Goal: Task Accomplishment & Management: Manage account settings

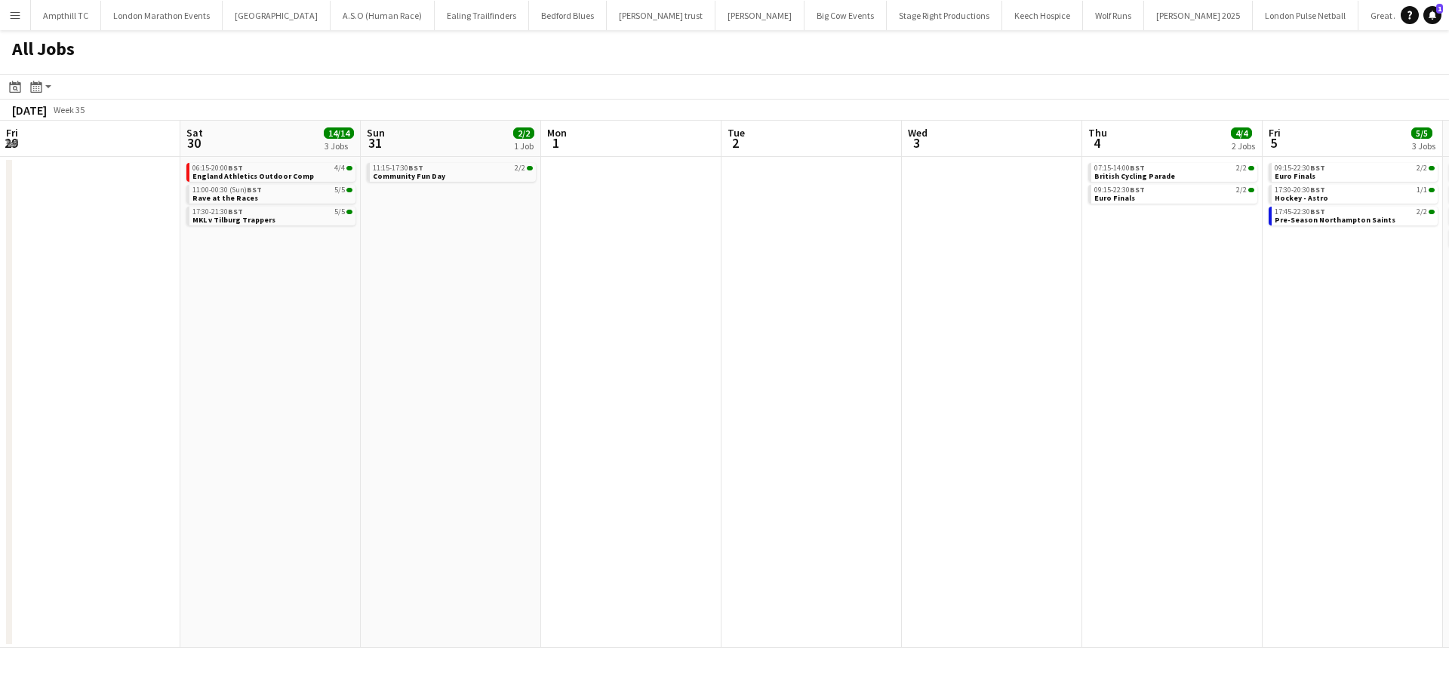
scroll to position [0, 482]
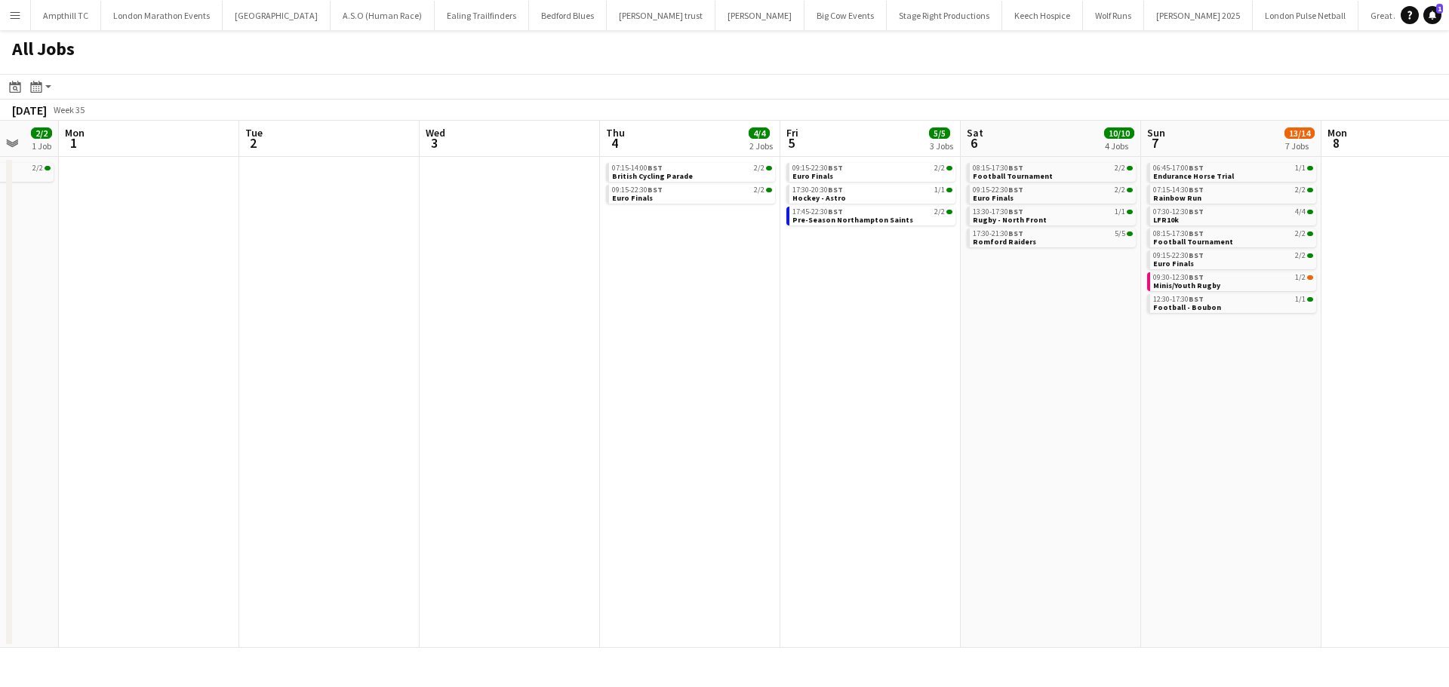
click at [13, 22] on button "Menu" at bounding box center [15, 15] width 30 height 30
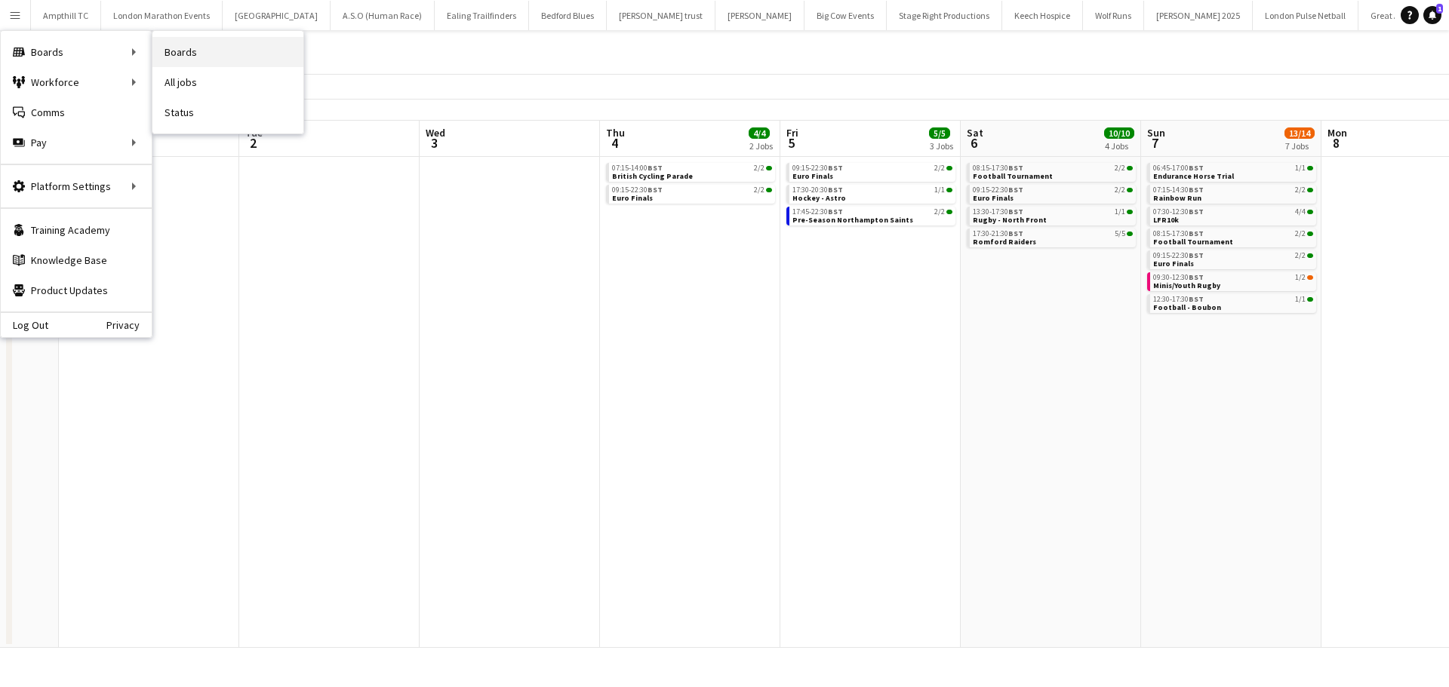
click at [206, 48] on link "Boards" at bounding box center [227, 52] width 151 height 30
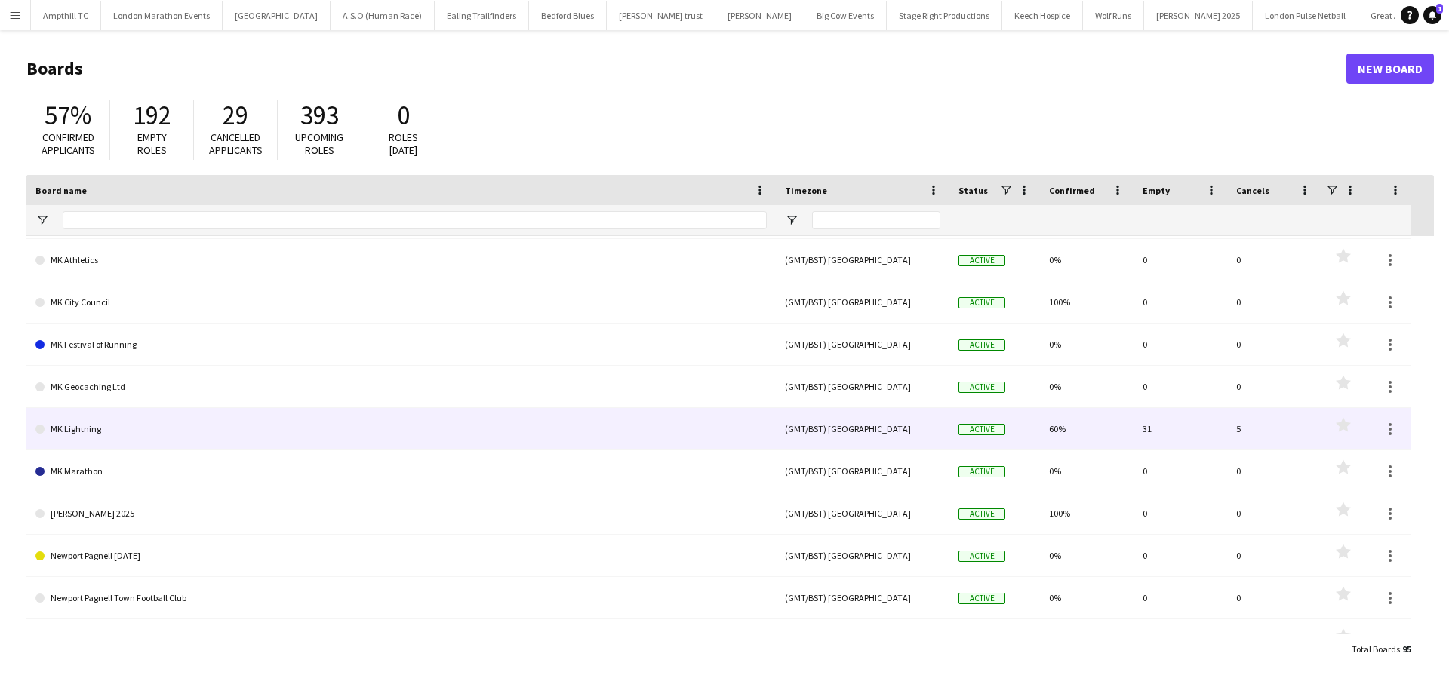
scroll to position [2968, 0]
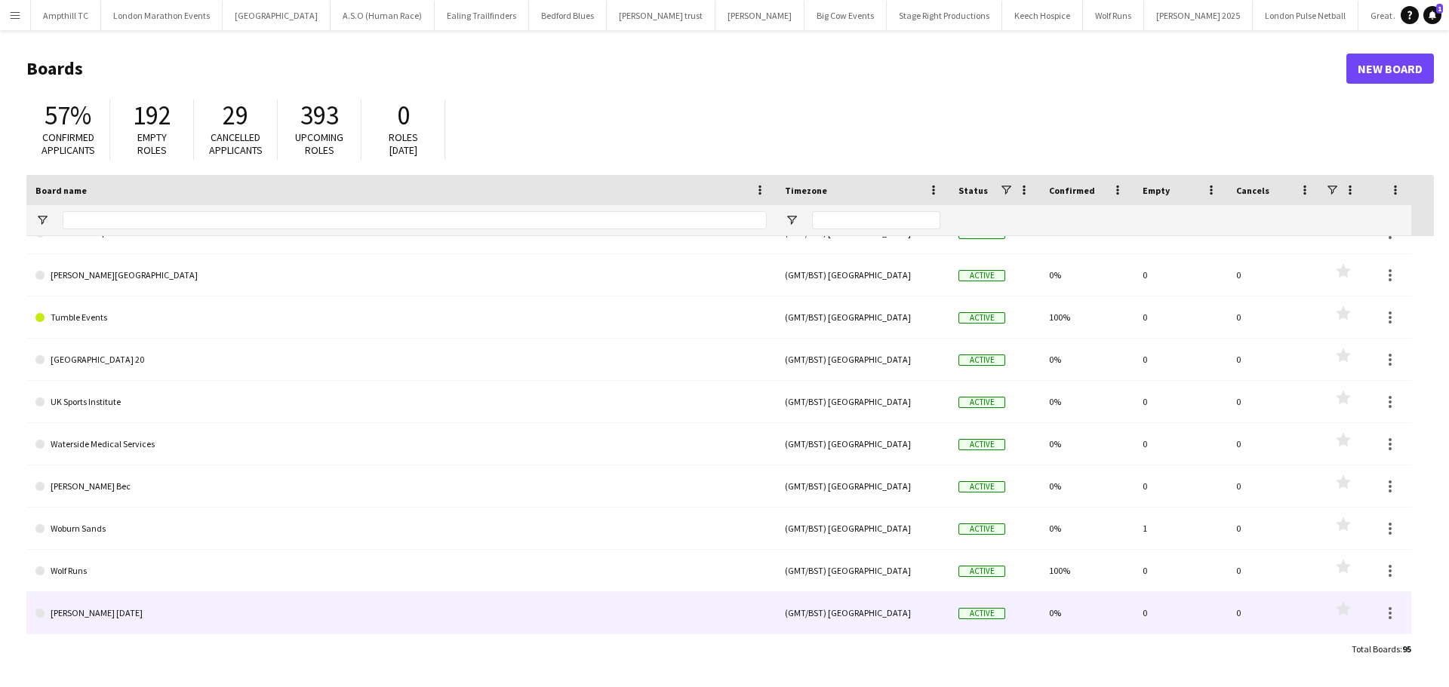
click at [120, 610] on link "[PERSON_NAME] [DATE]" at bounding box center [400, 613] width 731 height 42
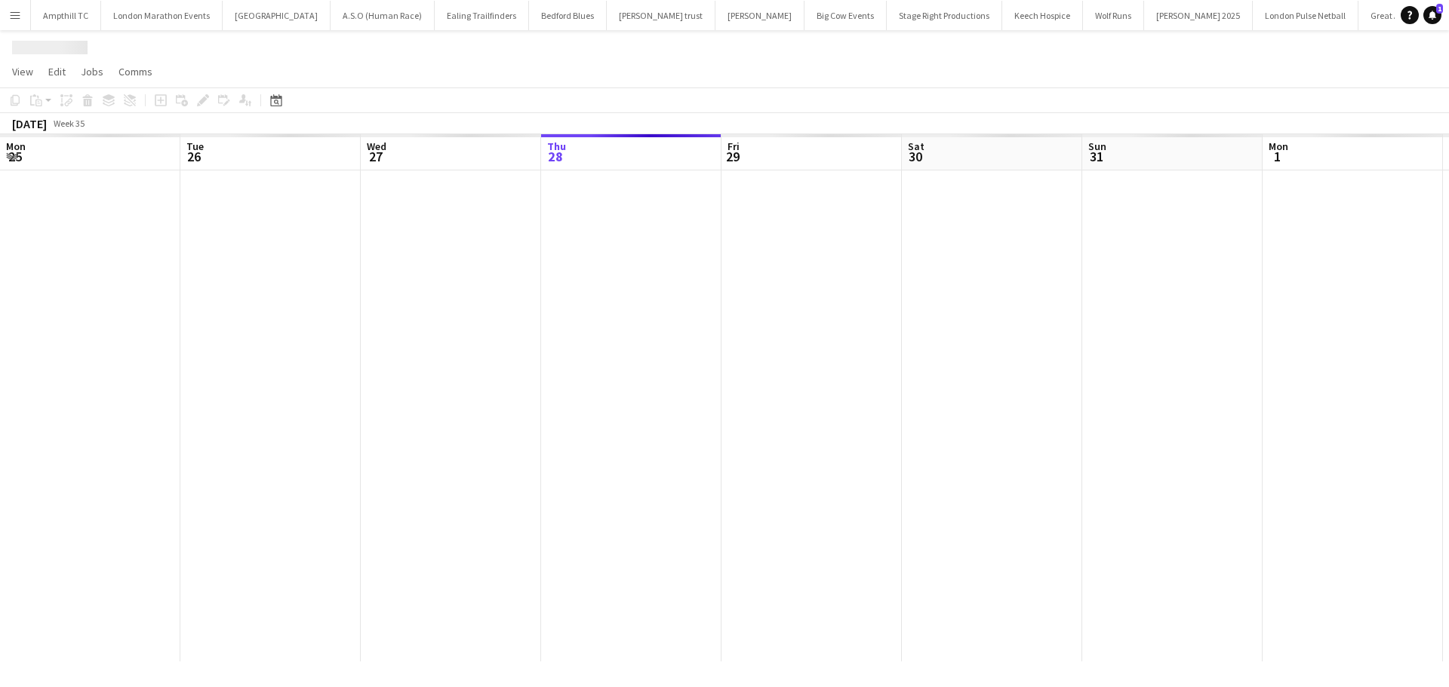
scroll to position [0, 361]
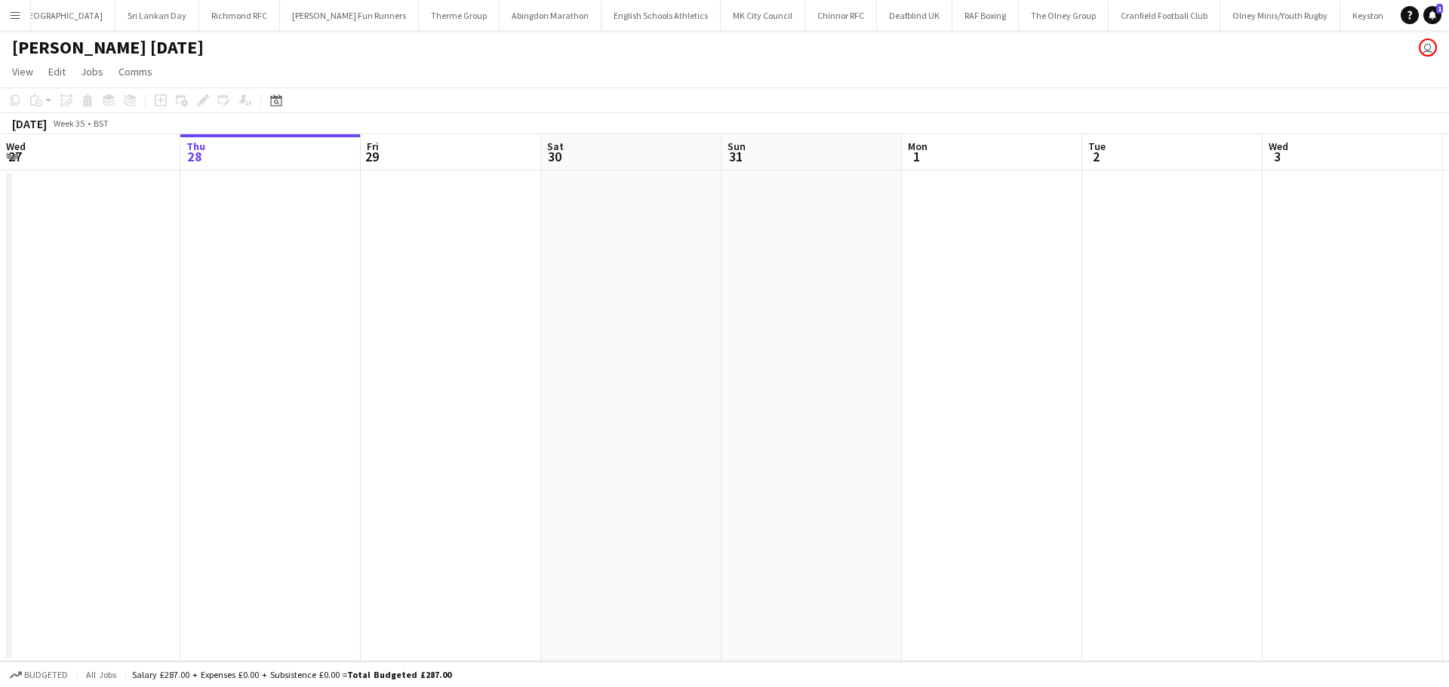
click at [491, 241] on app-date-cell at bounding box center [451, 416] width 180 height 491
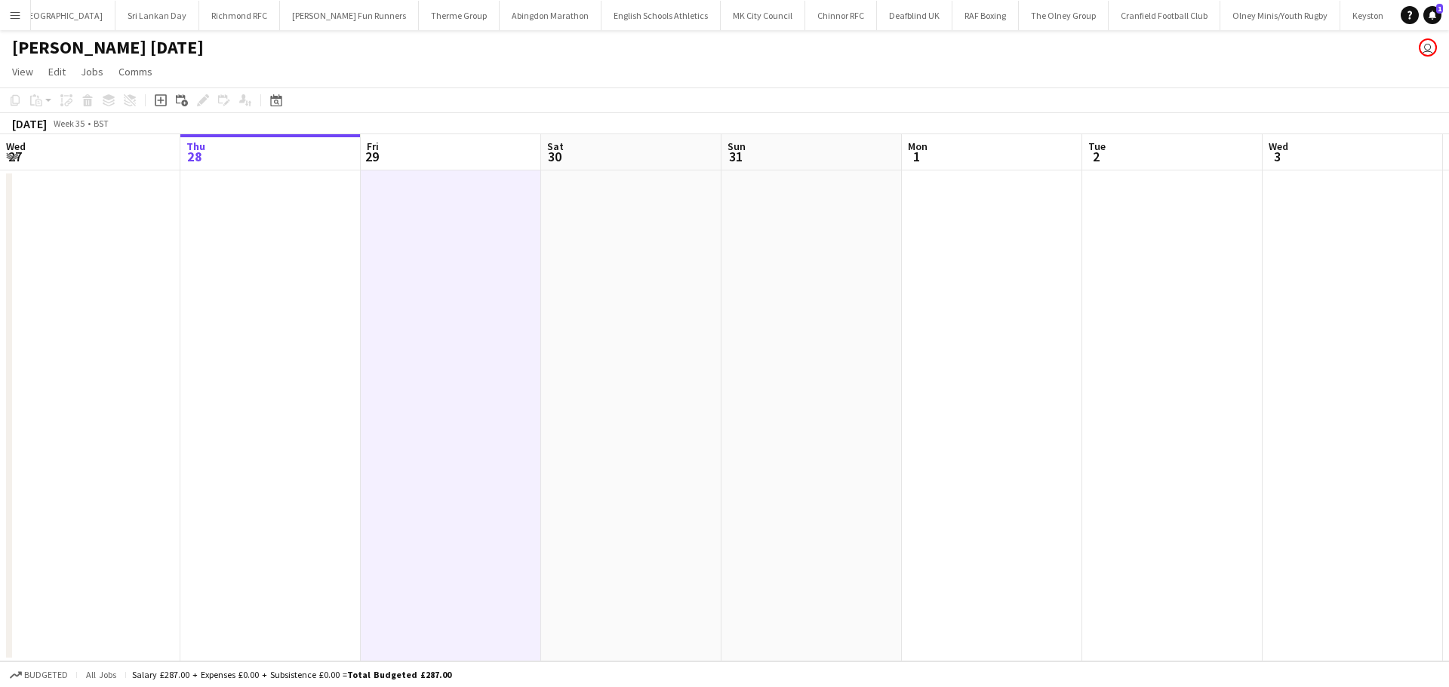
scroll to position [0, 358]
drag, startPoint x: 157, startPoint y: 103, endPoint x: 214, endPoint y: 102, distance: 57.3
click at [158, 103] on icon "Add job" at bounding box center [161, 100] width 12 height 12
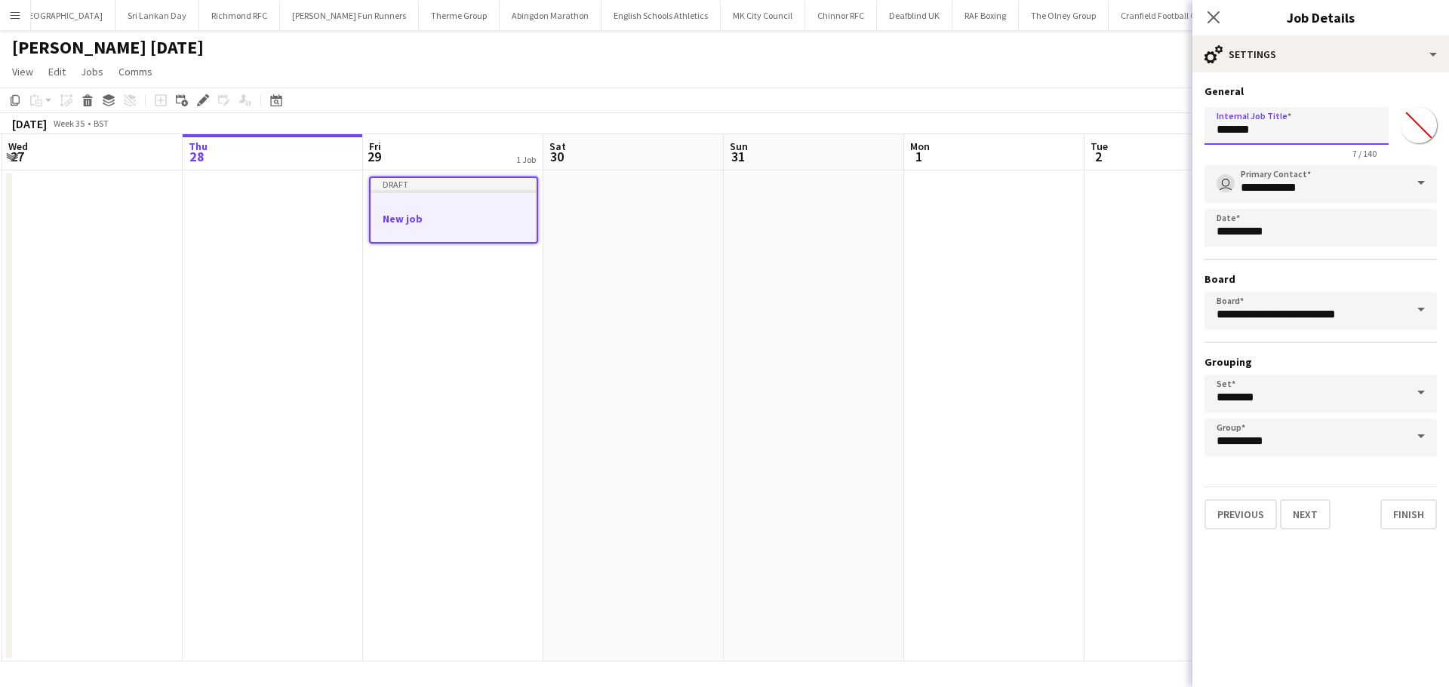
drag, startPoint x: 1281, startPoint y: 132, endPoint x: 1128, endPoint y: 161, distance: 155.8
click at [1128, 161] on body "Menu Boards Boards Boards All jobs Status Workforce Workforce My Workforce Recr…" at bounding box center [724, 343] width 1449 height 687
type input "*"
type input "**********"
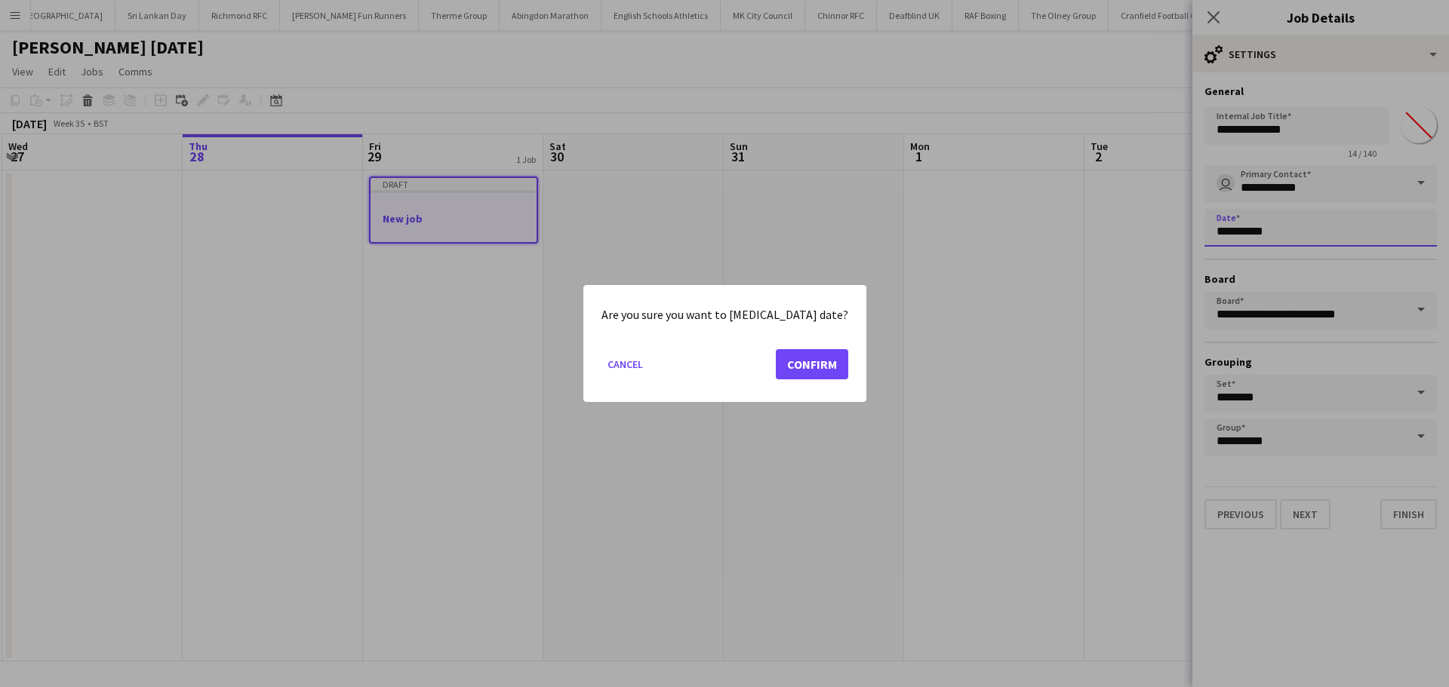
click at [1337, 234] on body "Menu Boards Boards Boards All jobs Status Workforce Workforce My Workforce Recr…" at bounding box center [724, 343] width 1449 height 687
click at [803, 357] on button "Confirm" at bounding box center [812, 364] width 72 height 30
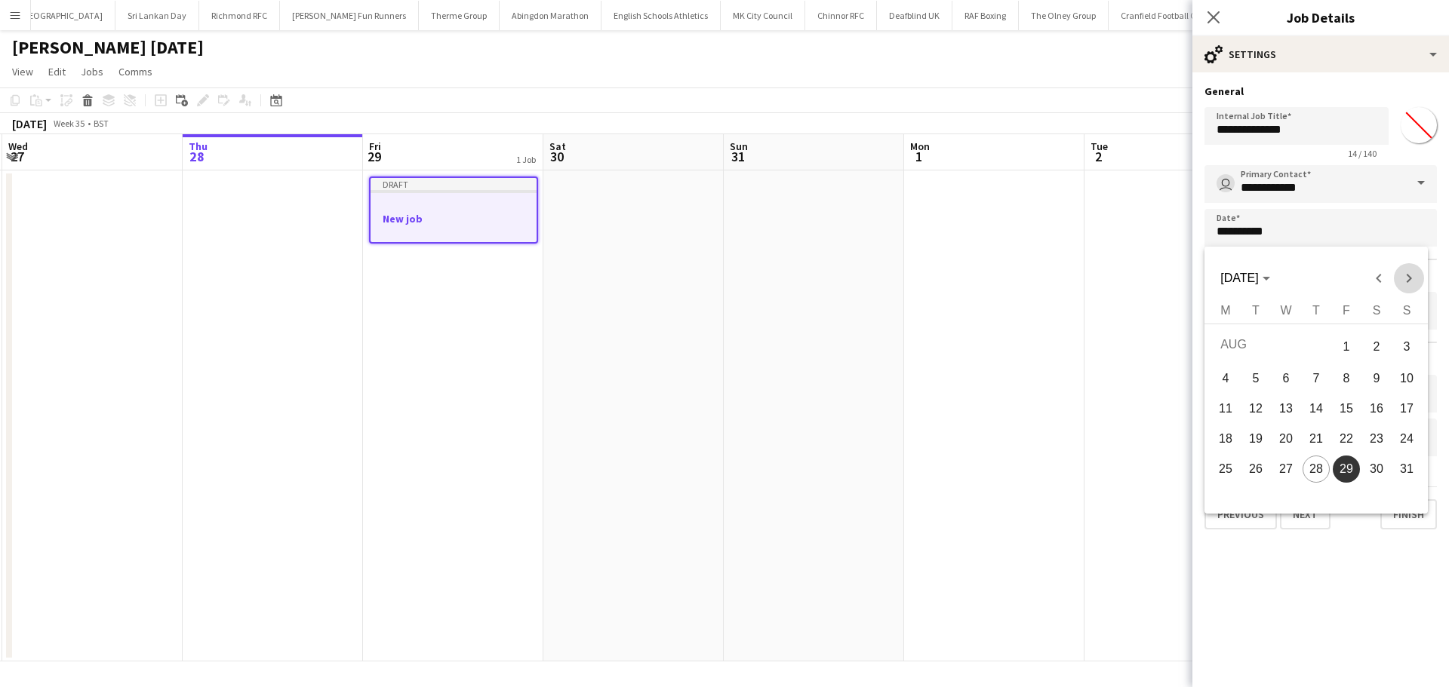
click at [1406, 283] on span "Next month" at bounding box center [1409, 278] width 30 height 30
click at [1413, 280] on span "Next month" at bounding box center [1409, 278] width 30 height 30
click at [1377, 385] on span "6" at bounding box center [1376, 374] width 27 height 27
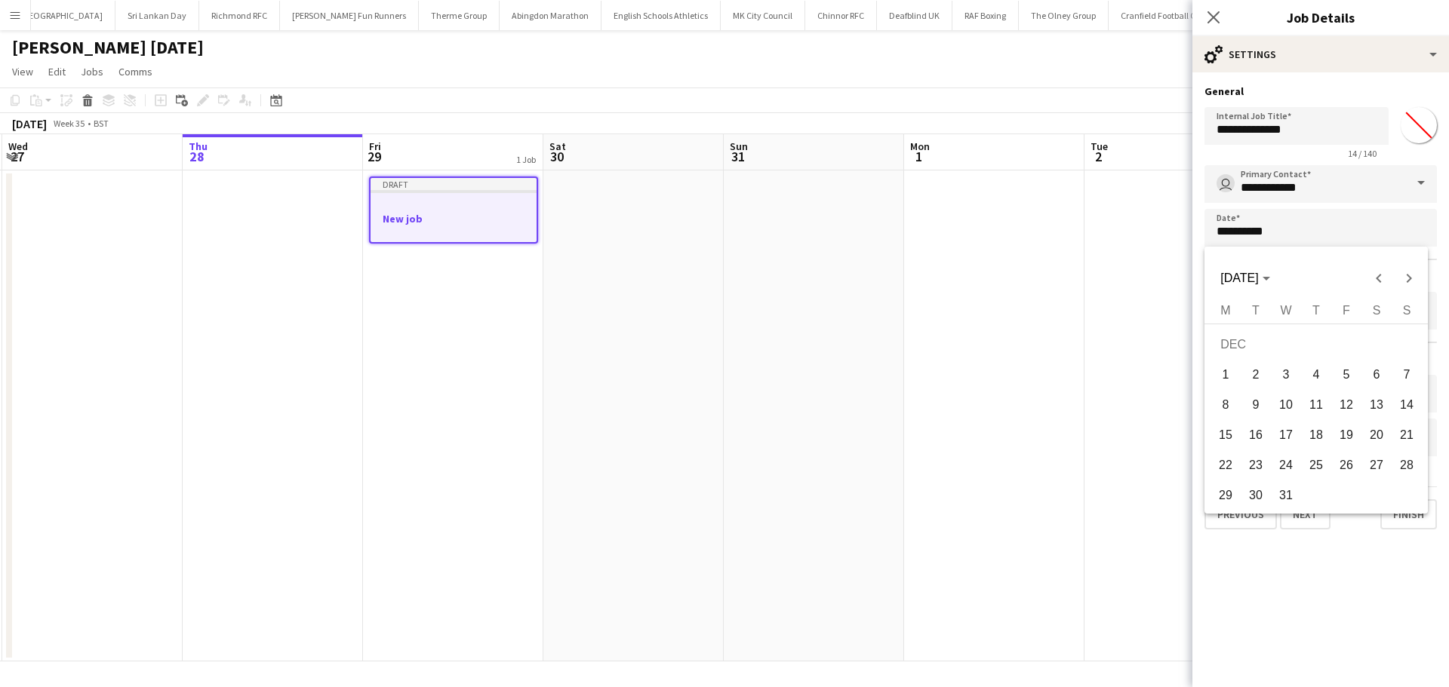
type input "**********"
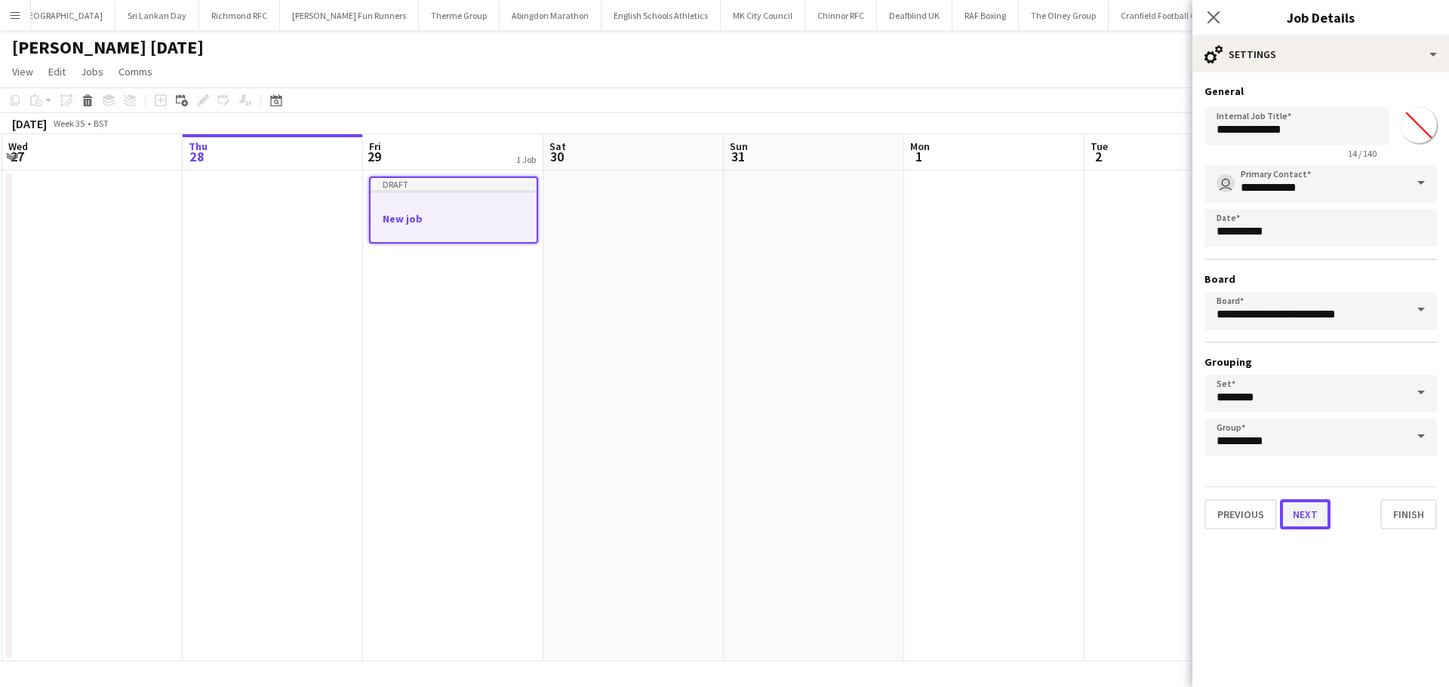
click at [1320, 513] on button "Next" at bounding box center [1305, 514] width 51 height 30
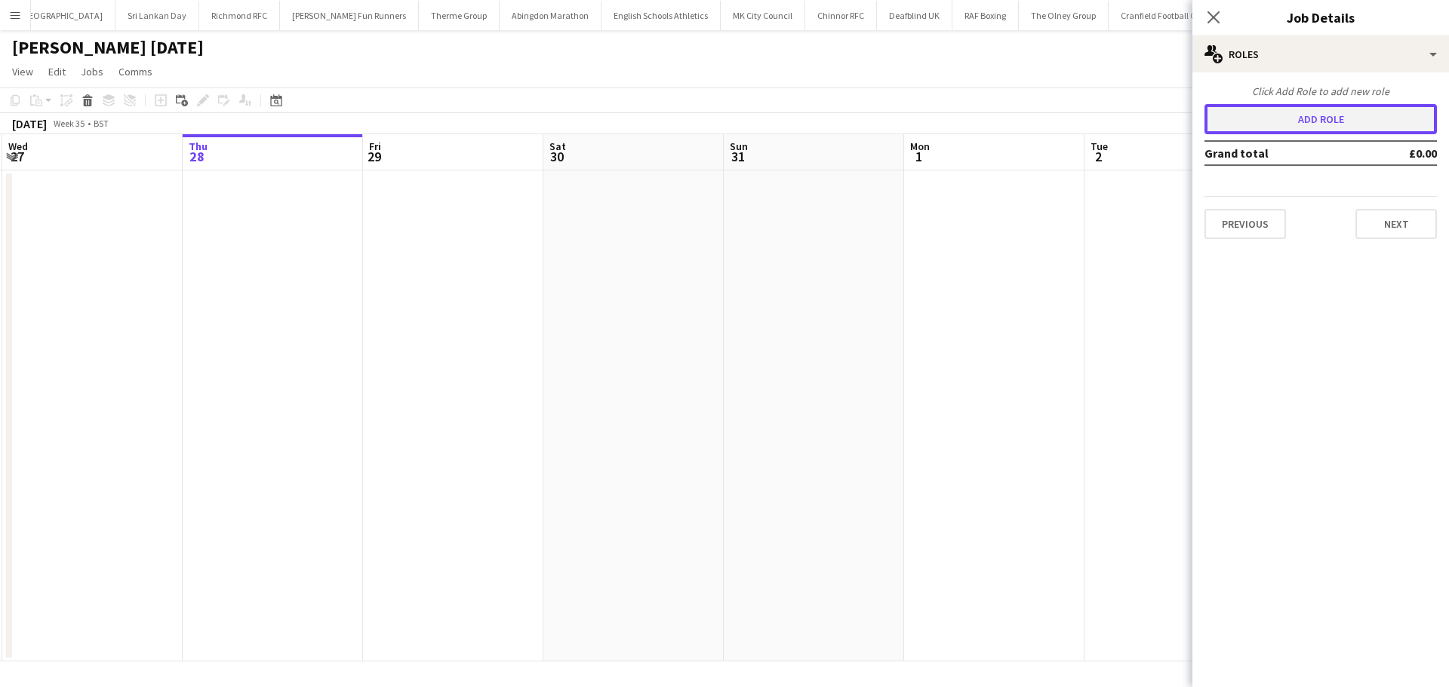
click at [1319, 112] on button "Add role" at bounding box center [1320, 119] width 232 height 30
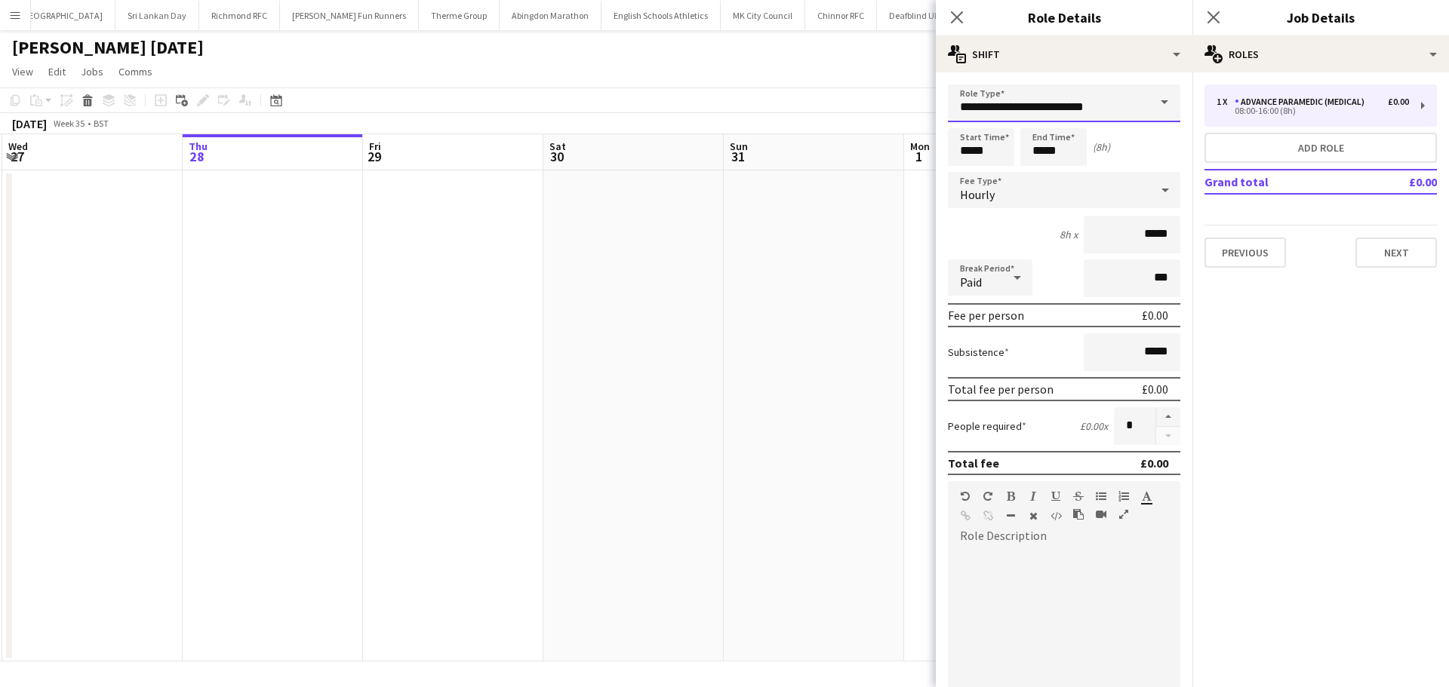
click at [1130, 103] on input "**********" at bounding box center [1064, 104] width 232 height 38
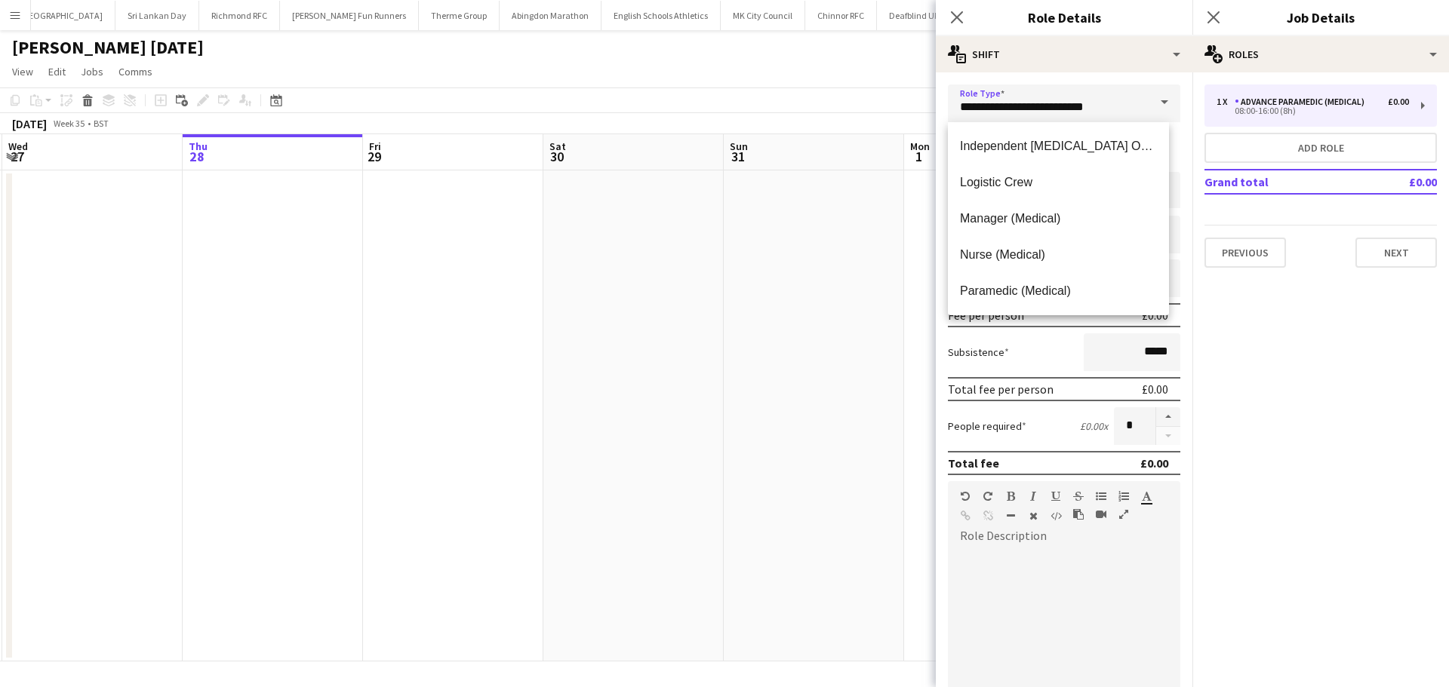
click at [1031, 282] on mat-option "Paramedic (Medical)" at bounding box center [1058, 291] width 221 height 36
type input "**********"
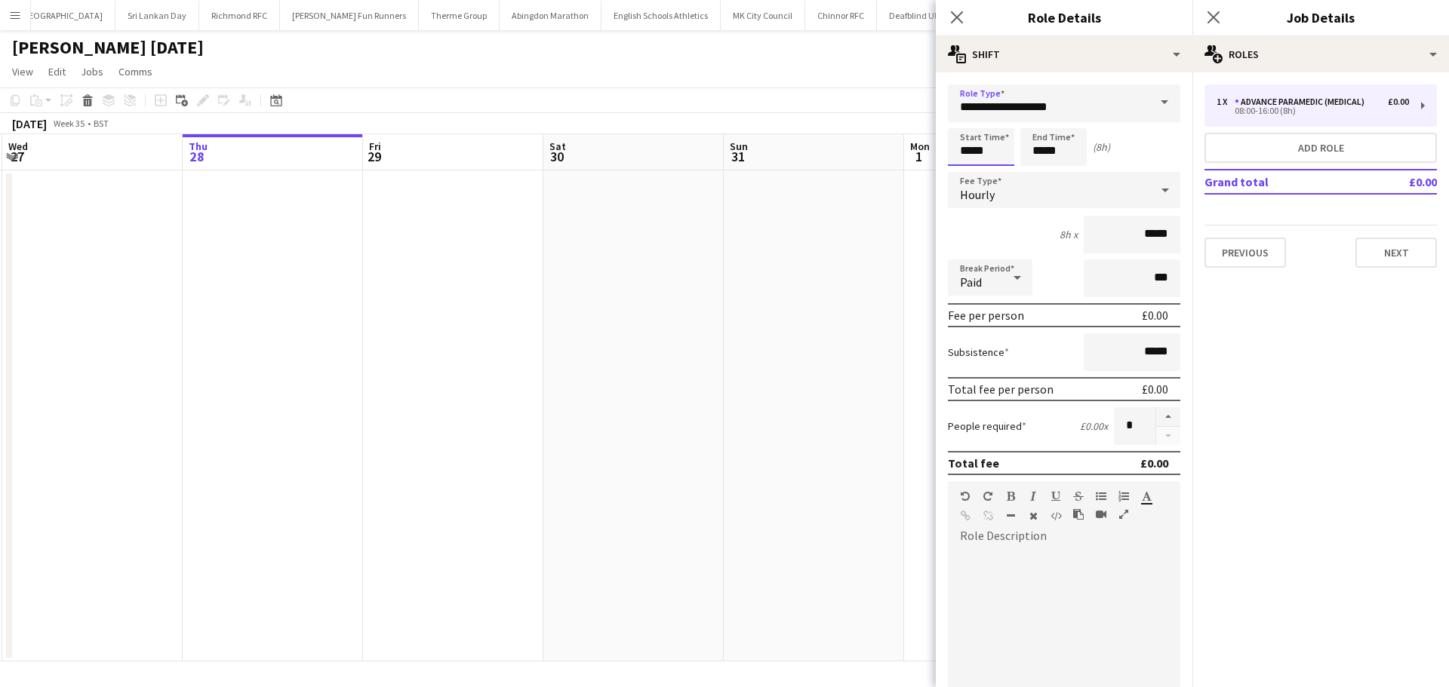
click at [1000, 148] on input "*****" at bounding box center [981, 147] width 66 height 38
click at [967, 171] on div at bounding box center [966, 173] width 30 height 15
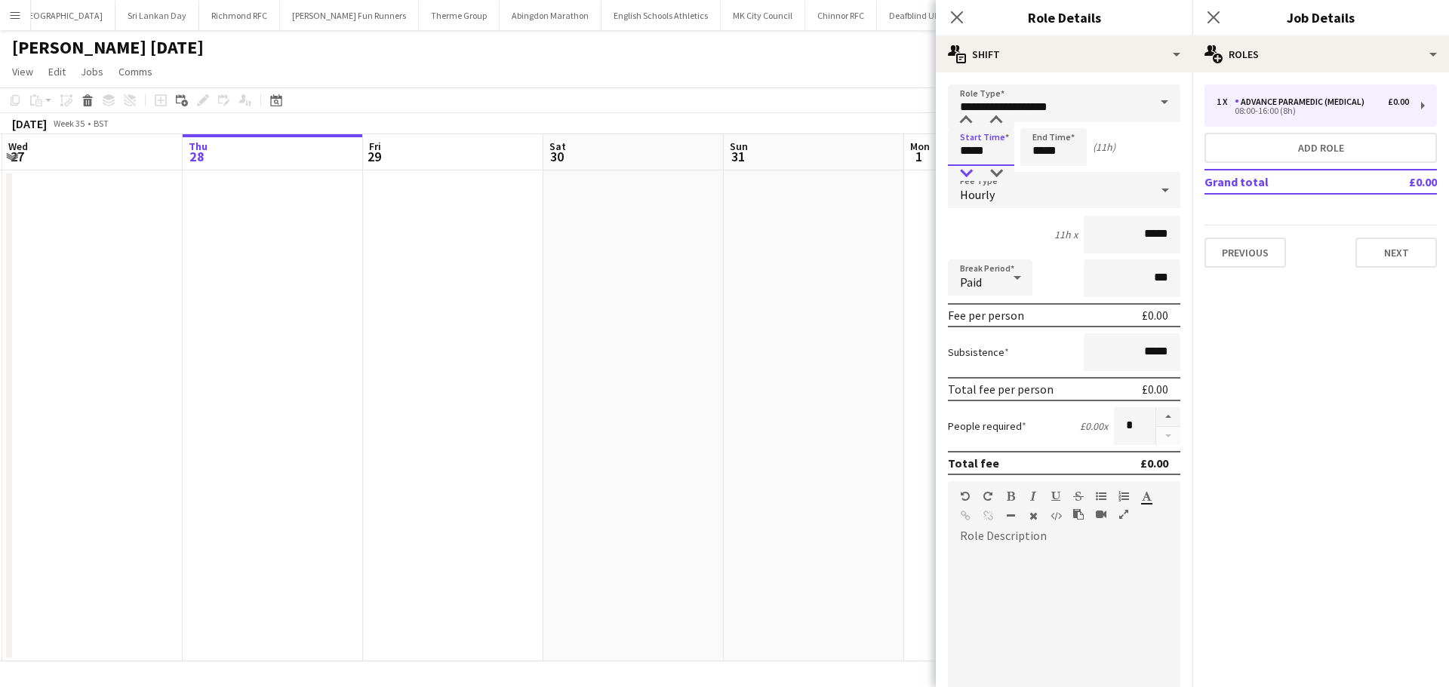
click at [967, 171] on div at bounding box center [966, 173] width 30 height 15
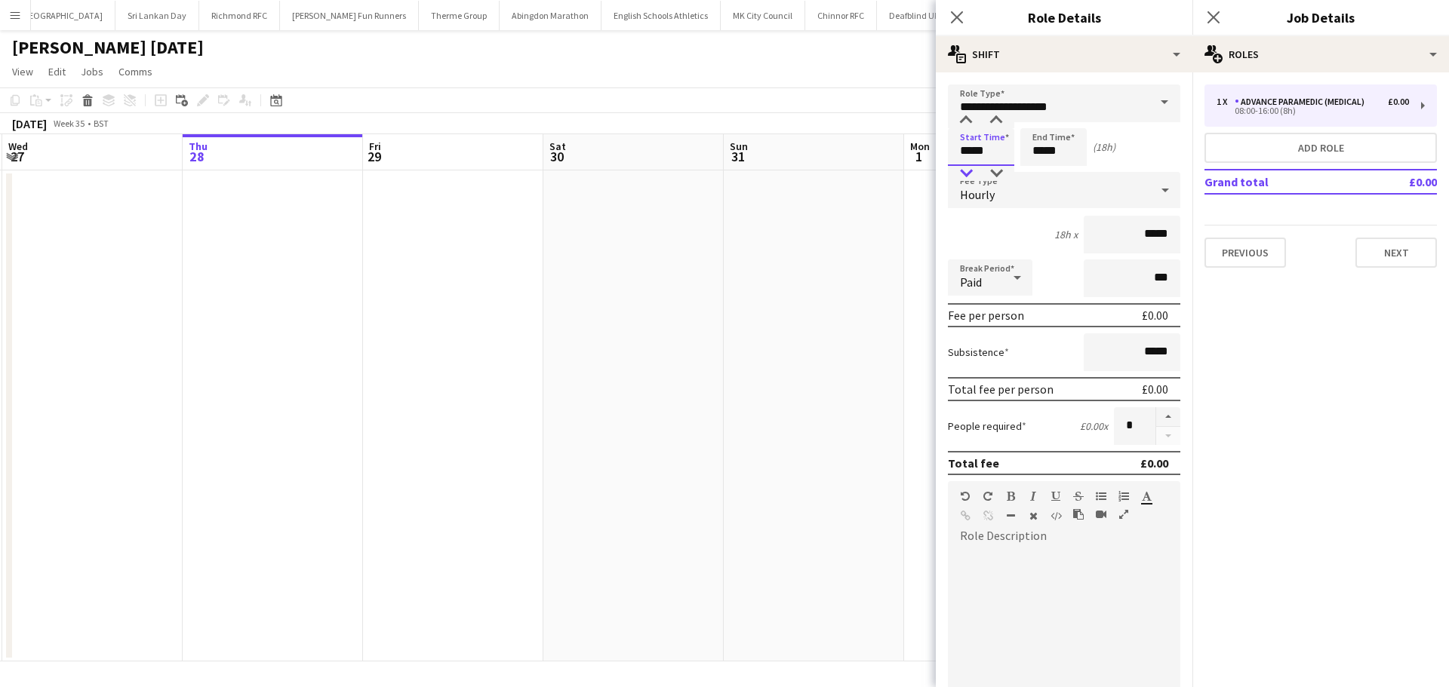
click at [967, 171] on div at bounding box center [966, 173] width 30 height 15
click at [967, 134] on input "*****" at bounding box center [981, 147] width 66 height 38
click at [967, 126] on div at bounding box center [966, 120] width 30 height 15
click at [967, 125] on div at bounding box center [966, 120] width 30 height 15
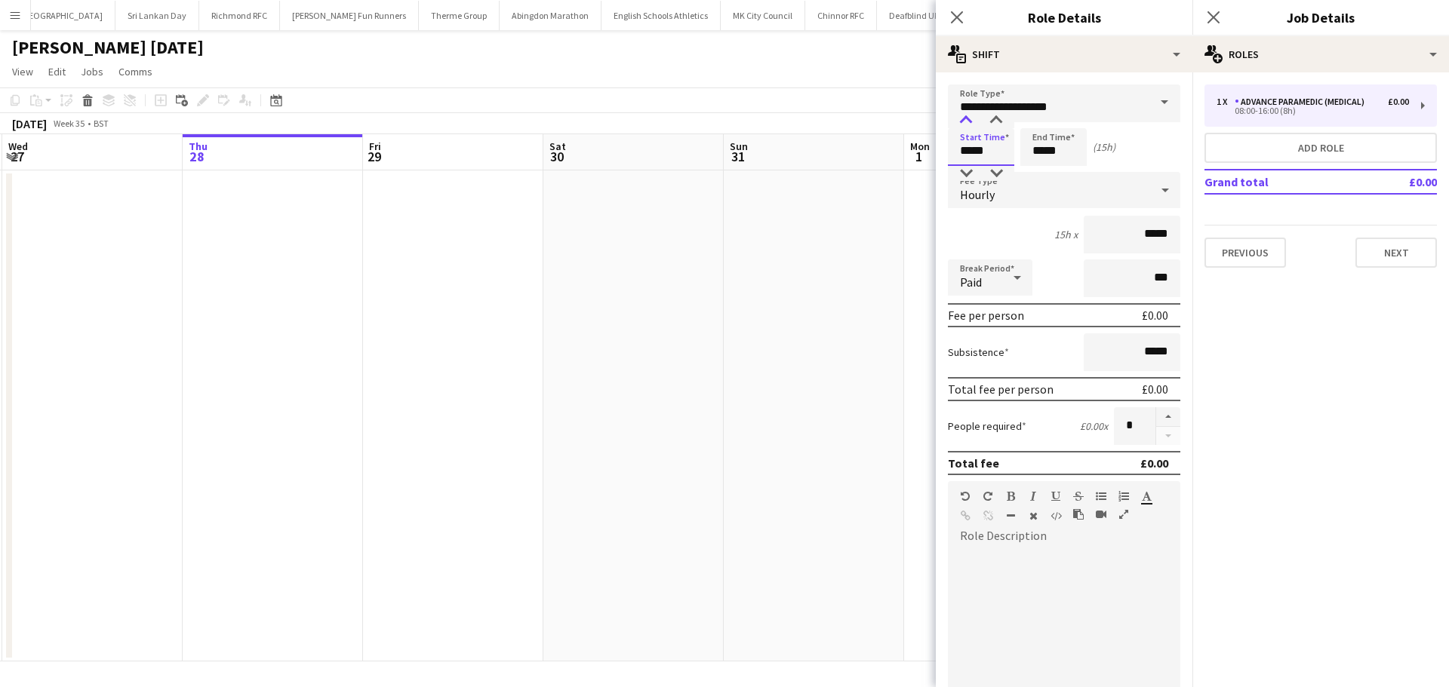
click at [967, 124] on div at bounding box center [966, 120] width 30 height 15
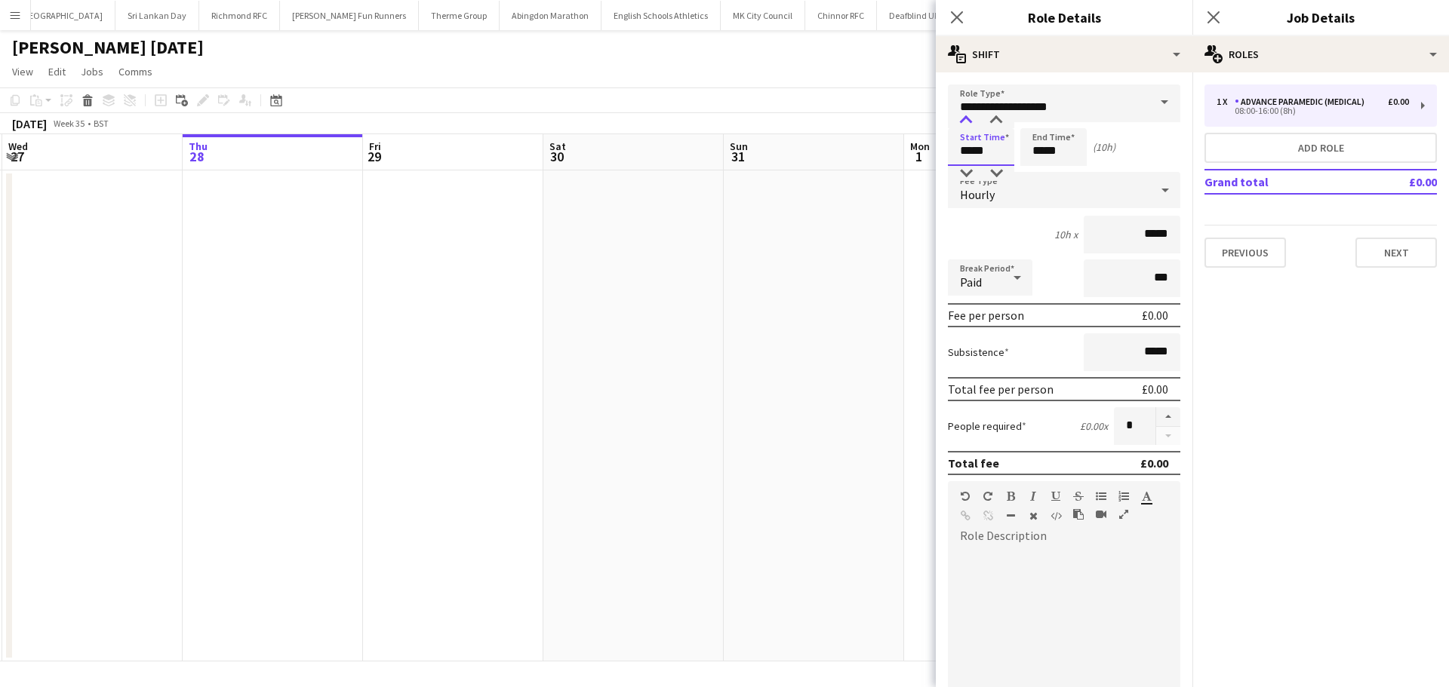
click at [967, 124] on div at bounding box center [966, 120] width 30 height 15
click at [968, 124] on div at bounding box center [966, 120] width 30 height 15
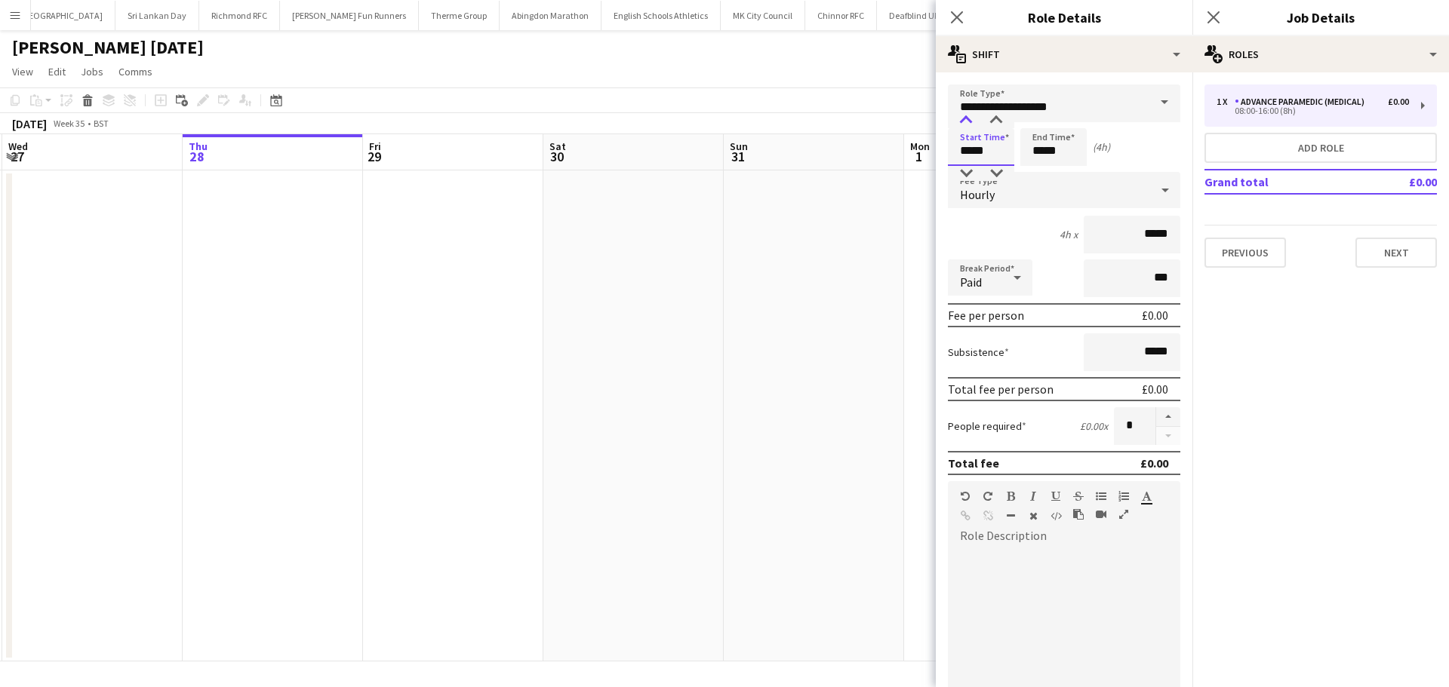
click at [968, 124] on div at bounding box center [966, 120] width 30 height 15
click at [997, 124] on div at bounding box center [996, 120] width 30 height 15
type input "*****"
click at [997, 121] on div at bounding box center [996, 120] width 30 height 15
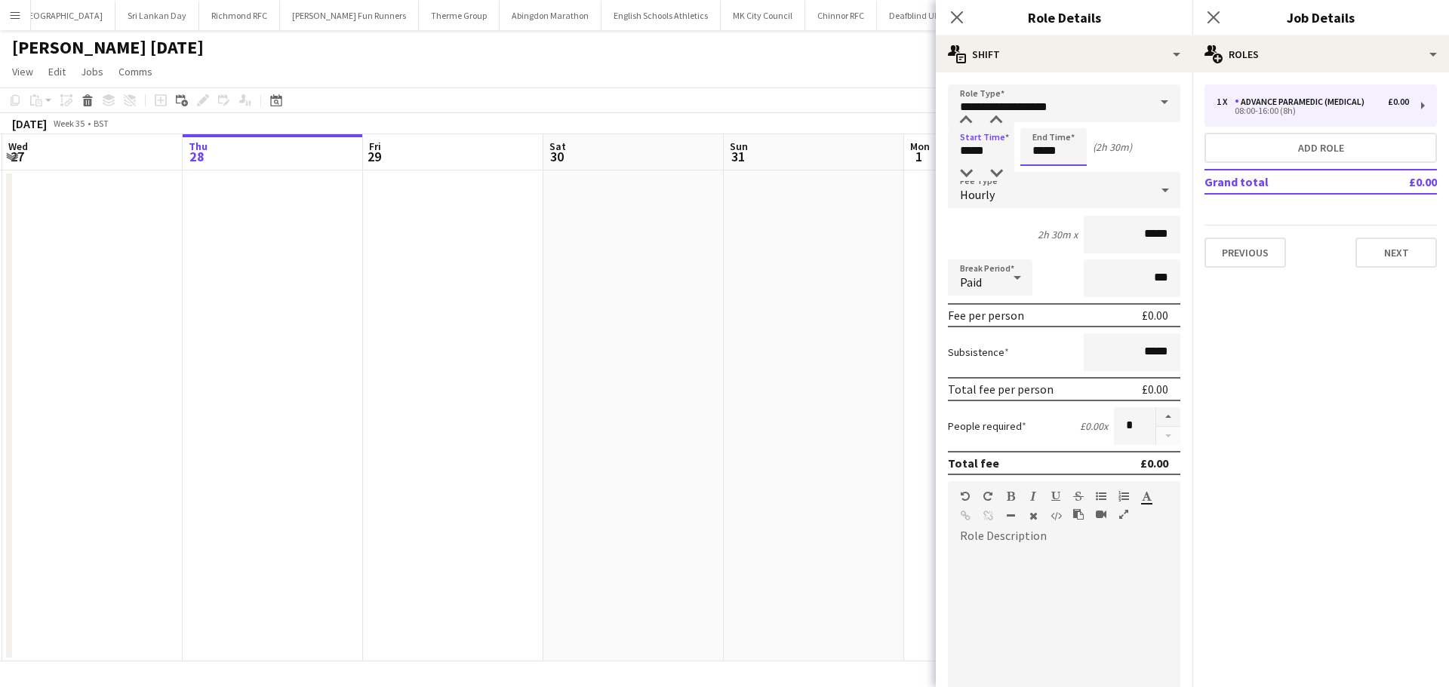
click at [1044, 157] on input "*****" at bounding box center [1053, 147] width 66 height 38
click at [1043, 115] on div at bounding box center [1038, 120] width 30 height 15
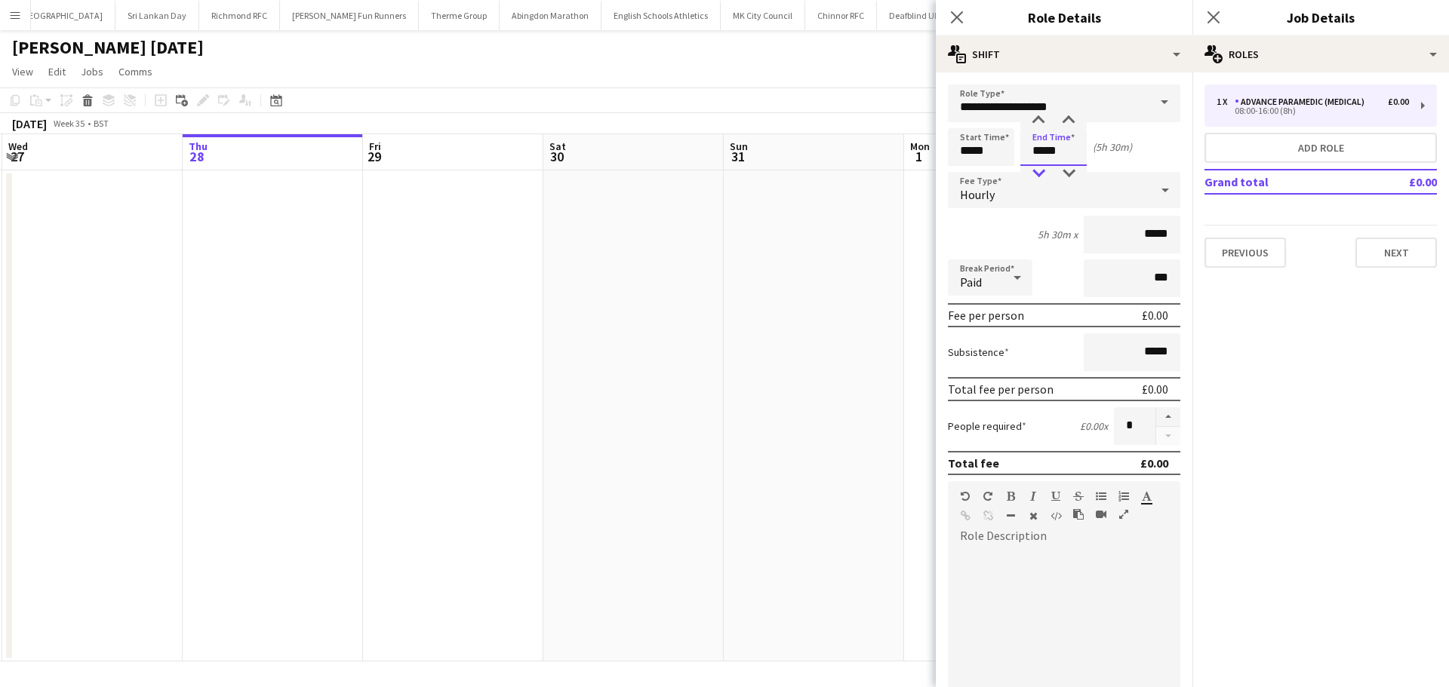
click at [1043, 174] on div at bounding box center [1038, 173] width 30 height 15
type input "*****"
click at [1068, 118] on div at bounding box center [1068, 120] width 30 height 15
click at [1003, 155] on input "*****" at bounding box center [981, 147] width 66 height 38
type input "*****"
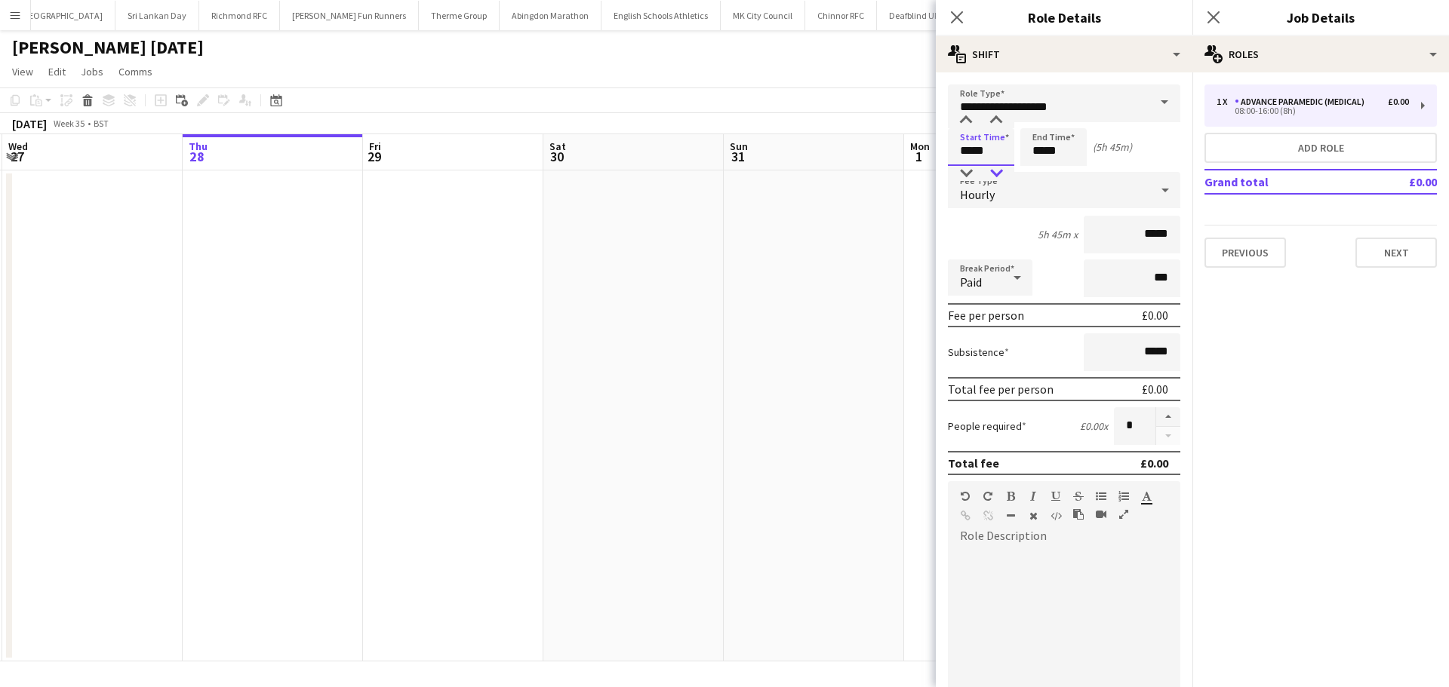
click at [1003, 168] on div at bounding box center [996, 173] width 30 height 15
click at [1001, 277] on div "Paid" at bounding box center [975, 278] width 54 height 36
click at [1012, 353] on span "Unpaid" at bounding box center [990, 358] width 60 height 14
click at [985, 550] on div at bounding box center [1064, 639] width 232 height 181
click at [978, 571] on div at bounding box center [1058, 571] width 197 height 15
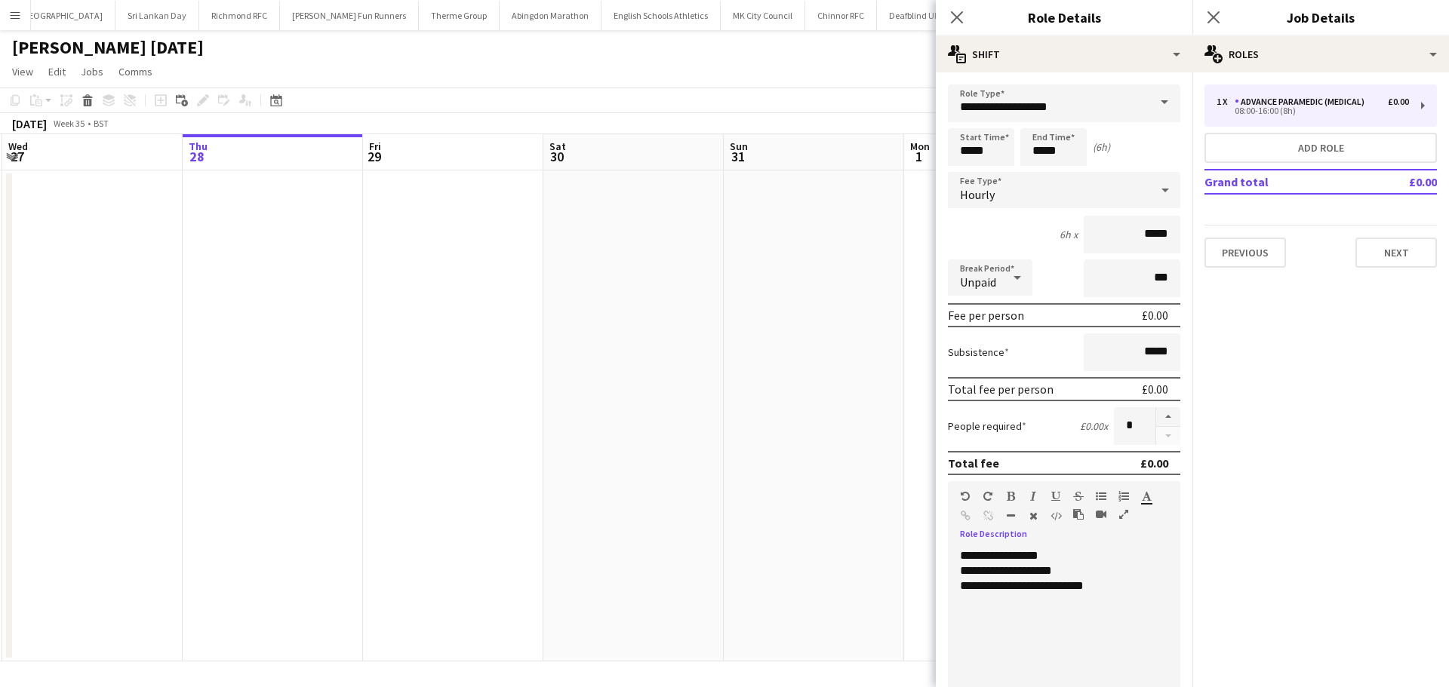
click at [1027, 567] on div "**********" at bounding box center [1058, 571] width 197 height 15
drag, startPoint x: 1116, startPoint y: 586, endPoint x: 963, endPoint y: 560, distance: 155.4
click at [963, 560] on div "**********" at bounding box center [1058, 639] width 221 height 181
copy div "**********"
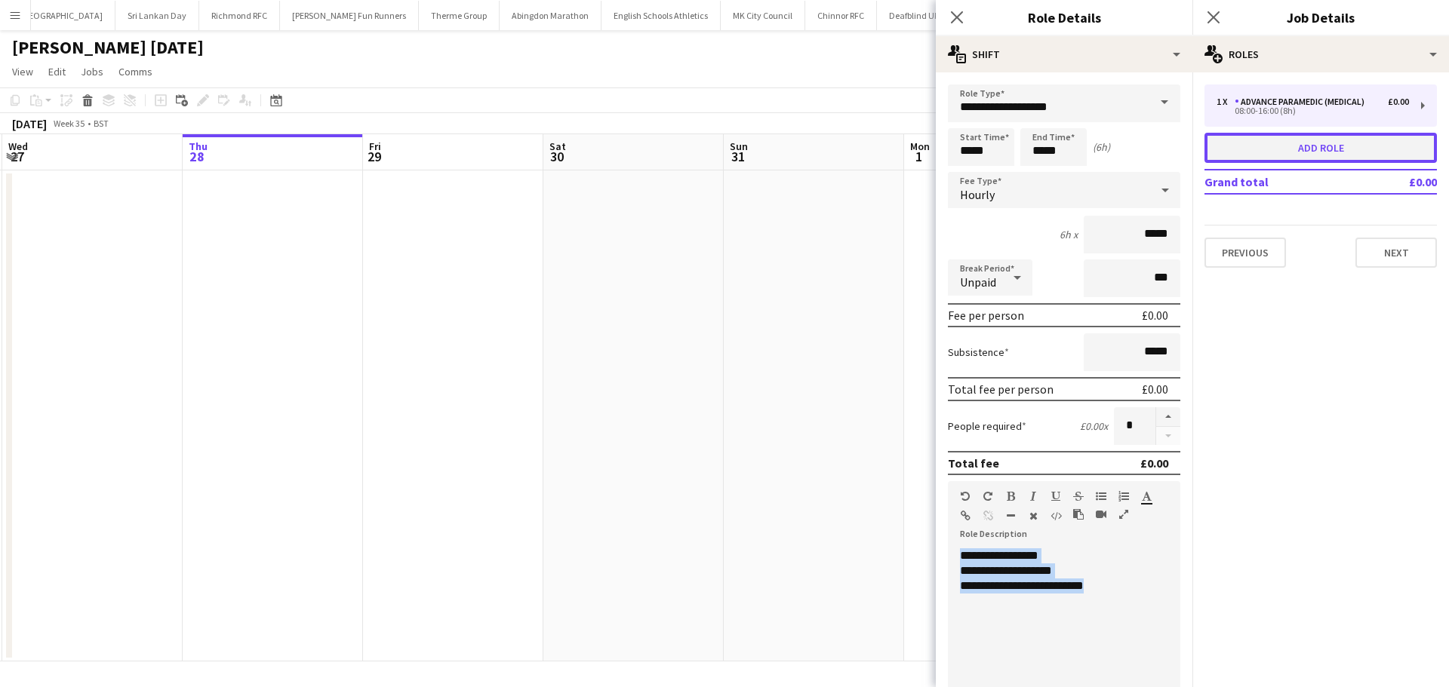
click at [1277, 140] on button "Add role" at bounding box center [1320, 148] width 232 height 30
type input "**********"
type input "*****"
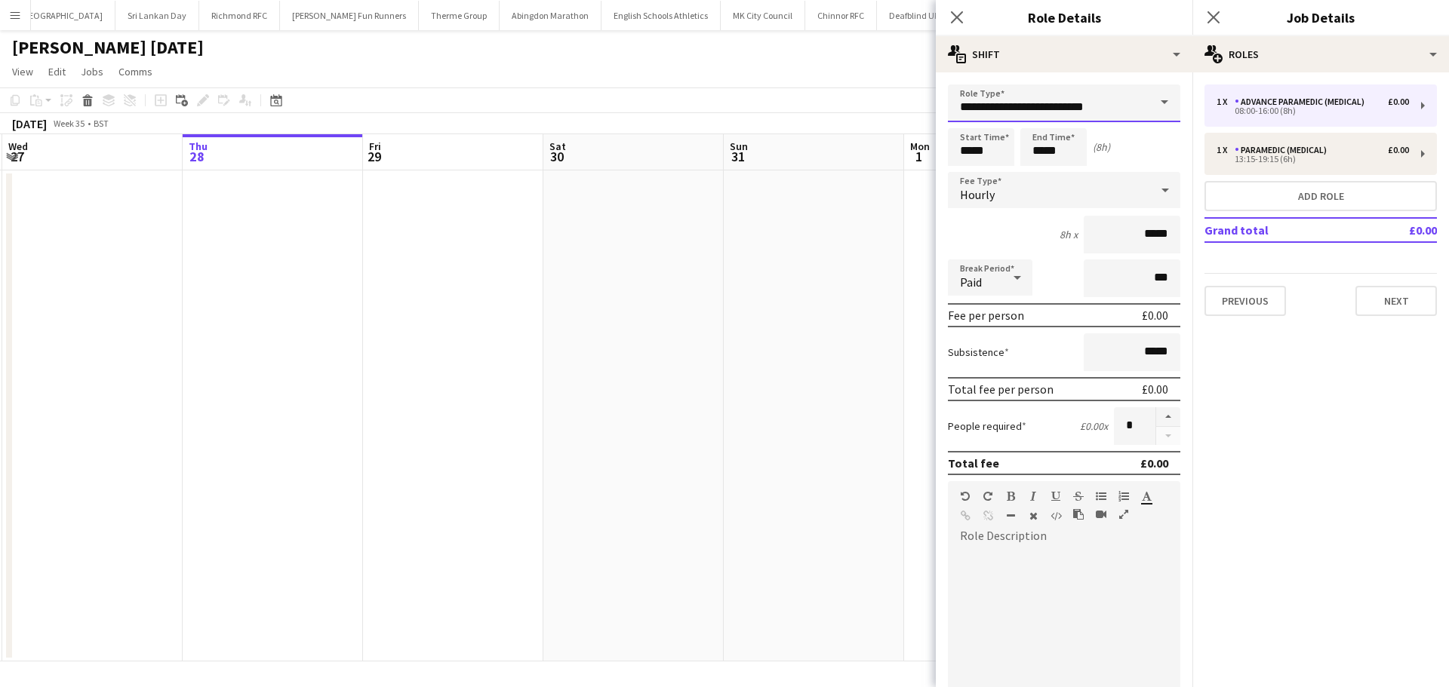
click at [1113, 118] on input "**********" at bounding box center [1064, 104] width 232 height 38
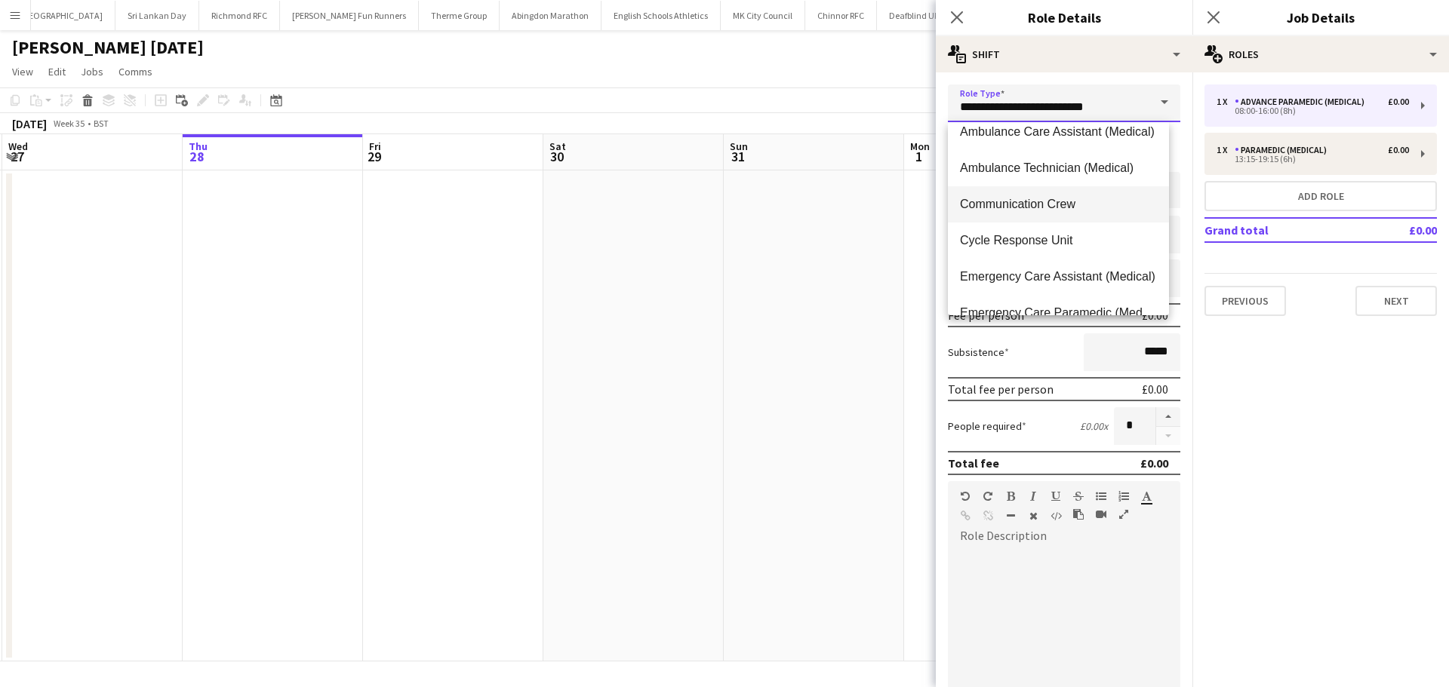
scroll to position [75, 0]
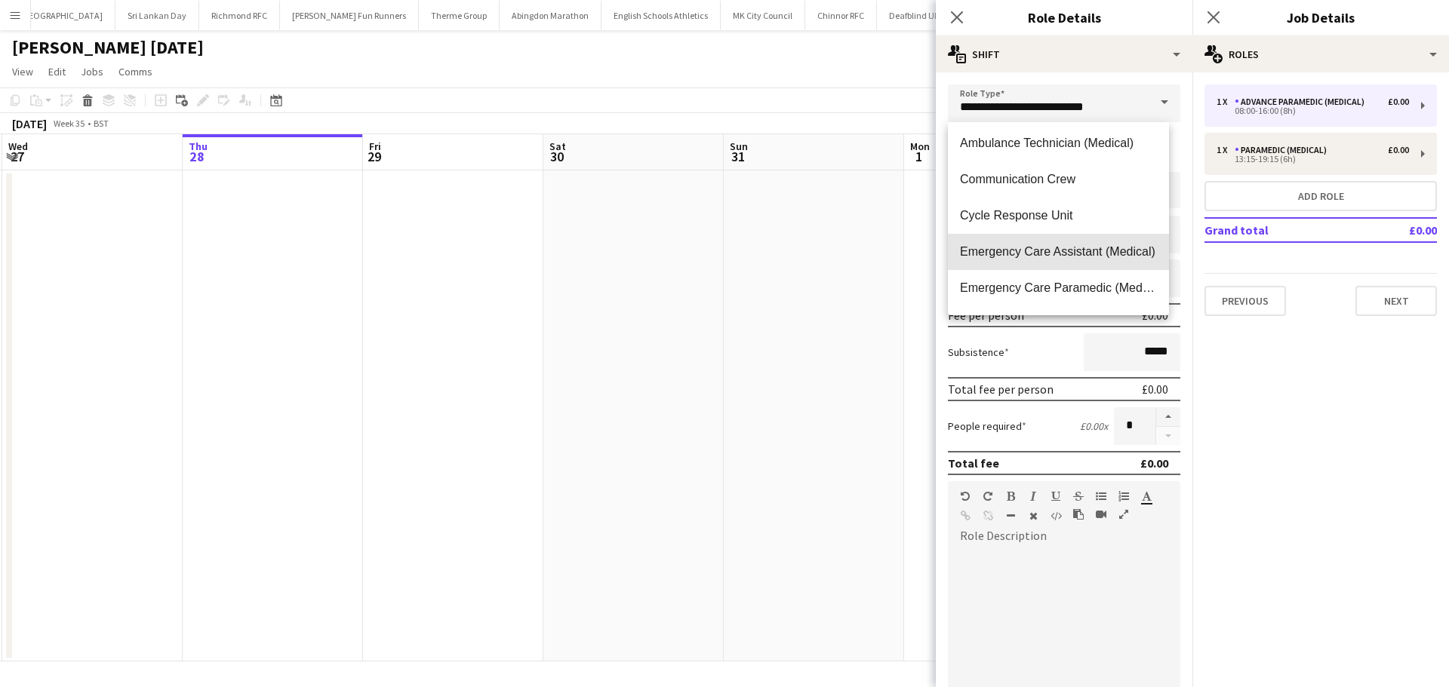
click at [1105, 247] on span "Emergency Care Assistant (Medical)" at bounding box center [1058, 251] width 197 height 14
type input "**********"
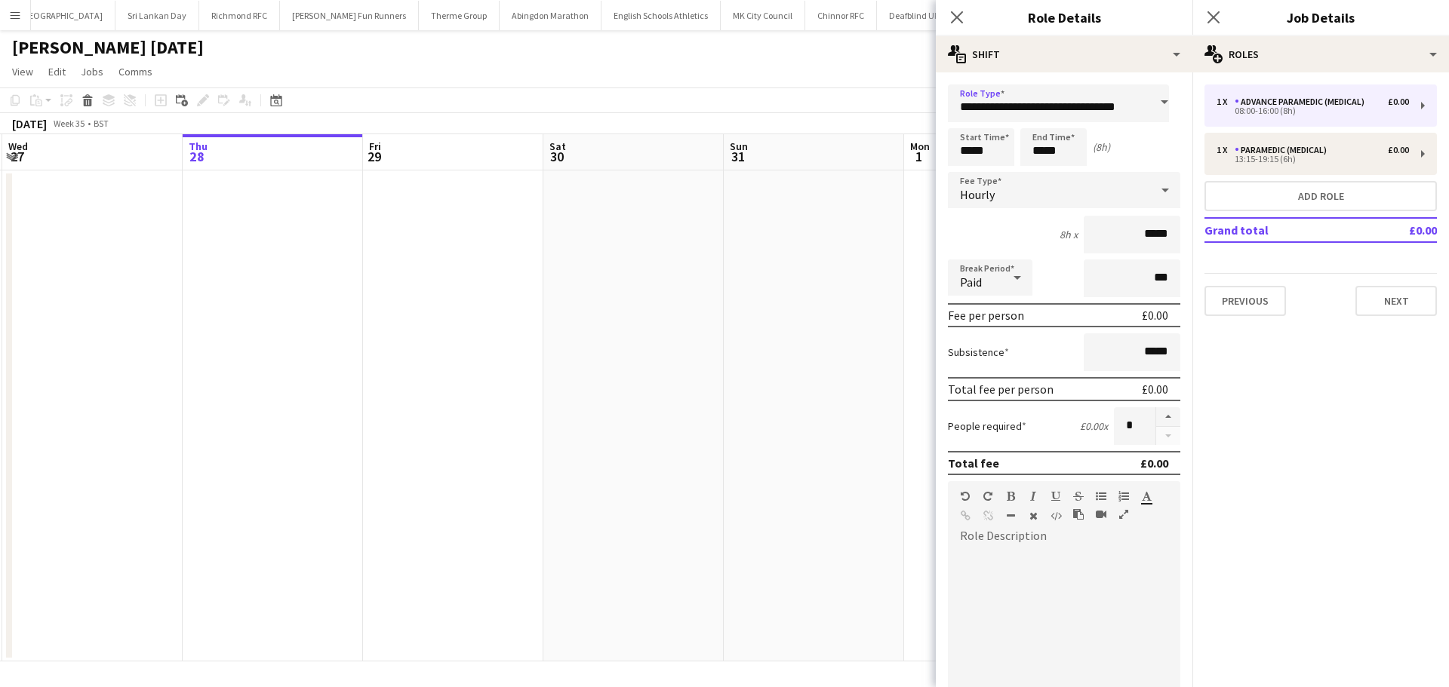
scroll to position [0, 0]
drag, startPoint x: 985, startPoint y: 155, endPoint x: 1000, endPoint y: 106, distance: 51.8
click at [986, 155] on input "*****" at bounding box center [981, 147] width 66 height 38
click at [1003, 121] on div at bounding box center [996, 120] width 30 height 15
click at [970, 116] on div at bounding box center [966, 120] width 30 height 15
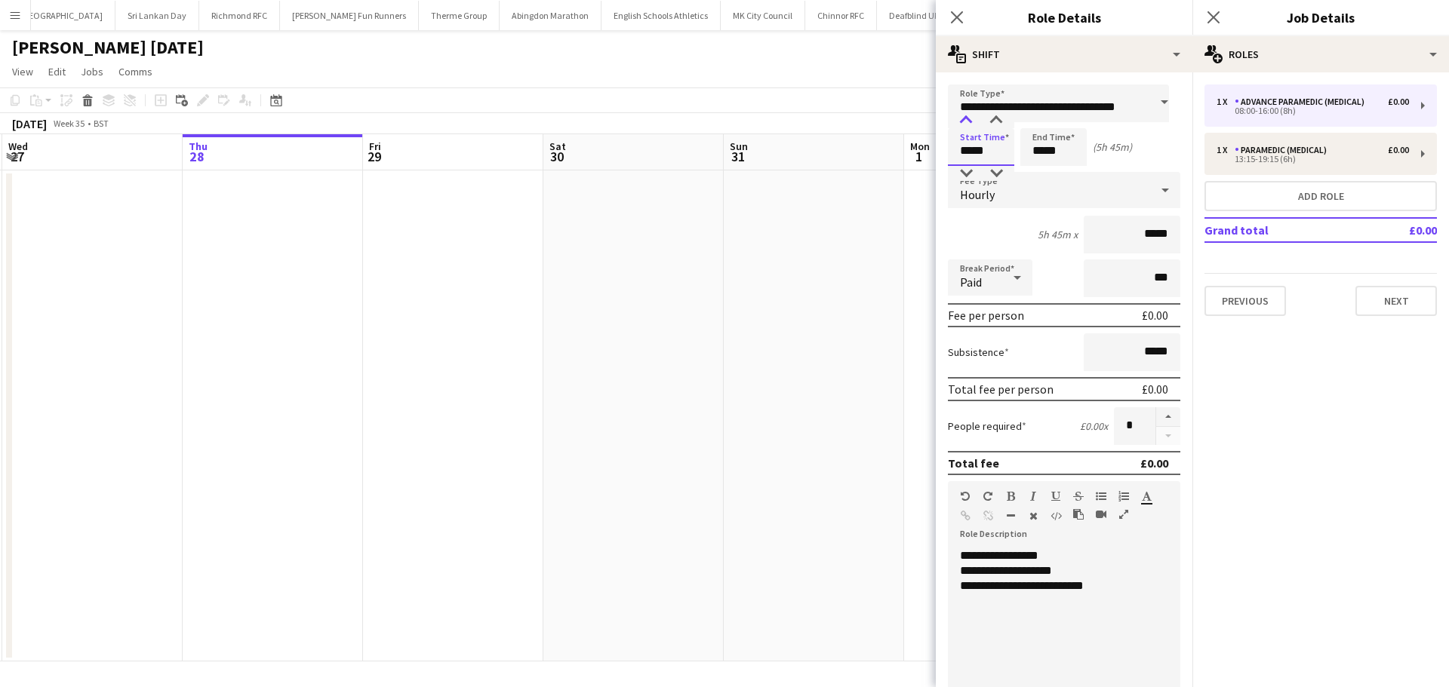
click at [970, 116] on div at bounding box center [966, 120] width 30 height 15
type input "*****"
click at [970, 116] on div at bounding box center [966, 120] width 30 height 15
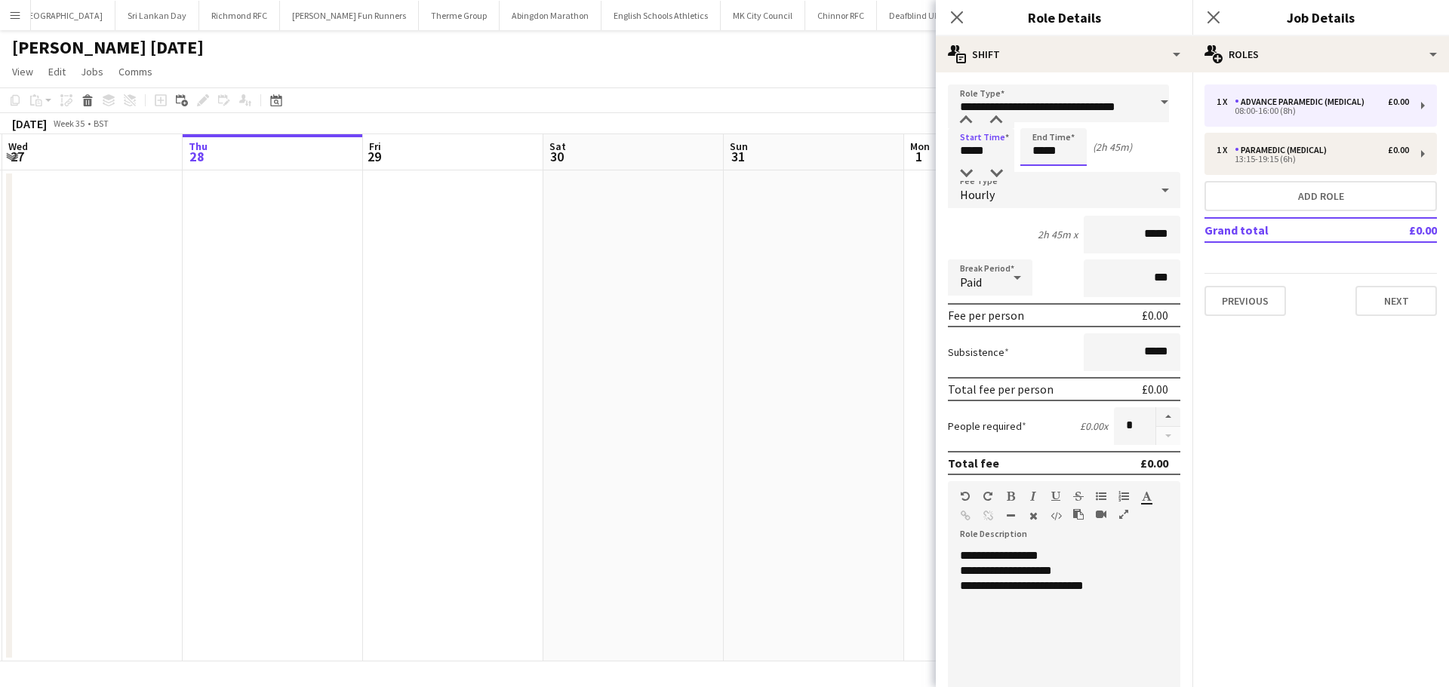
click at [1068, 147] on input "*****" at bounding box center [1053, 147] width 66 height 38
click at [1037, 121] on div at bounding box center [1038, 120] width 30 height 15
type input "*****"
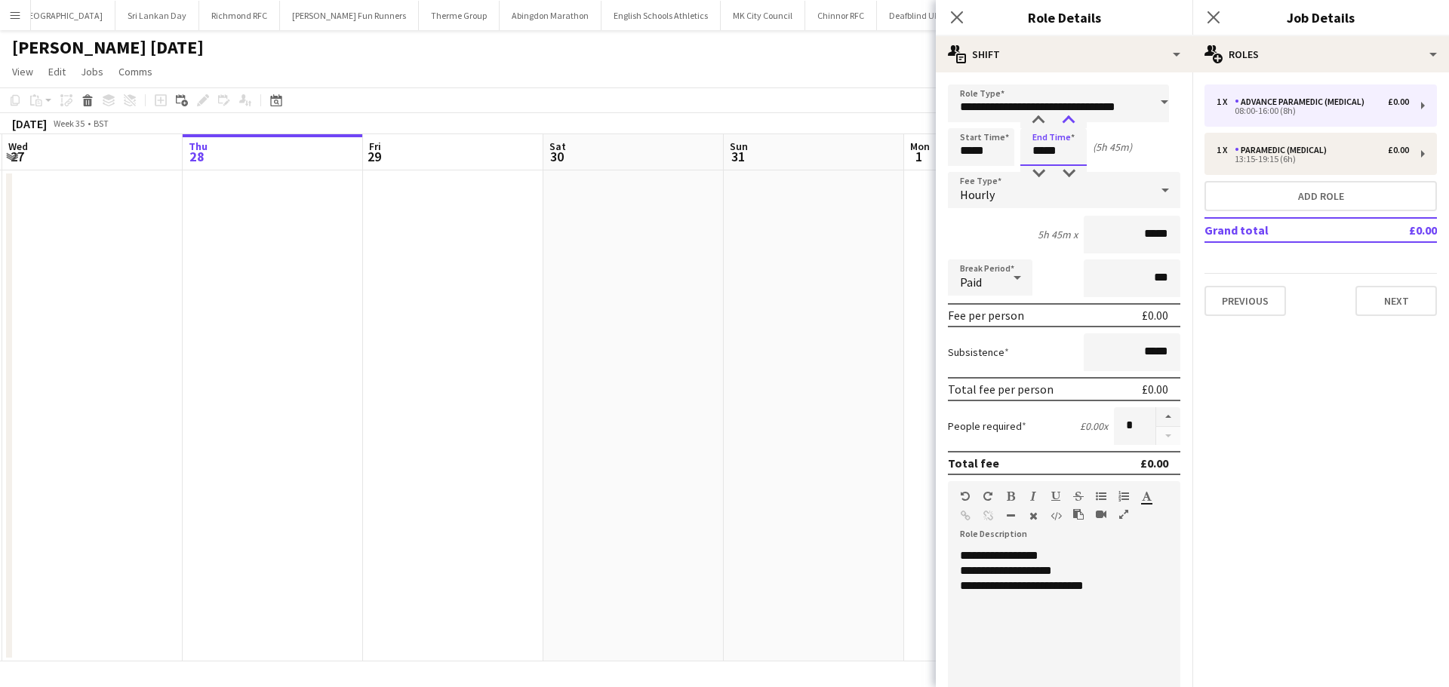
click at [1058, 120] on div at bounding box center [1068, 120] width 30 height 15
click at [987, 295] on div "Paid" at bounding box center [975, 278] width 54 height 36
click at [994, 358] on span "Unpaid" at bounding box center [990, 358] width 60 height 14
click at [1392, 298] on button "Next" at bounding box center [1395, 301] width 81 height 30
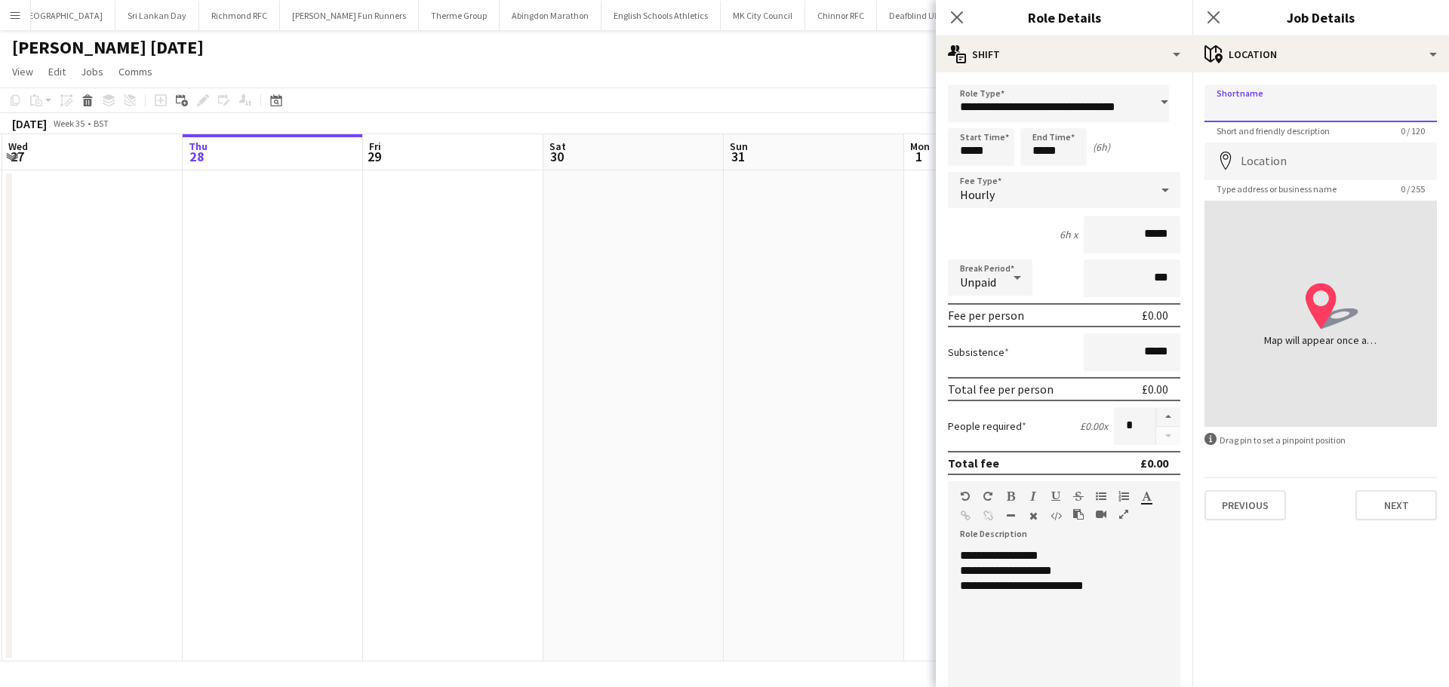
click at [1344, 117] on input "Shortname" at bounding box center [1320, 104] width 232 height 38
type input "*****"
click at [1366, 158] on input "Location" at bounding box center [1320, 162] width 232 height 38
type input "**********"
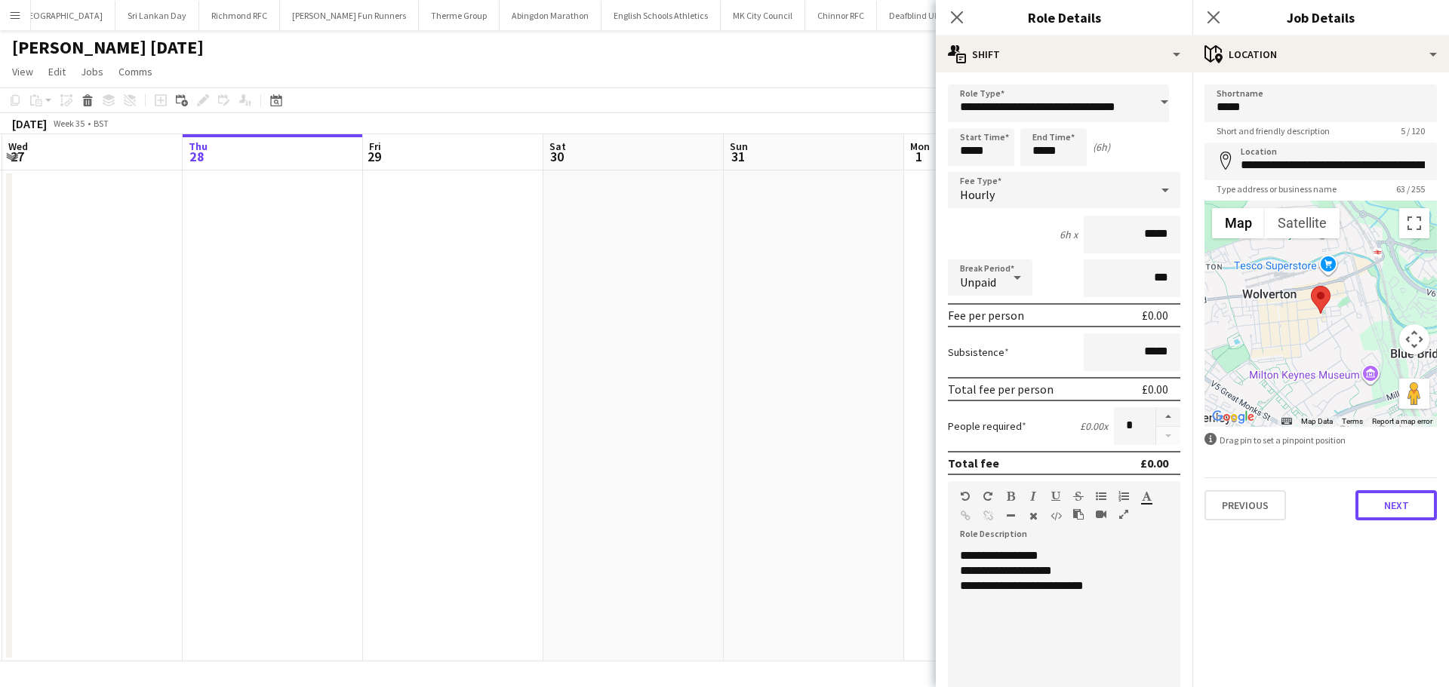
click at [1397, 507] on button "Next" at bounding box center [1395, 505] width 81 height 30
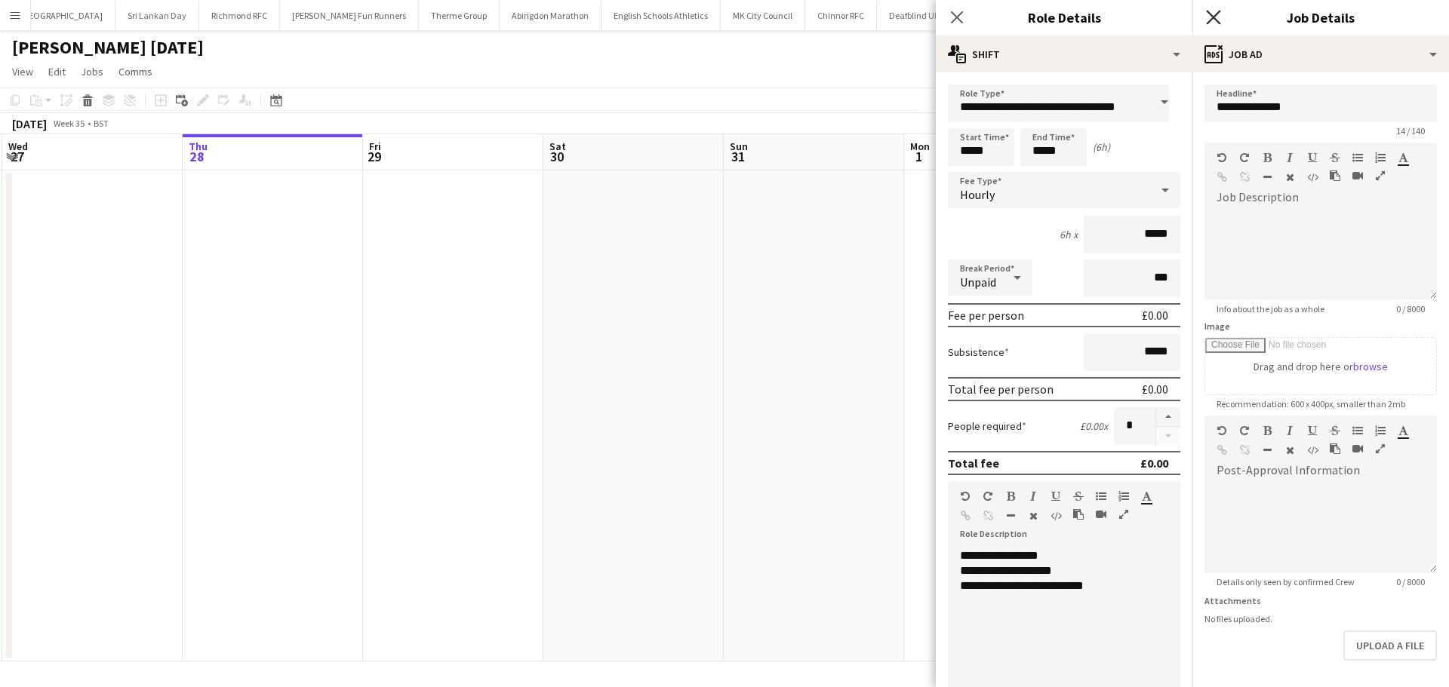
click at [1217, 20] on icon at bounding box center [1213, 17] width 14 height 14
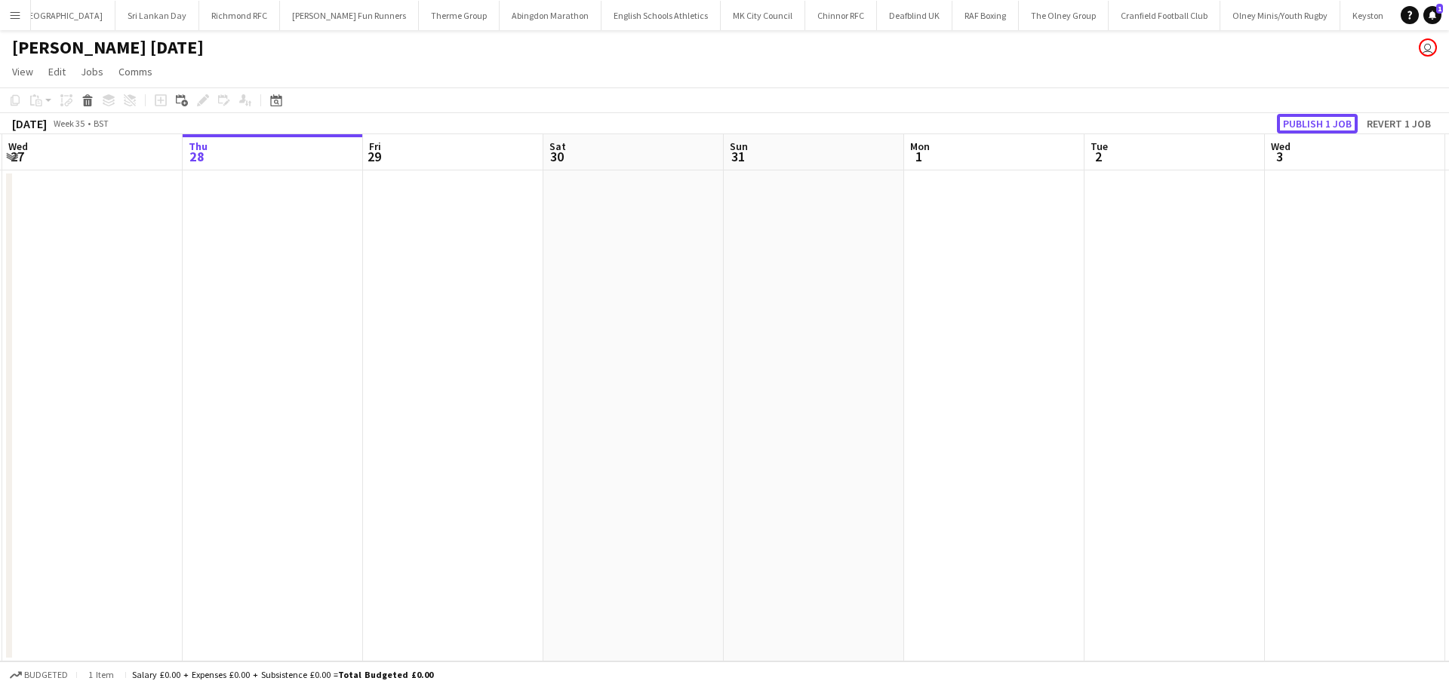
click at [1312, 119] on button "Publish 1 job" at bounding box center [1317, 124] width 81 height 20
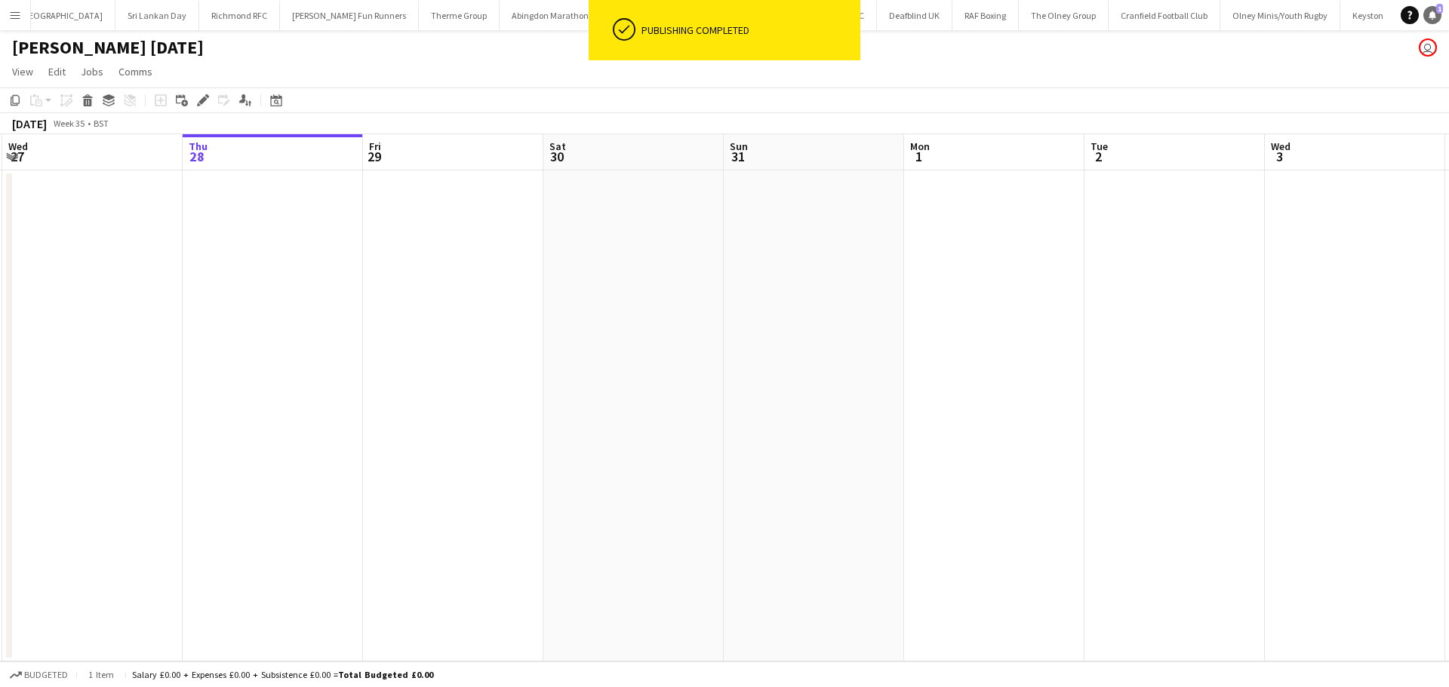
click at [1430, 14] on icon "Notifications" at bounding box center [1432, 15] width 9 height 9
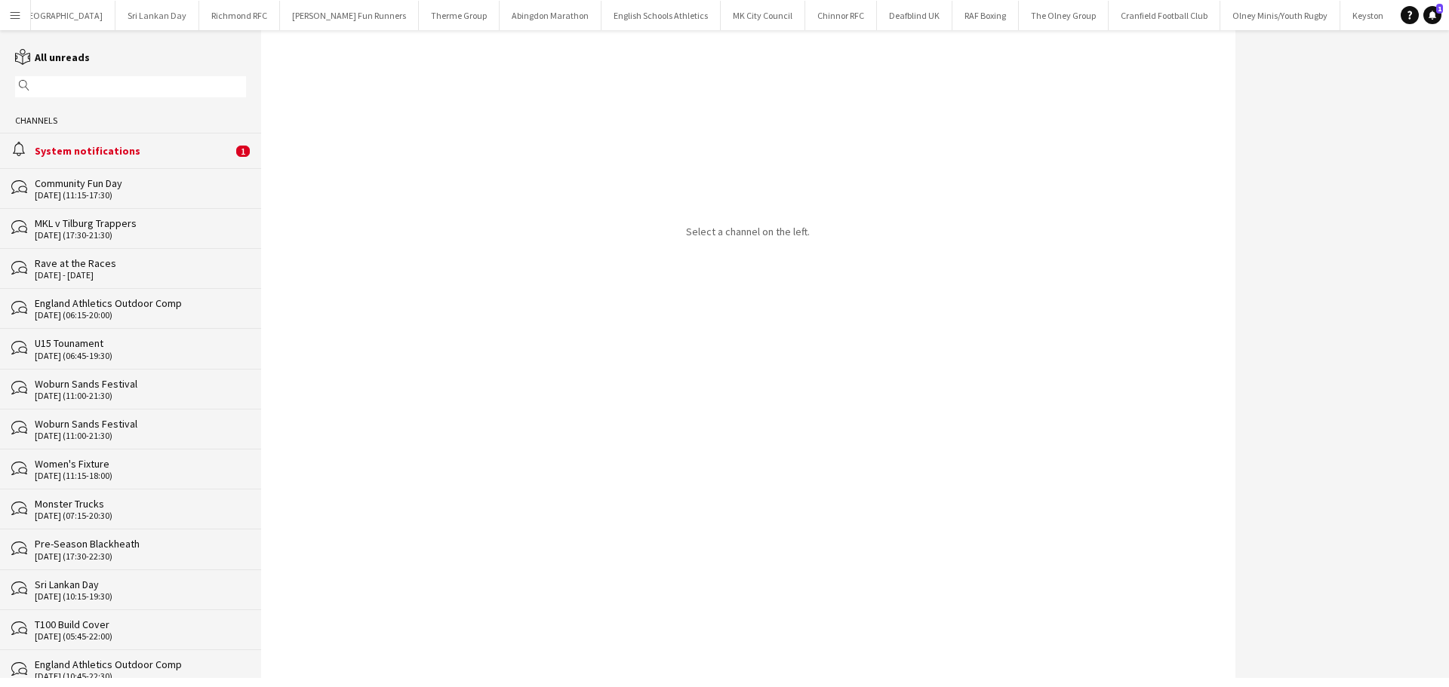
scroll to position [0, 2075]
click at [177, 158] on div "alarm System notifications 1" at bounding box center [130, 150] width 261 height 35
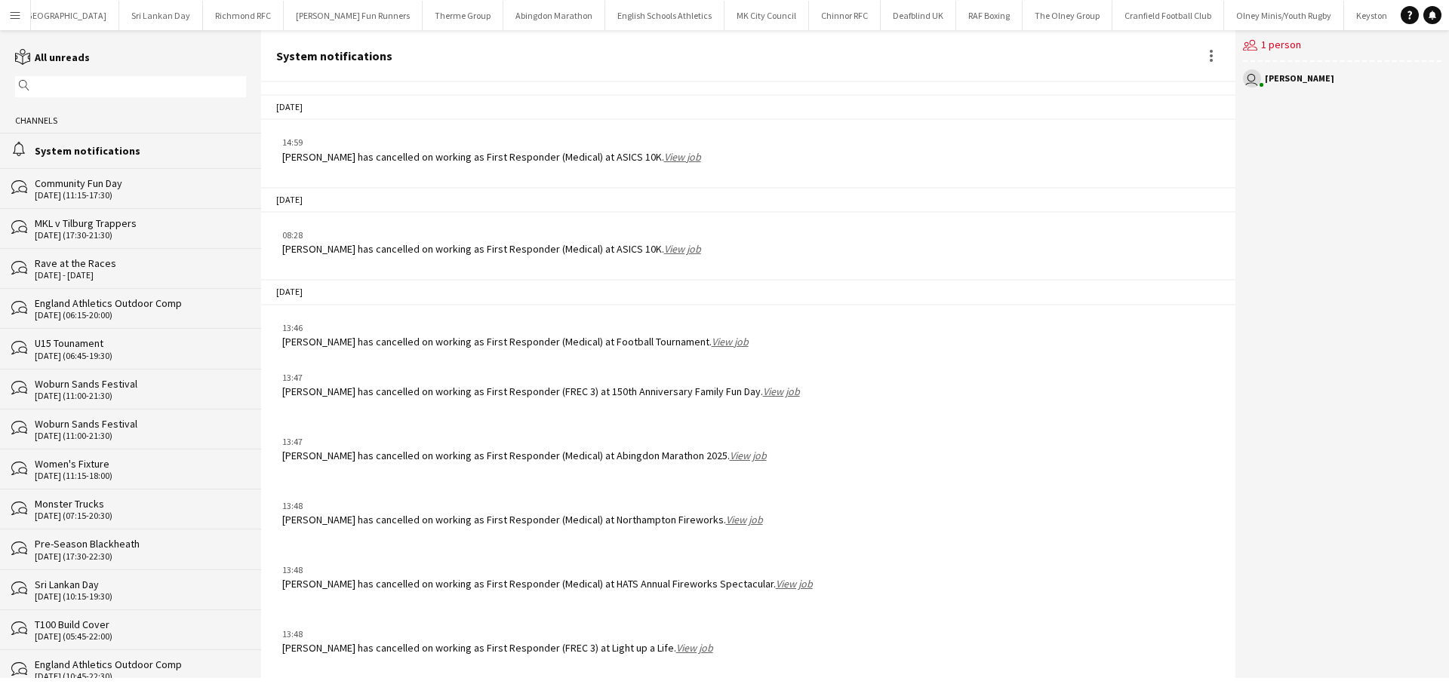
scroll to position [1803, 0]
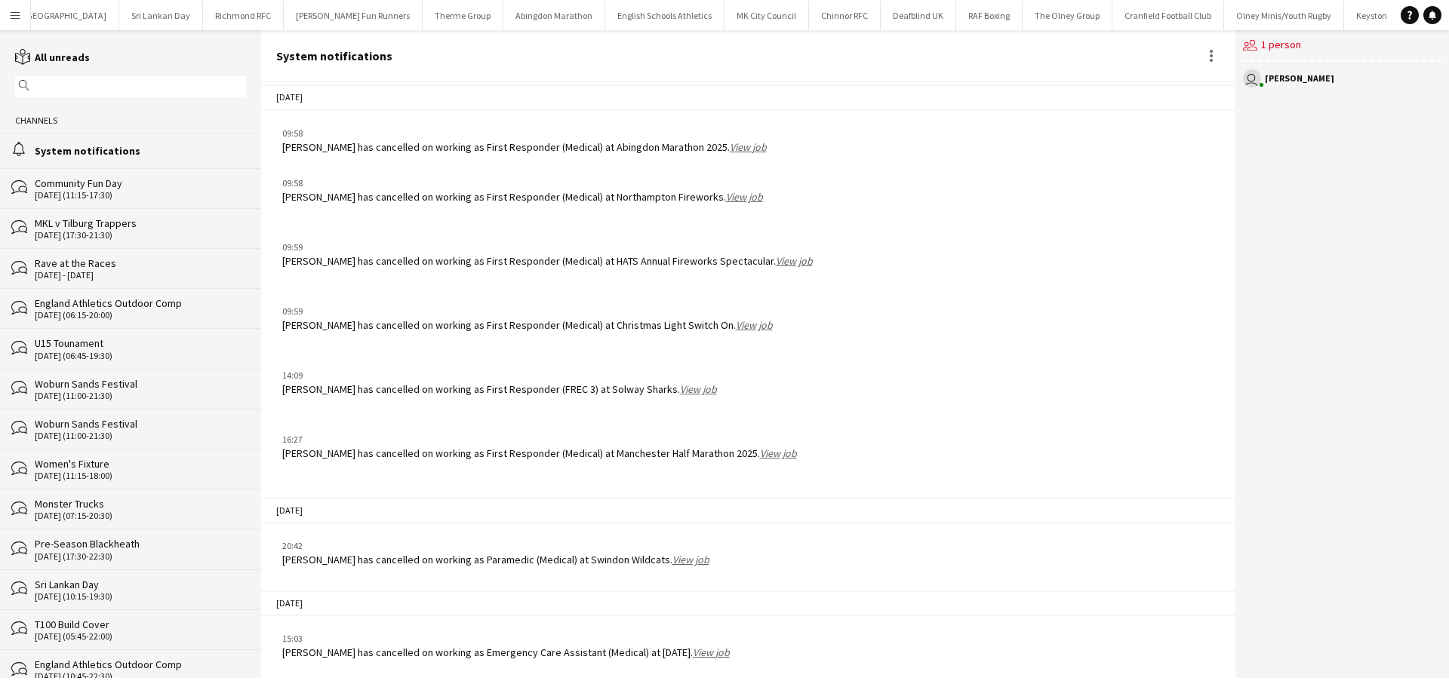
click at [170, 182] on div "Community Fun Day" at bounding box center [140, 184] width 211 height 14
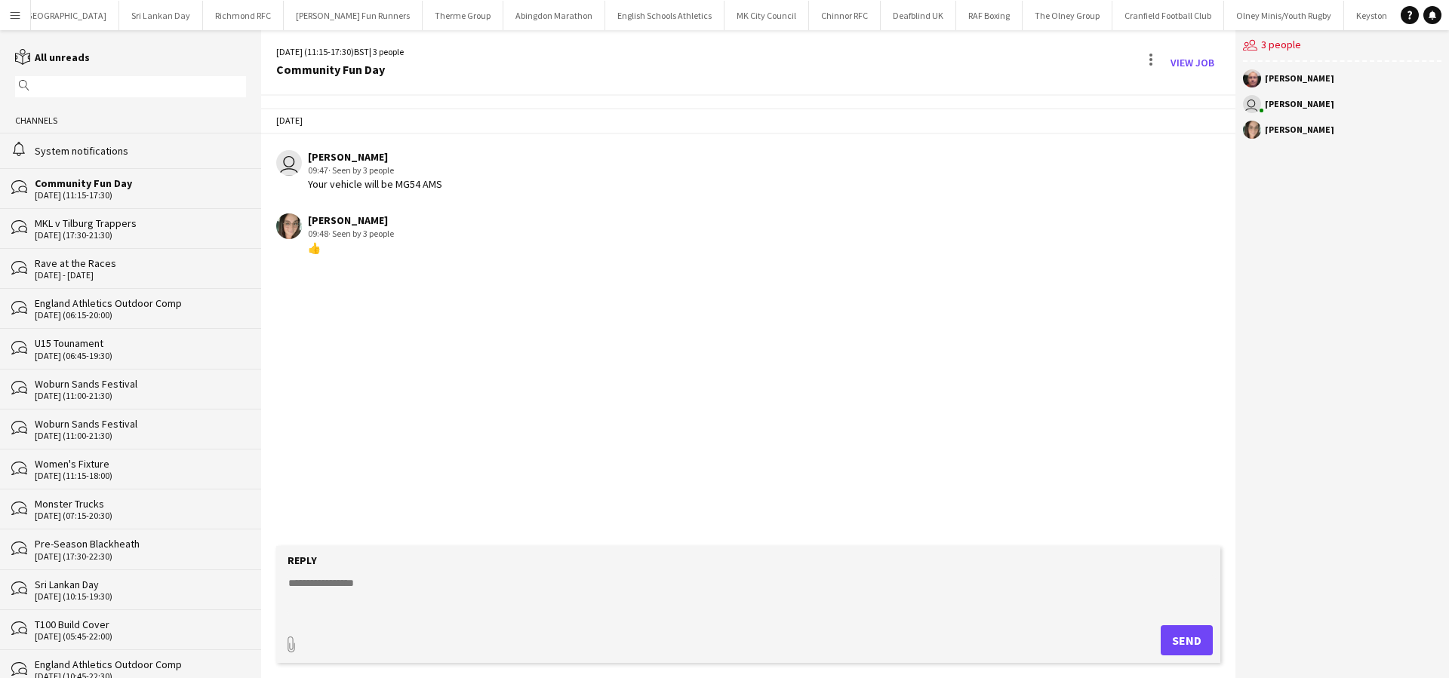
click at [143, 287] on div "bubbles Rave at the Races 30 - 31 Aug 2025" at bounding box center [130, 268] width 261 height 40
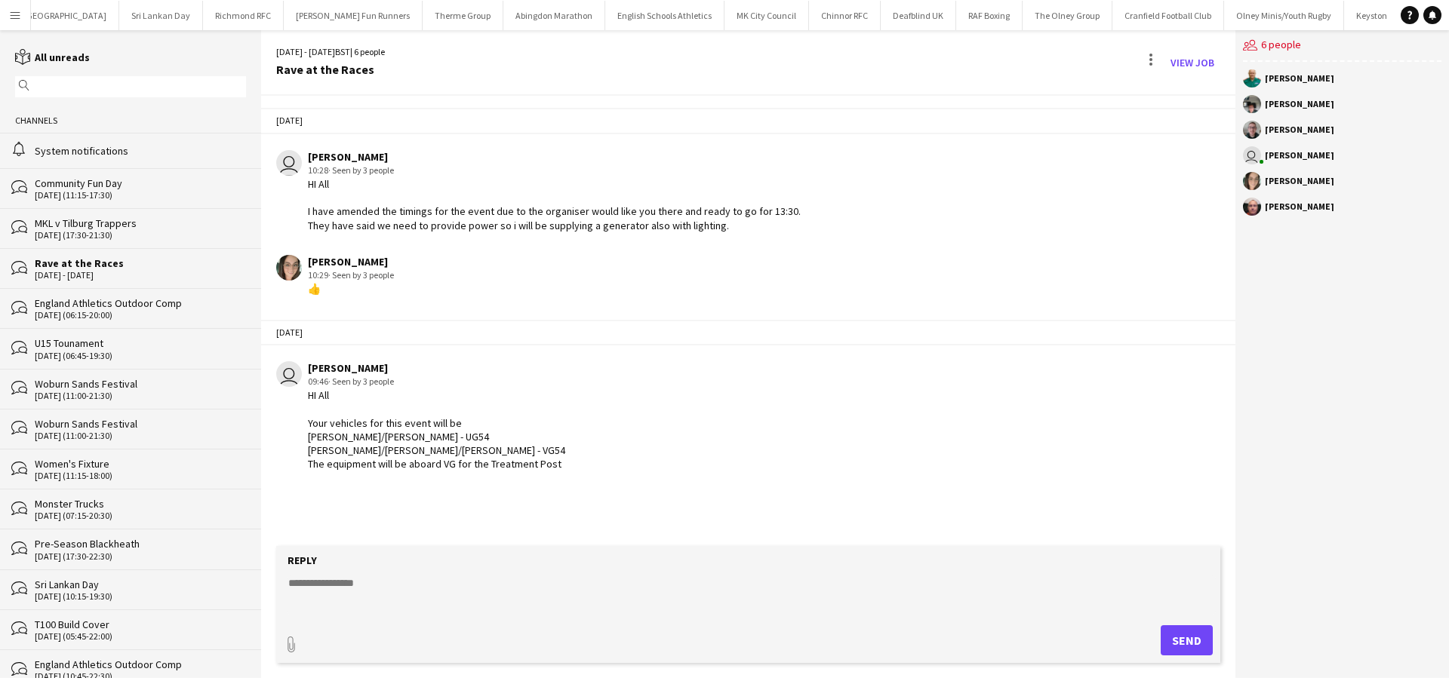
click at [19, 13] on app-icon "Menu" at bounding box center [15, 15] width 12 height 12
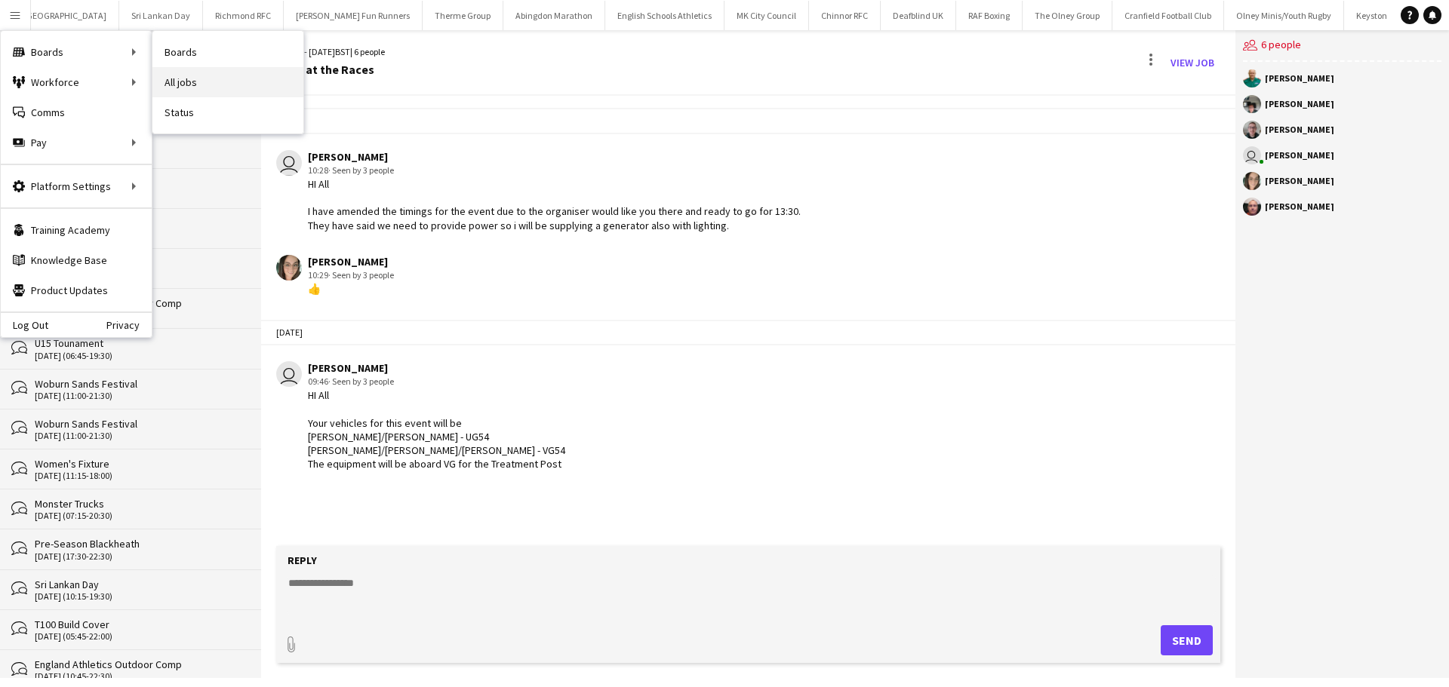
click at [184, 81] on link "All jobs" at bounding box center [227, 82] width 151 height 30
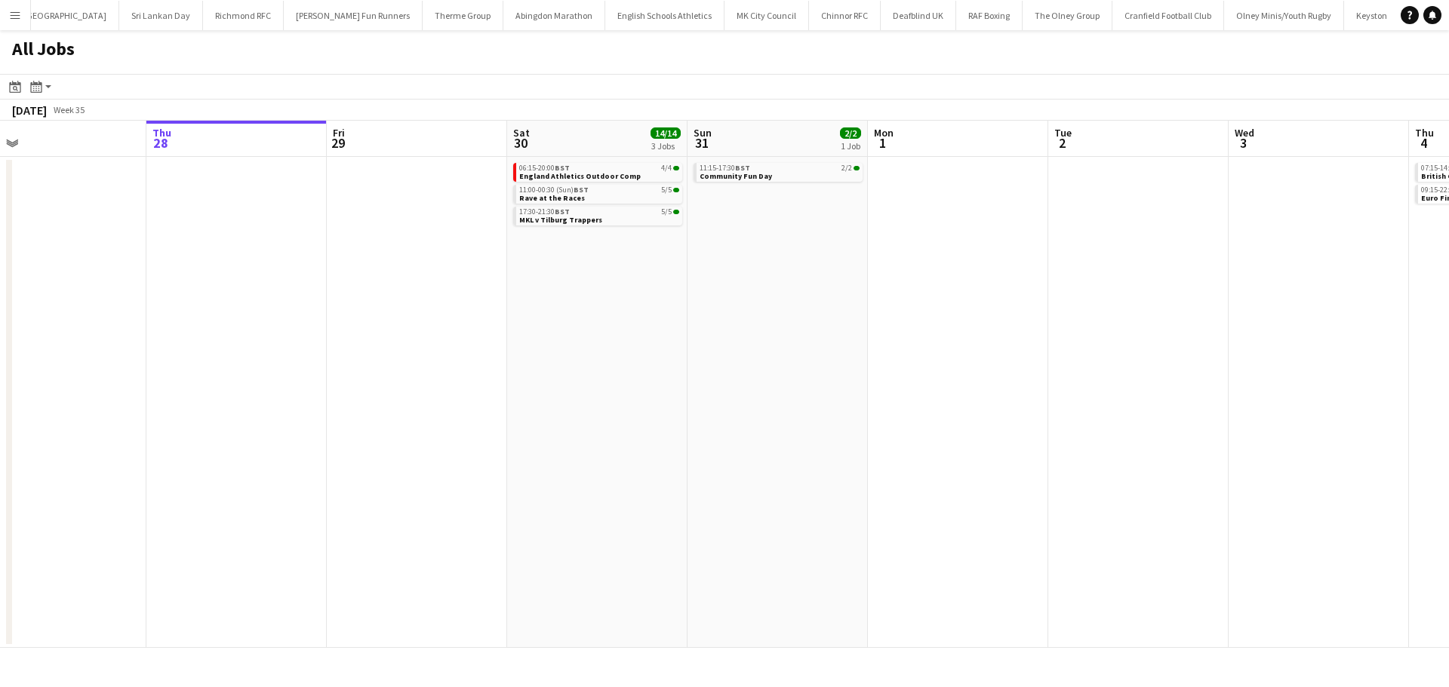
drag, startPoint x: 941, startPoint y: 256, endPoint x: 557, endPoint y: 275, distance: 384.6
click at [452, 274] on app-calendar-viewport "Mon 25 Tue 26 Wed 27 Thu 28 Fri 29 Sat 30 14/14 3 Jobs Sun 31 2/2 1 Job Mon 1 T…" at bounding box center [724, 384] width 1449 height 527
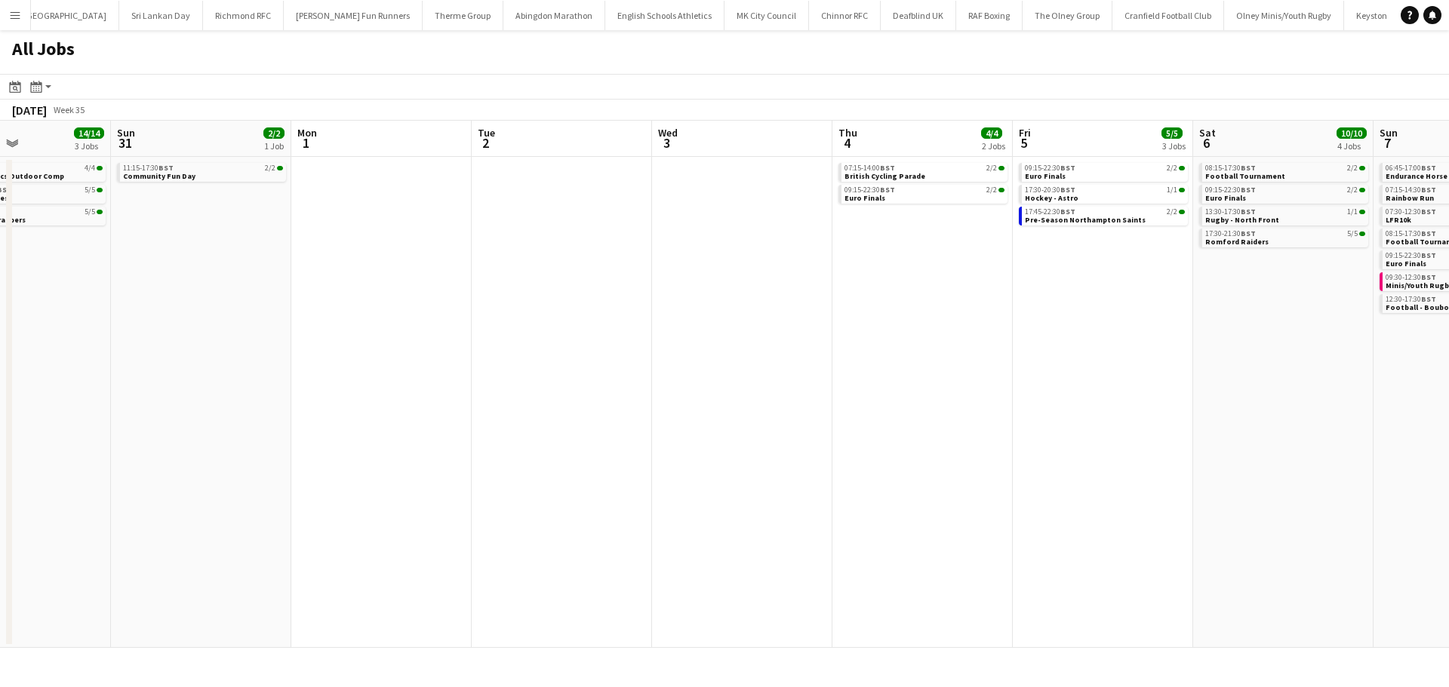
drag, startPoint x: 1022, startPoint y: 278, endPoint x: 672, endPoint y: 278, distance: 349.3
click at [789, 278] on app-calendar-viewport "Wed 27 Thu 28 Fri 29 Sat 30 14/14 3 Jobs Sun 31 2/2 1 Job Mon 1 Tue 2 Wed 3 Thu…" at bounding box center [724, 384] width 1449 height 527
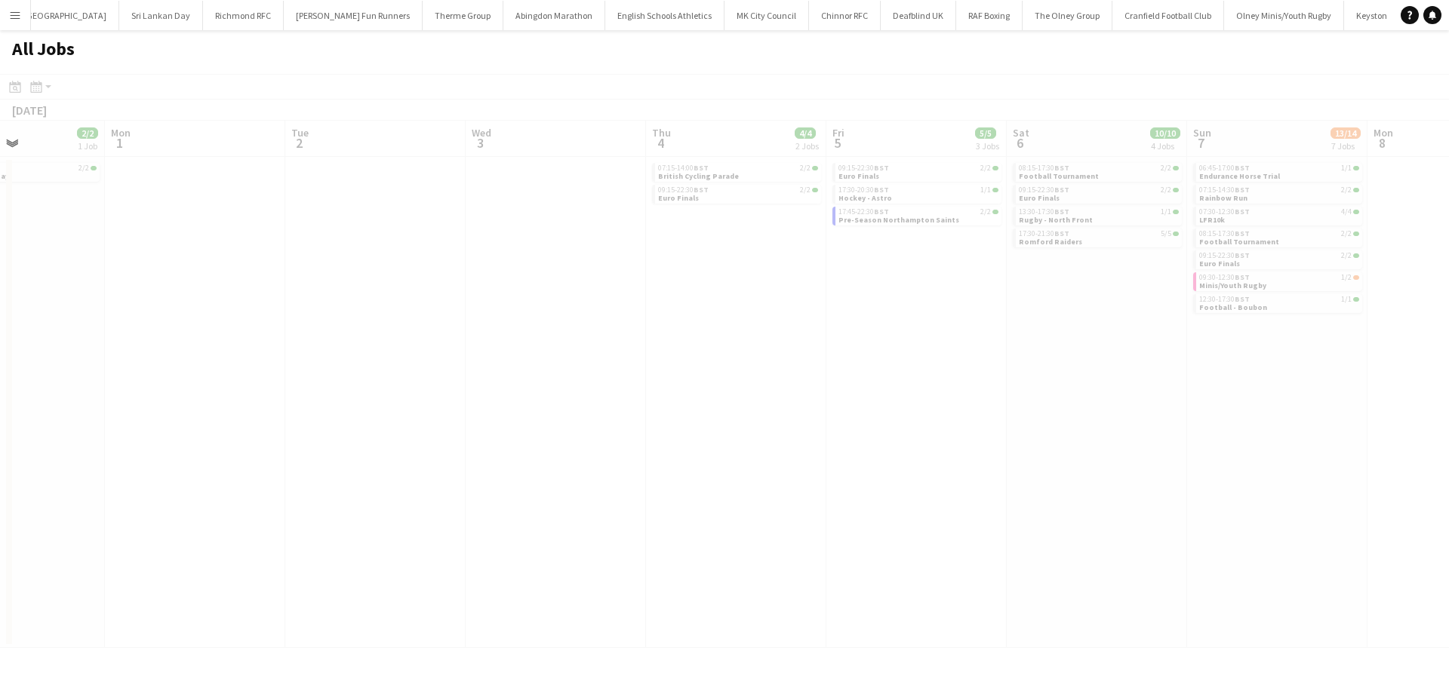
scroll to position [0, 542]
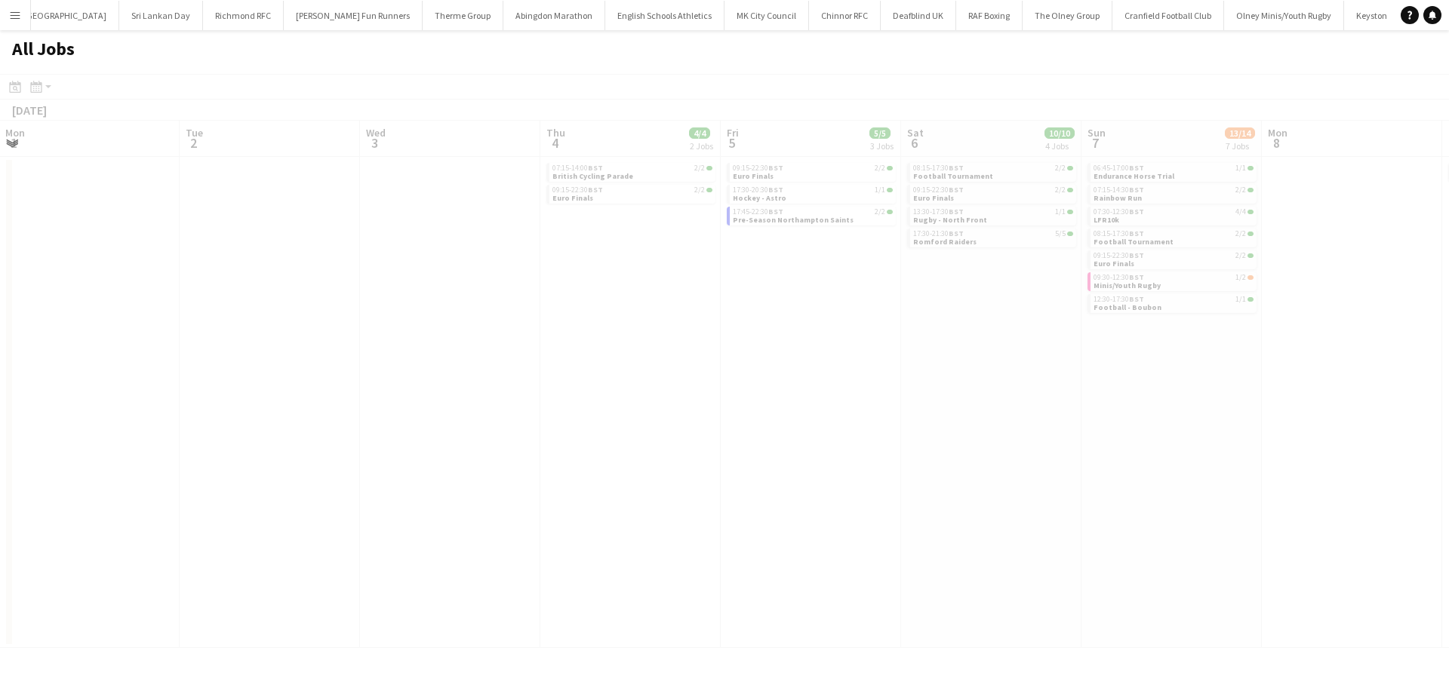
drag, startPoint x: 773, startPoint y: 277, endPoint x: 623, endPoint y: 276, distance: 149.4
click at [623, 276] on app-calendar-viewport "Fri 29 Sat 30 14/14 3 Jobs Sun 31 2/2 1 Job Mon 1 Tue 2 Wed 3 Thu 4 4/4 2 Jobs …" at bounding box center [724, 384] width 1449 height 527
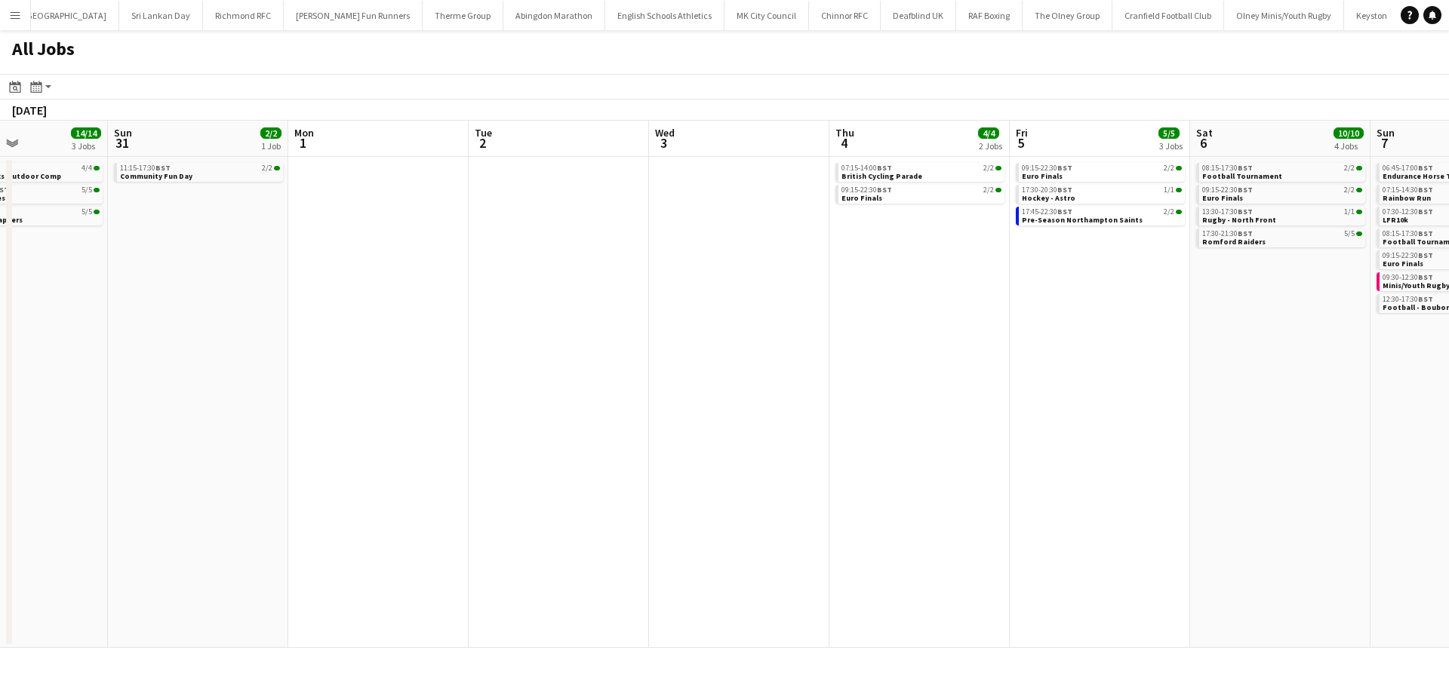
drag, startPoint x: 308, startPoint y: 355, endPoint x: 795, endPoint y: 346, distance: 487.5
click at [817, 341] on app-calendar-viewport "Fri 29 Sat 30 14/14 3 Jobs Sun 31 2/2 1 Job Mon 1 Tue 2 Wed 3 Thu 4 4/4 2 Jobs …" at bounding box center [724, 384] width 1449 height 527
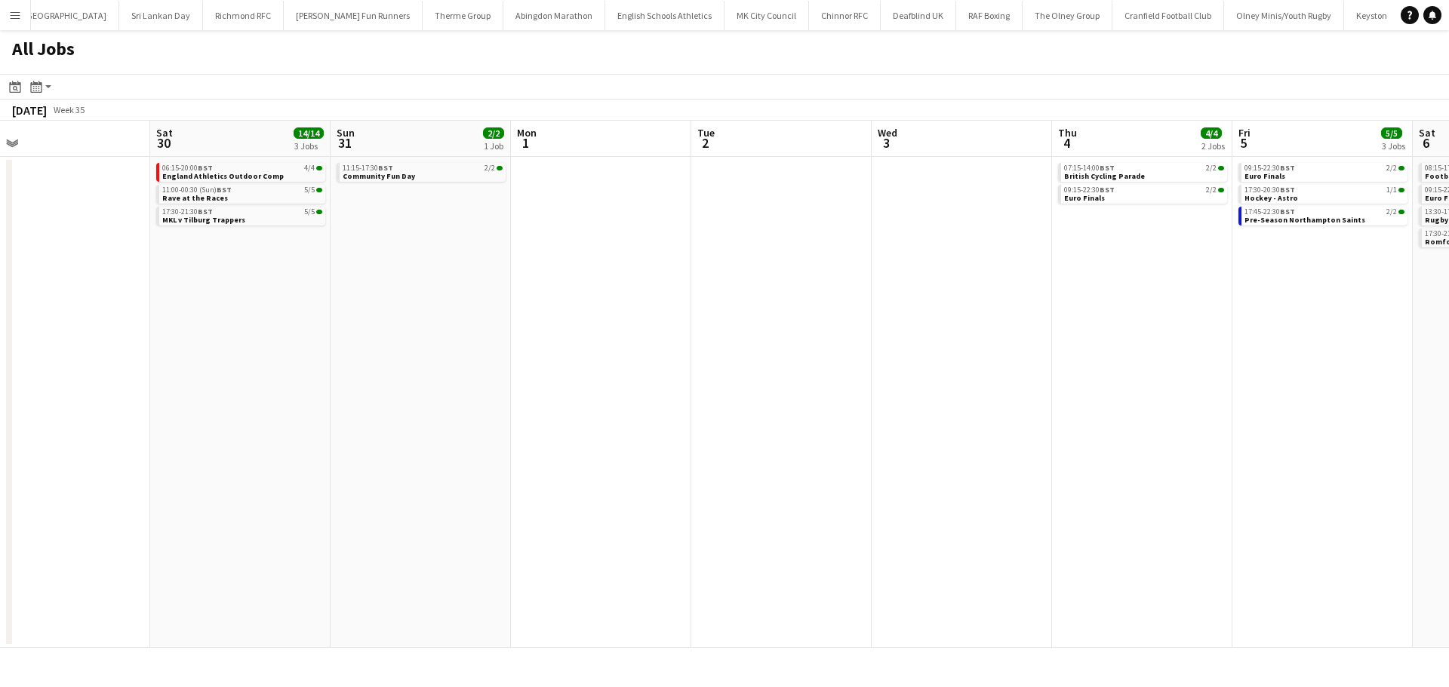
drag, startPoint x: 359, startPoint y: 367, endPoint x: 644, endPoint y: 290, distance: 295.6
click at [643, 291] on app-calendar-viewport "Wed 27 Thu 28 Fri 29 Sat 30 14/14 3 Jobs Sun 31 2/2 1 Job Mon 1 Tue 2 Wed 3 Thu…" at bounding box center [724, 384] width 1449 height 527
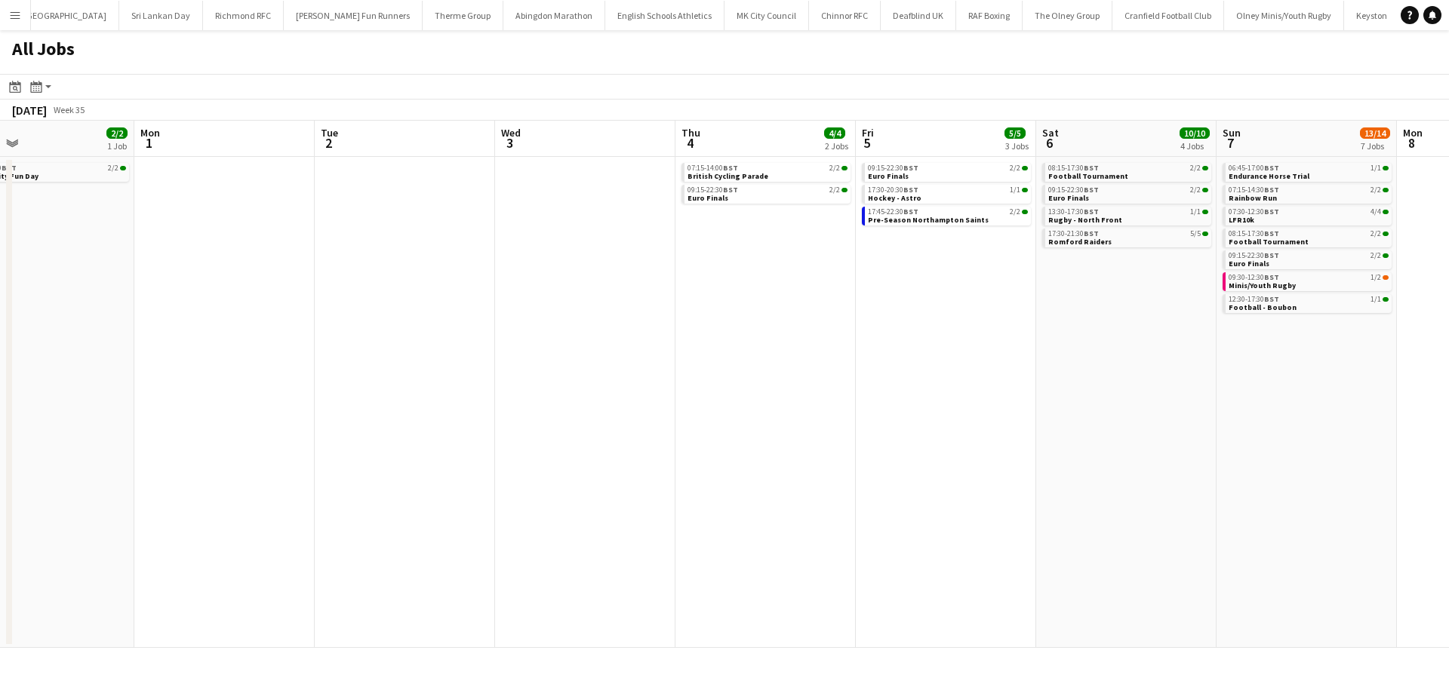
drag, startPoint x: 862, startPoint y: 312, endPoint x: 457, endPoint y: 319, distance: 405.2
click at [463, 320] on app-calendar-viewport "Wed 27 Thu 28 Fri 29 Sat 30 14/14 3 Jobs Sun 31 2/2 1 Job Mon 1 Tue 2 Wed 3 Thu…" at bounding box center [724, 384] width 1449 height 527
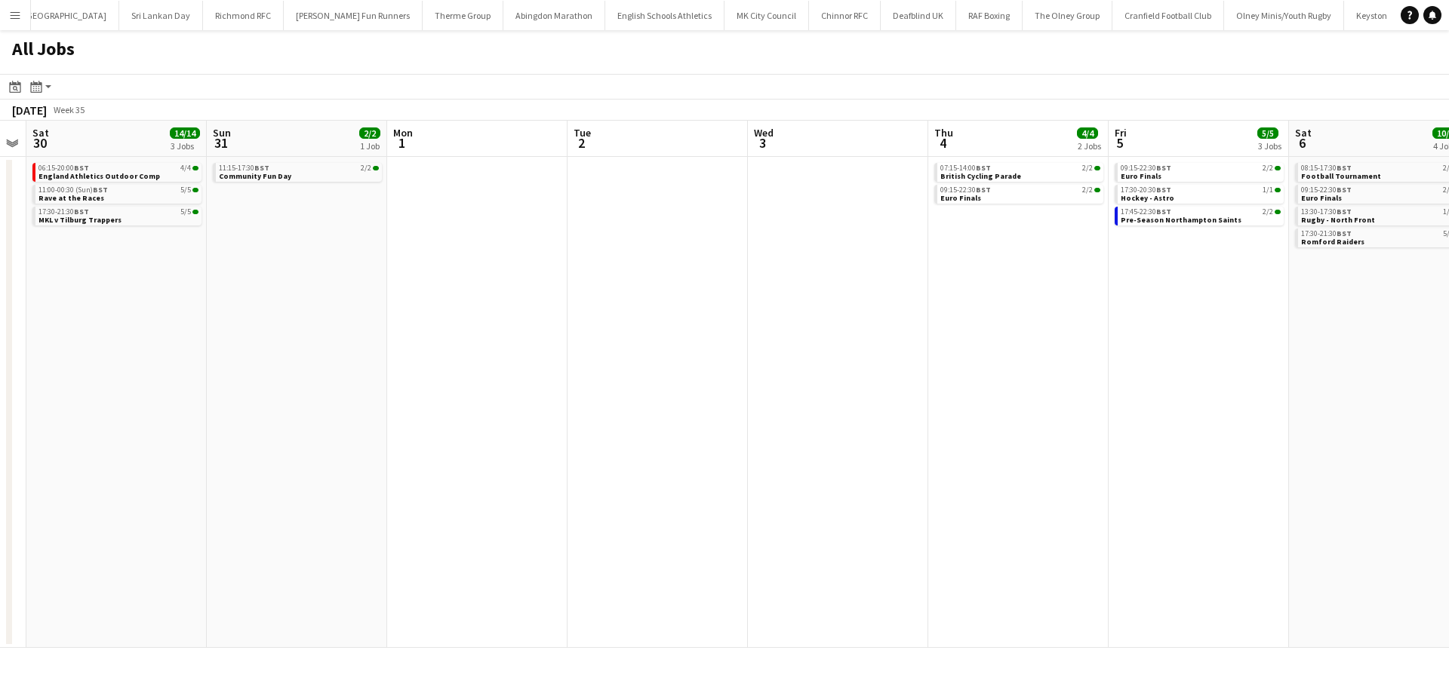
click at [722, 297] on app-calendar-viewport "Wed 27 Thu 28 Fri 29 Sat 30 14/14 3 Jobs Sun 31 2/2 1 Job Mon 1 Tue 2 Wed 3 Thu…" at bounding box center [724, 384] width 1449 height 527
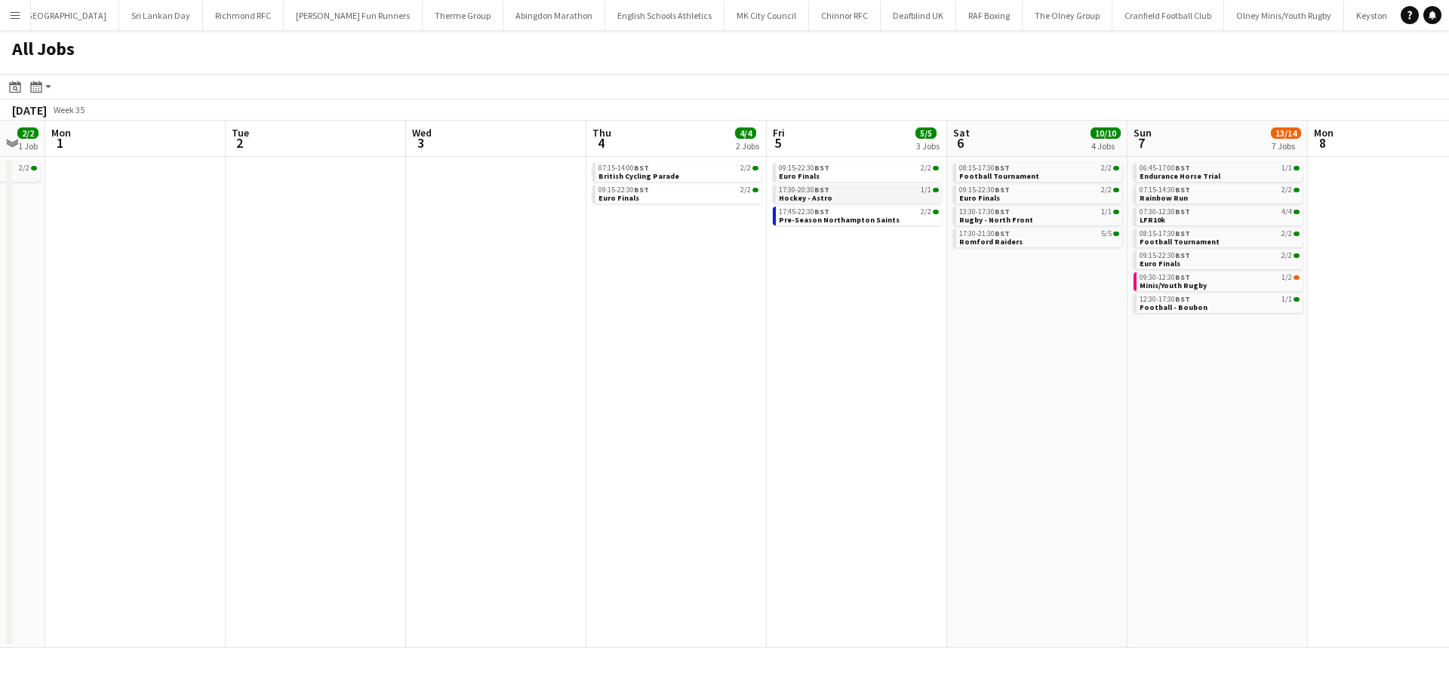
click at [887, 191] on div "17:30-20:30 BST 1/1" at bounding box center [859, 190] width 160 height 8
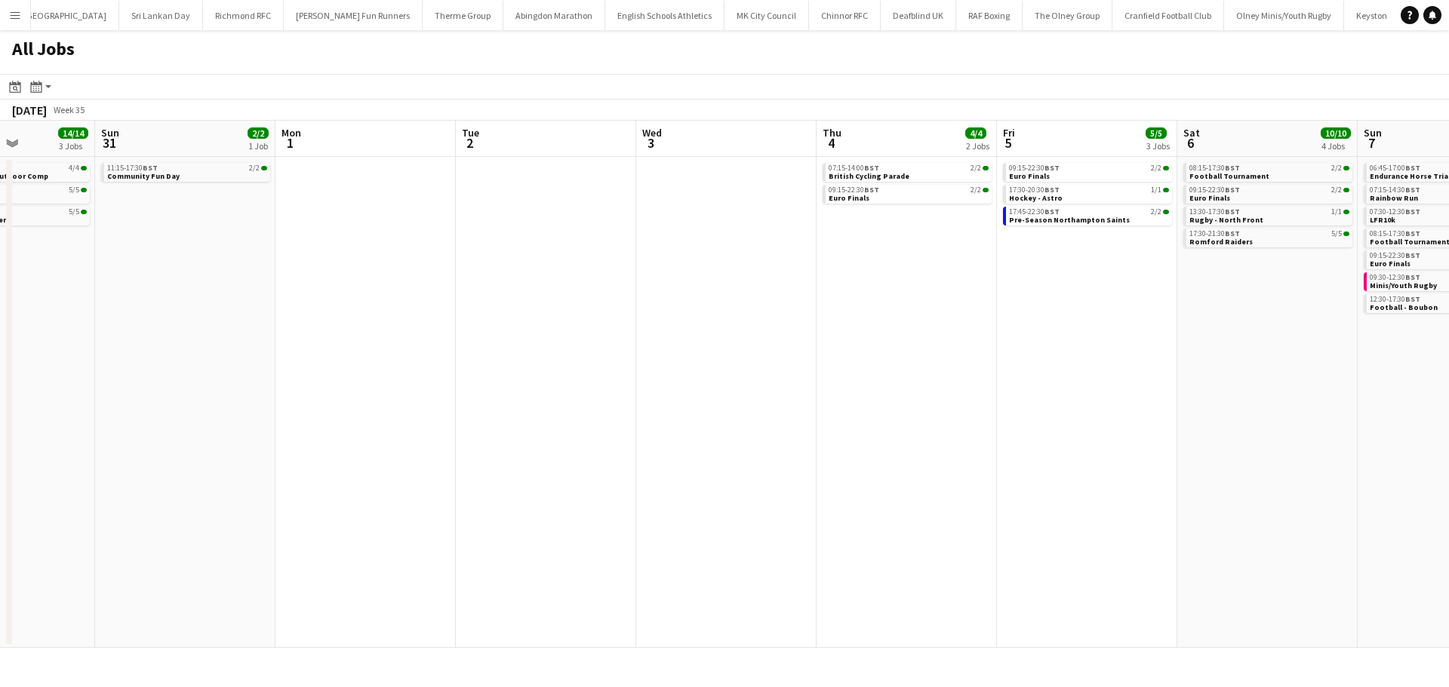
drag, startPoint x: 394, startPoint y: 315, endPoint x: 970, endPoint y: 325, distance: 575.8
click at [1013, 313] on app-calendar-viewport "Fri 29 Sat 30 14/14 3 Jobs Sun 31 2/2 1 Job Mon 1 Tue 2 Wed 3 Thu 4 4/4 2 Jobs …" at bounding box center [724, 384] width 1449 height 527
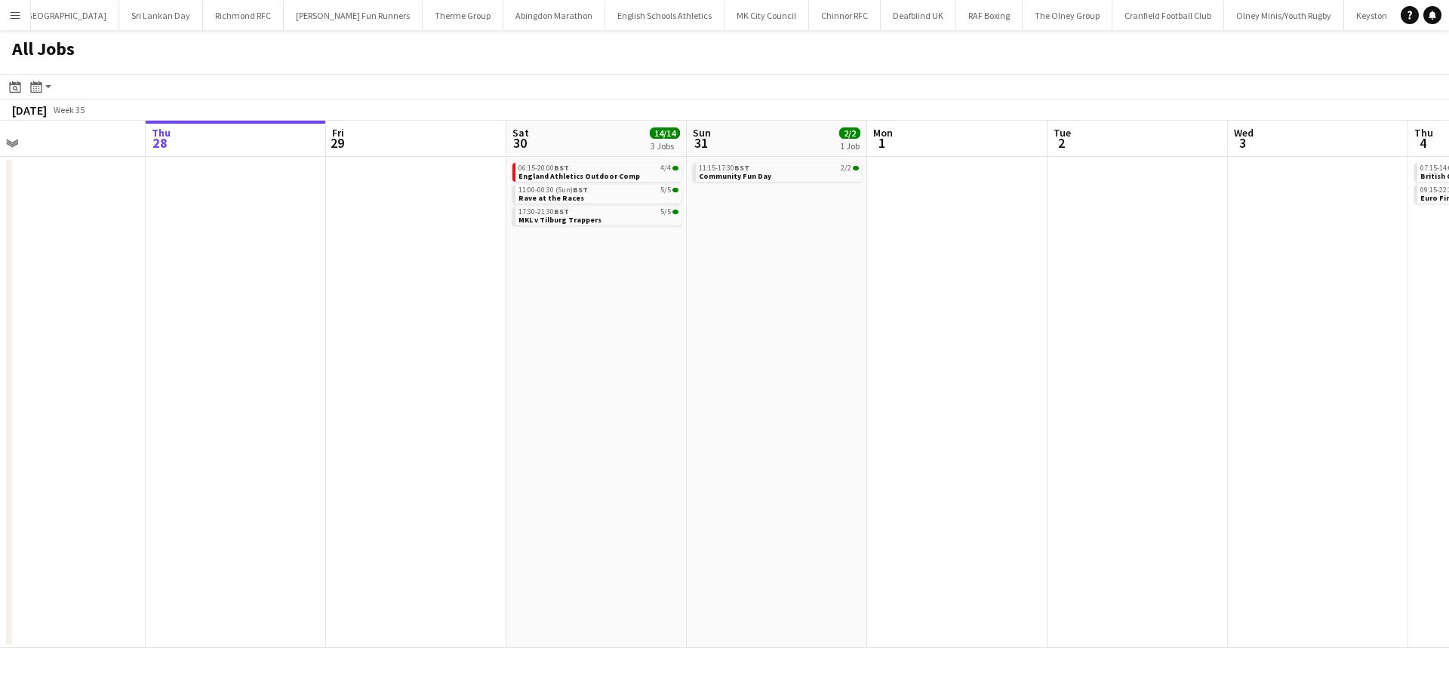
scroll to position [0, 441]
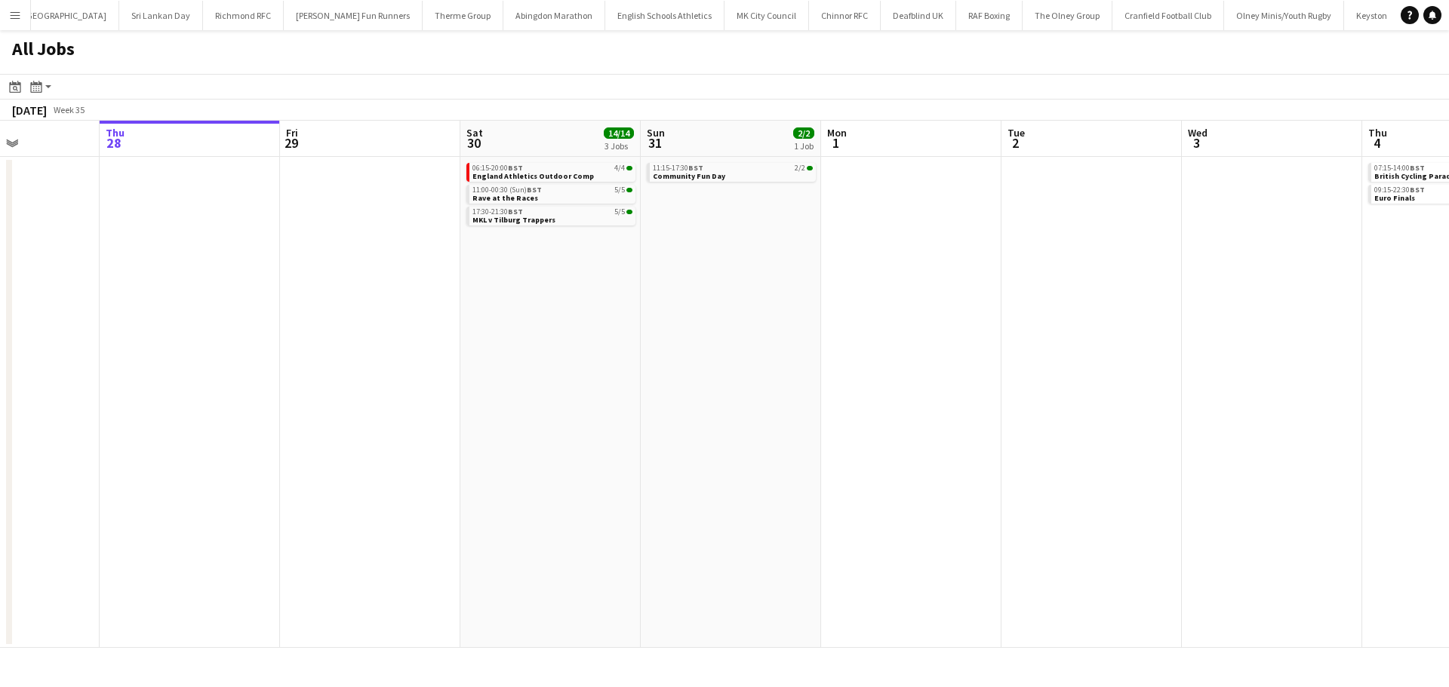
drag, startPoint x: 825, startPoint y: 373, endPoint x: 756, endPoint y: 373, distance: 68.7
click at [756, 373] on app-calendar-viewport "Mon 25 Tue 26 Wed 27 Thu 28 Fri 29 Sat 30 14/14 3 Jobs Sun 31 2/2 1 Job Mon 1 T…" at bounding box center [724, 384] width 1449 height 527
click at [533, 201] on link "11:00-00:30 (Sun) BST 5/5 Rave at the Races" at bounding box center [552, 193] width 160 height 17
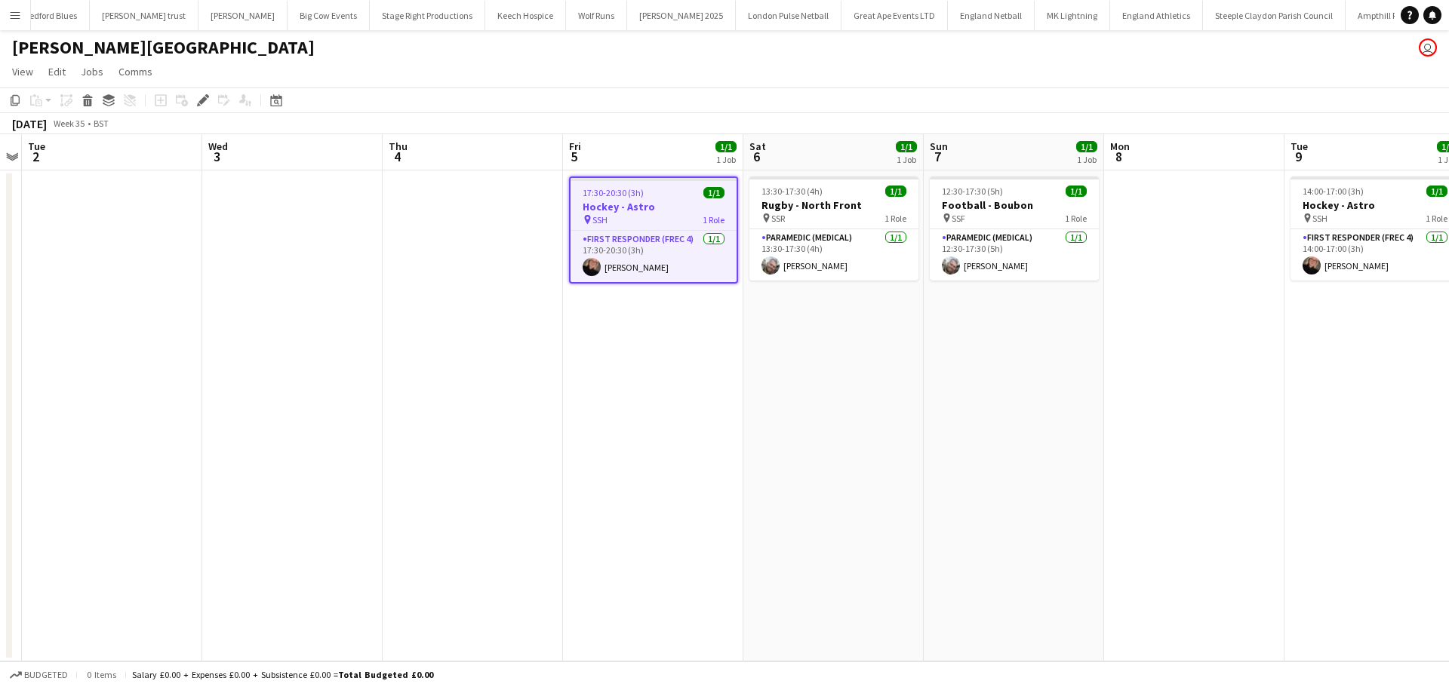
scroll to position [0, 595]
drag, startPoint x: 201, startPoint y: 104, endPoint x: 316, endPoint y: 141, distance: 120.5
click at [201, 104] on icon at bounding box center [202, 101] width 8 height 8
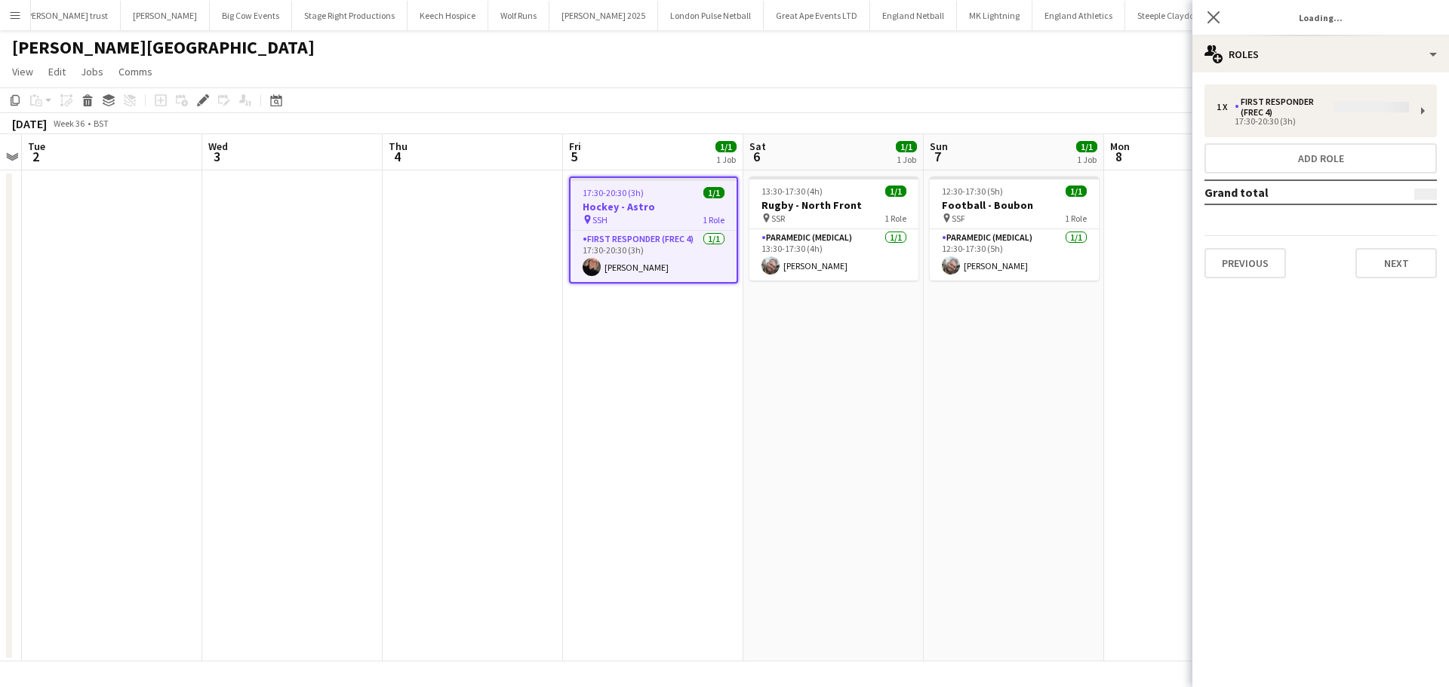
type input "**********"
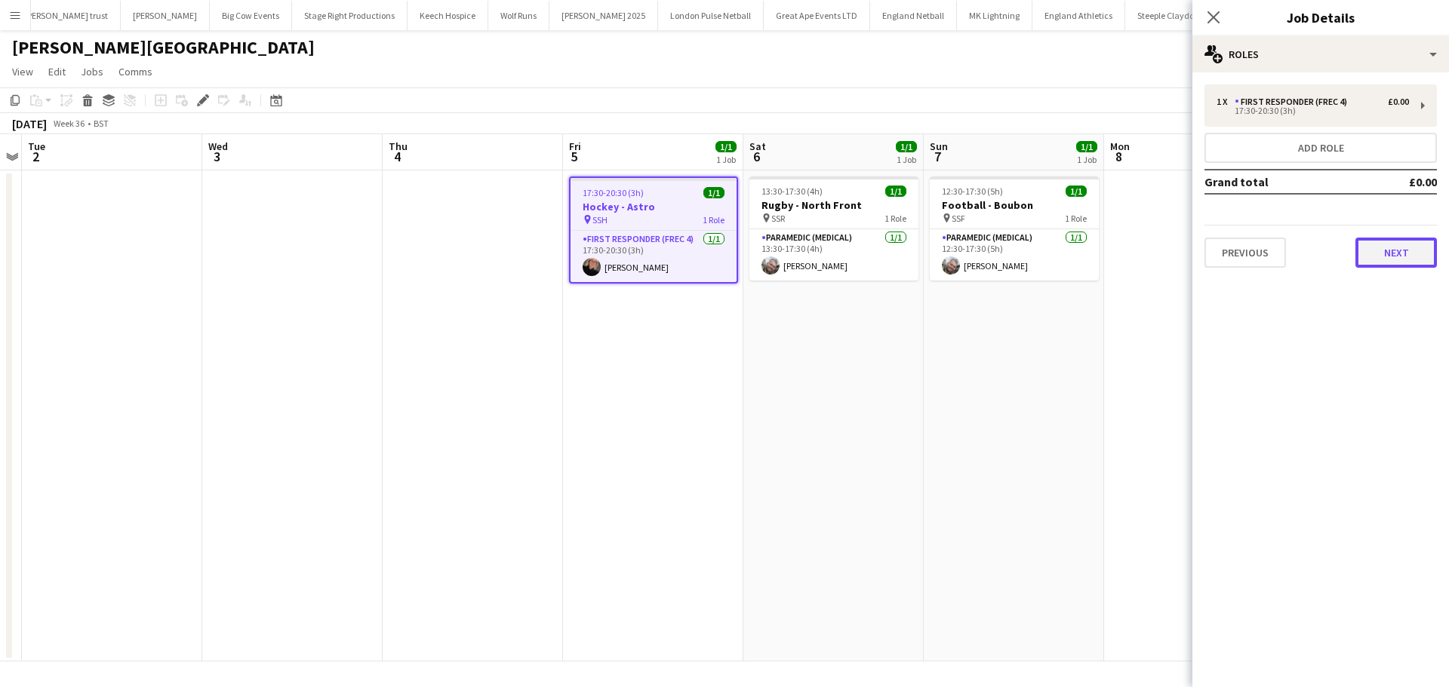
click at [1388, 257] on button "Next" at bounding box center [1395, 253] width 81 height 30
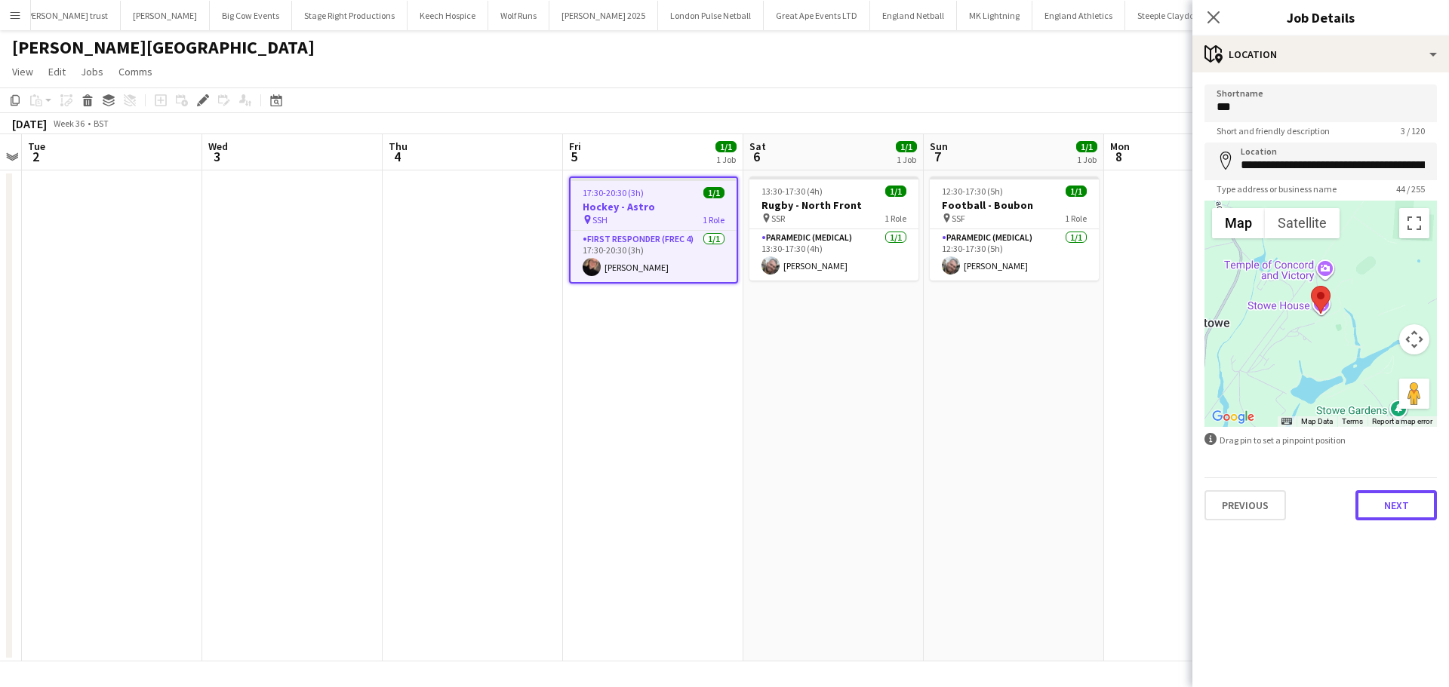
click at [1405, 510] on button "Next" at bounding box center [1395, 505] width 81 height 30
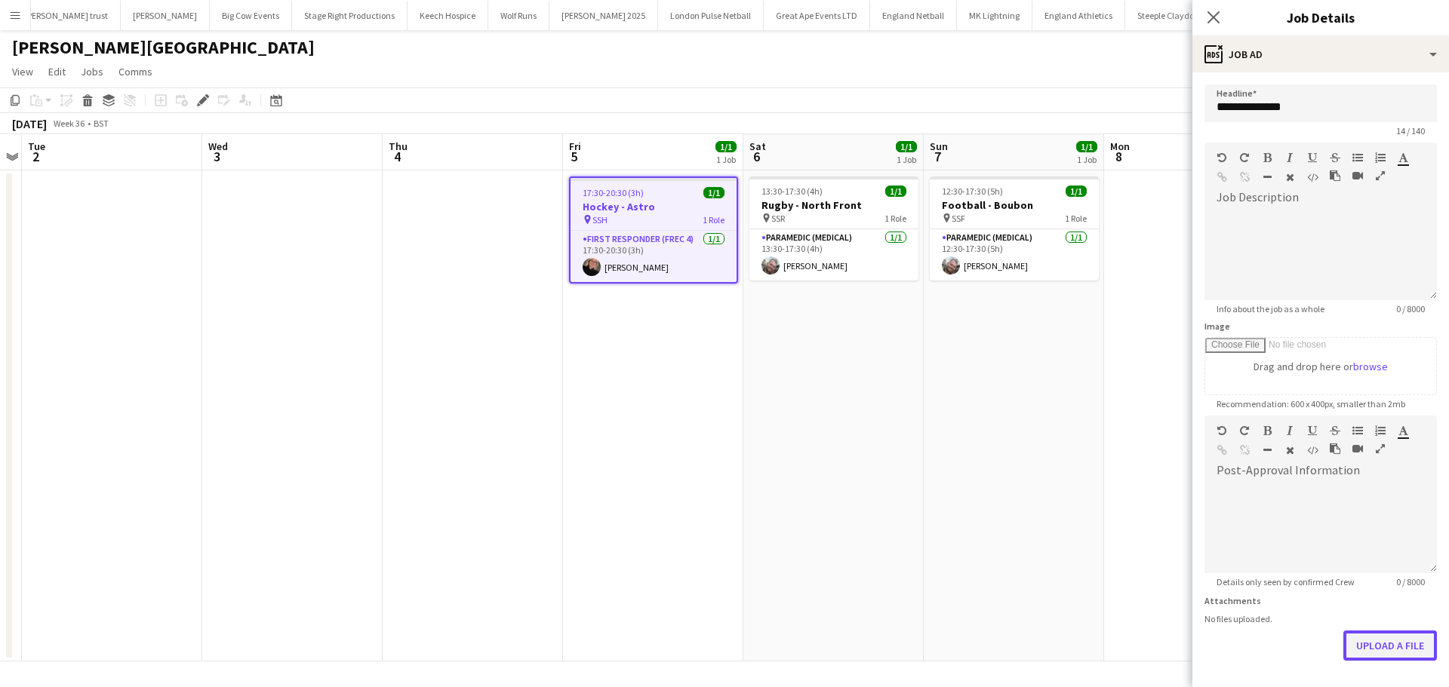
click at [1364, 644] on button "Upload a file" at bounding box center [1390, 646] width 94 height 30
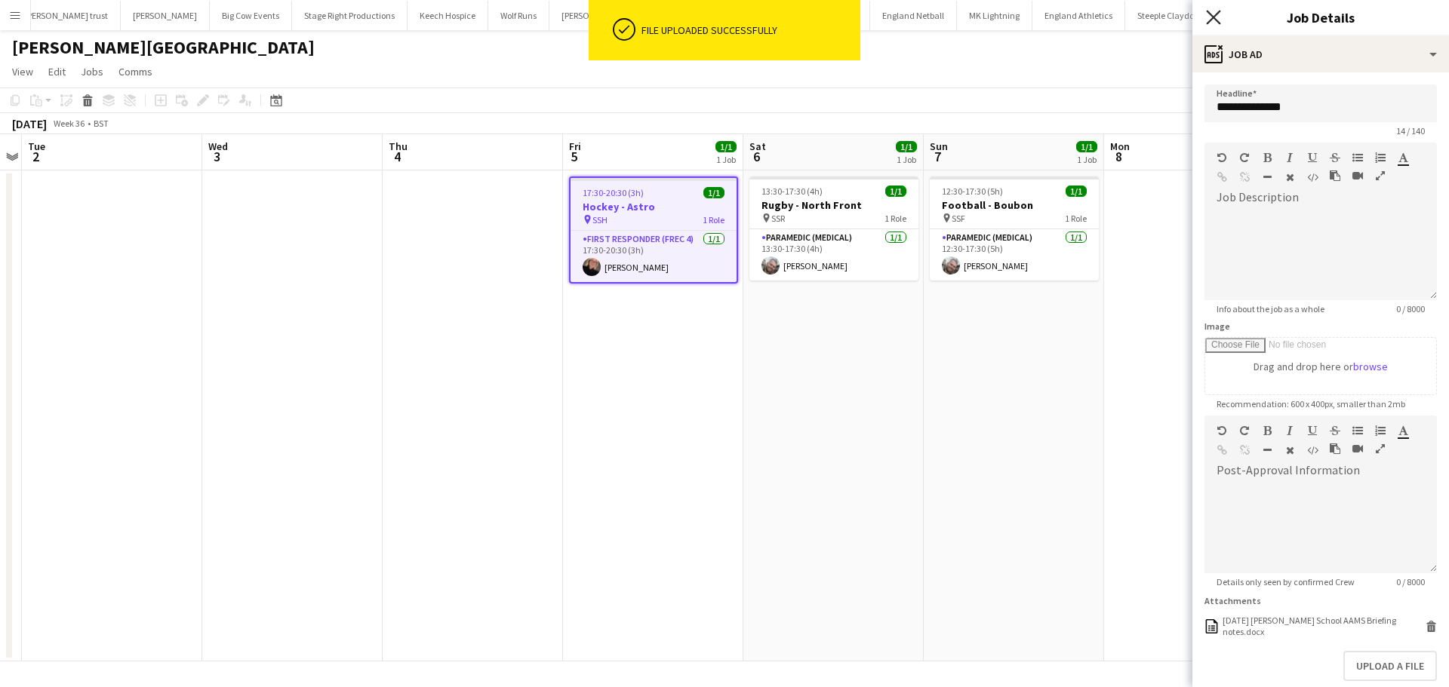
drag, startPoint x: 1214, startPoint y: 16, endPoint x: 1241, endPoint y: 76, distance: 66.2
click at [1215, 16] on icon at bounding box center [1213, 17] width 12 height 12
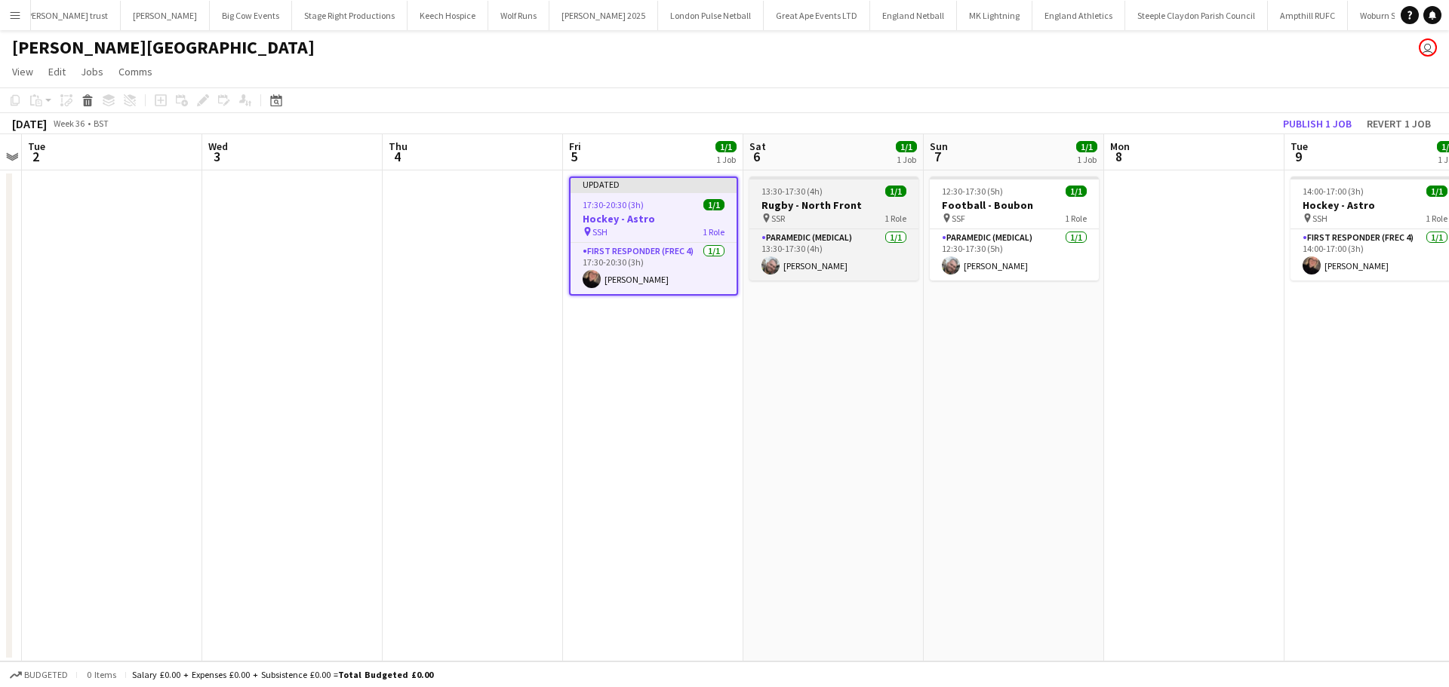
click at [841, 201] on h3 "Rugby - North Front" at bounding box center [833, 205] width 169 height 14
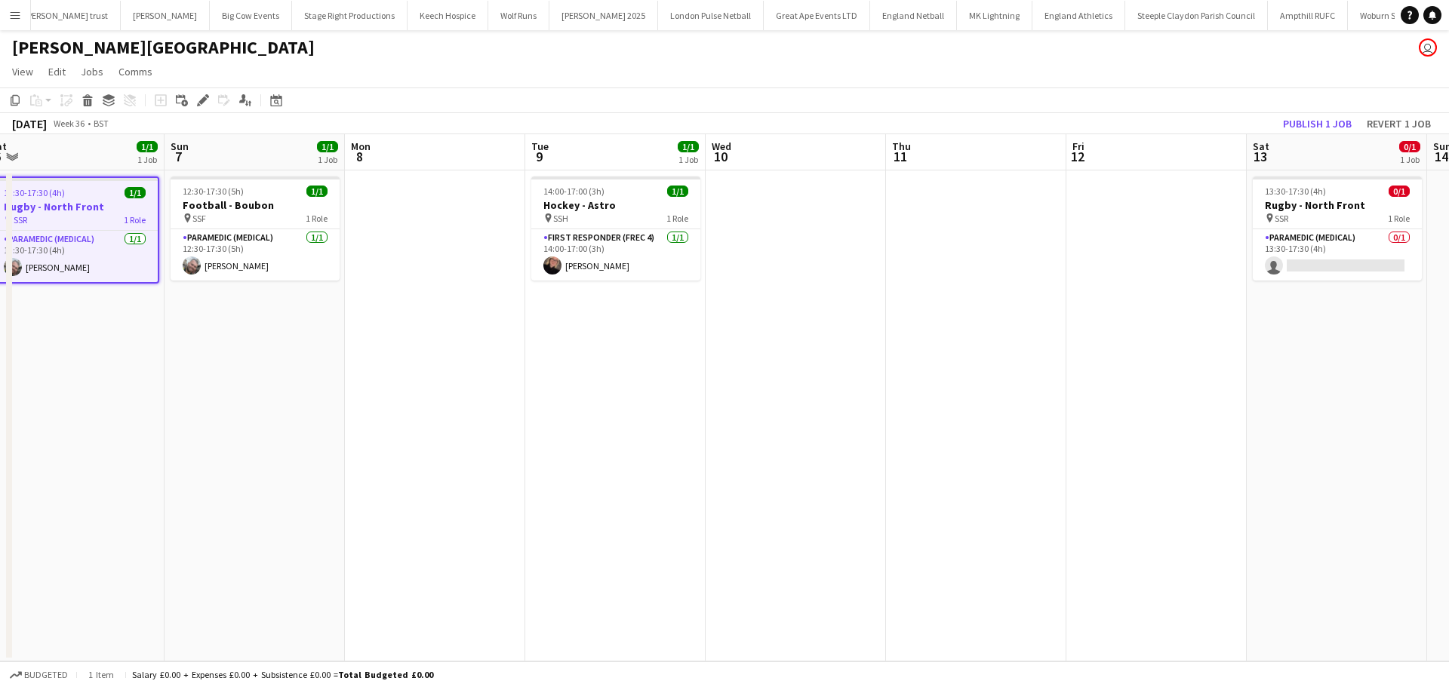
scroll to position [0, 595]
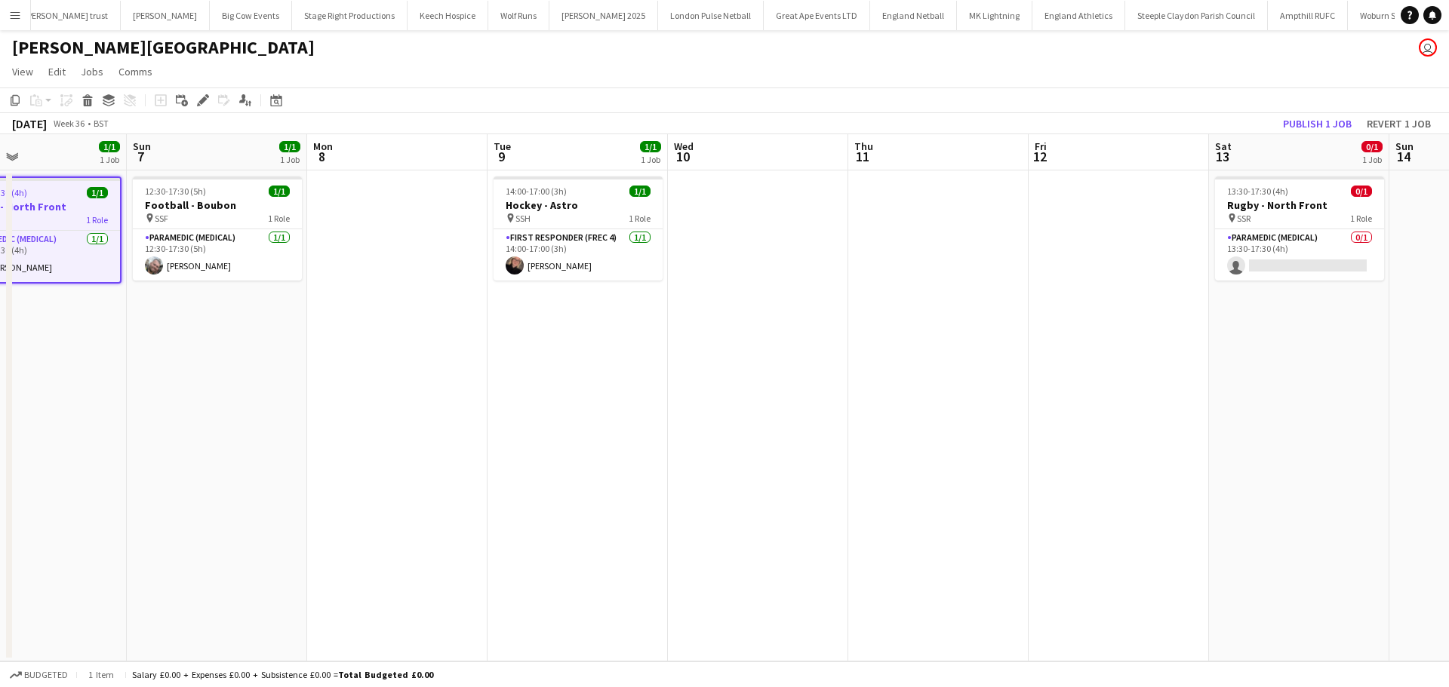
drag, startPoint x: 979, startPoint y: 383, endPoint x: 425, endPoint y: 391, distance: 553.9
click at [425, 391] on app-calendar-viewport "Wed 3 Thu 4 Fri 5 1/1 1 Job Sat 6 1/1 1 Job Sun 7 1/1 1 Job Mon 8 Tue 9 1/1 1 J…" at bounding box center [724, 397] width 1449 height 527
click at [34, 201] on h3 "Rugby - North Front" at bounding box center [36, 207] width 166 height 14
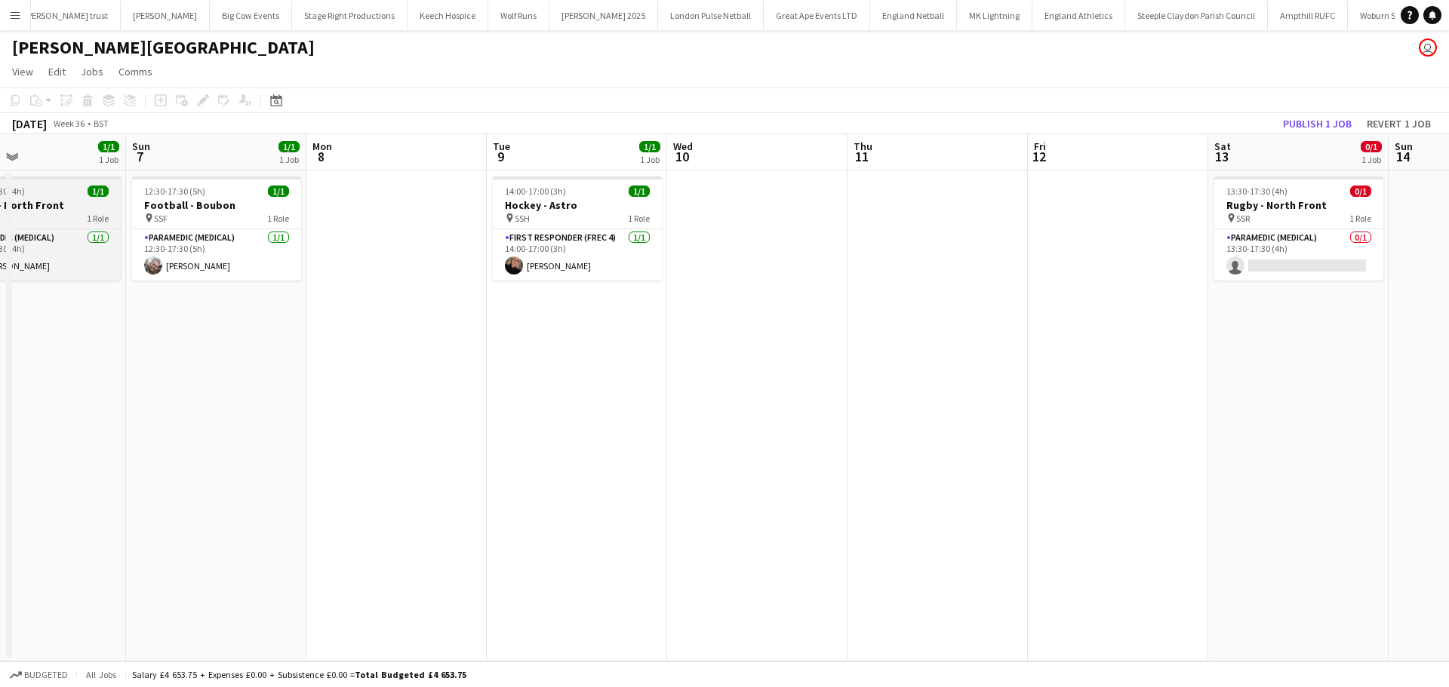
click at [34, 201] on h3 "Rugby - North Front" at bounding box center [36, 205] width 169 height 14
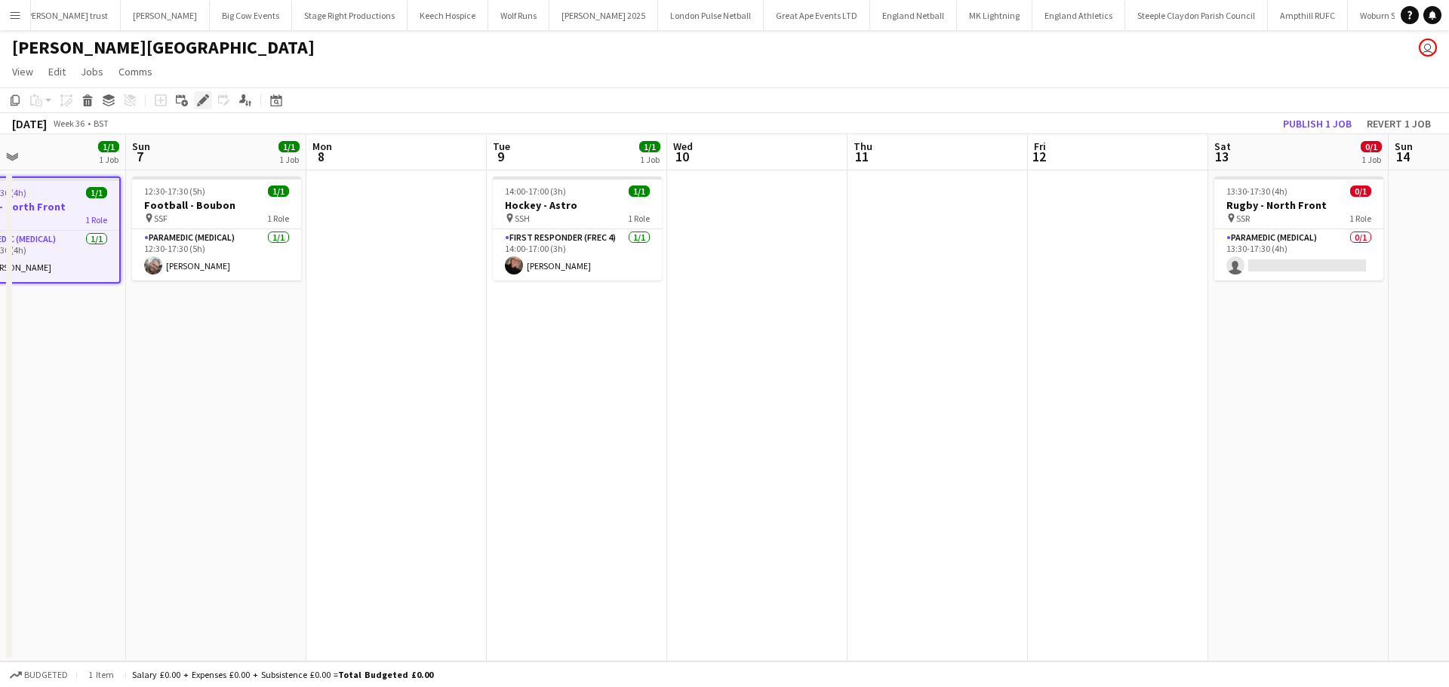
click at [201, 100] on icon at bounding box center [202, 101] width 8 height 8
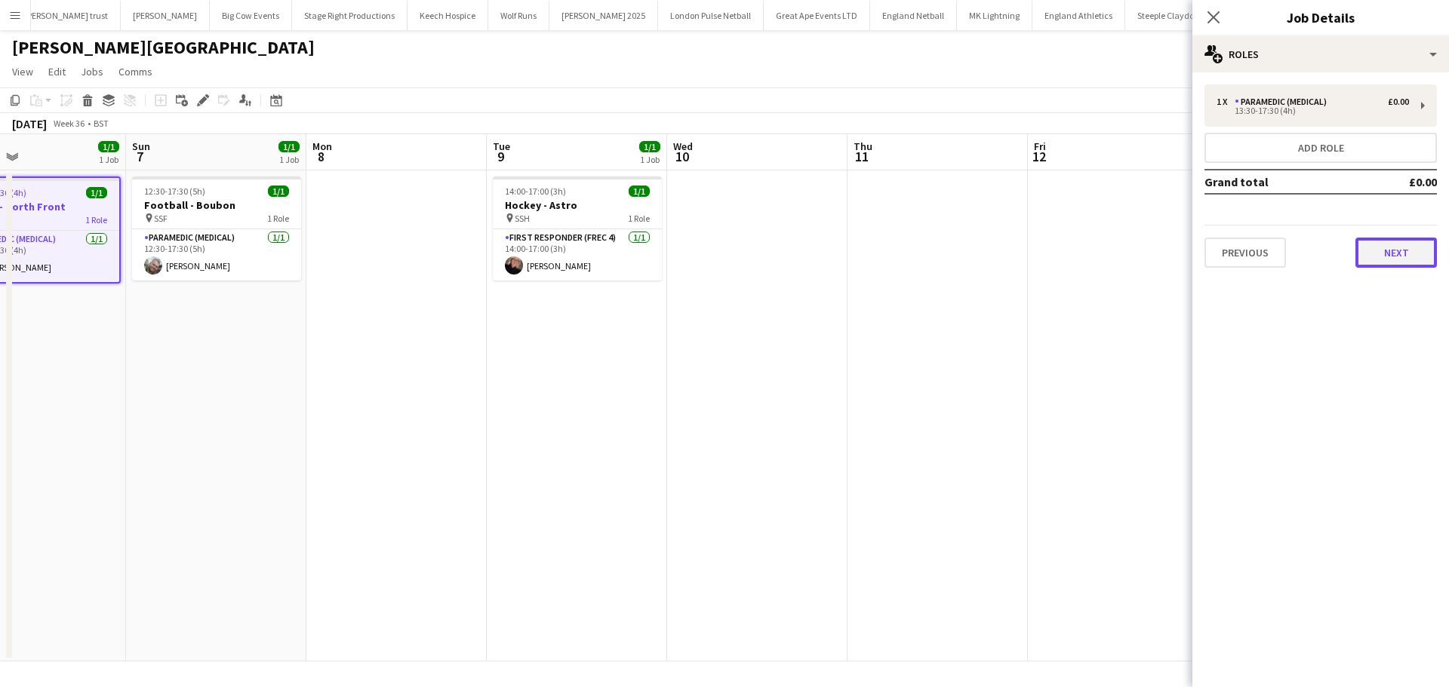
click at [1396, 243] on button "Next" at bounding box center [1395, 253] width 81 height 30
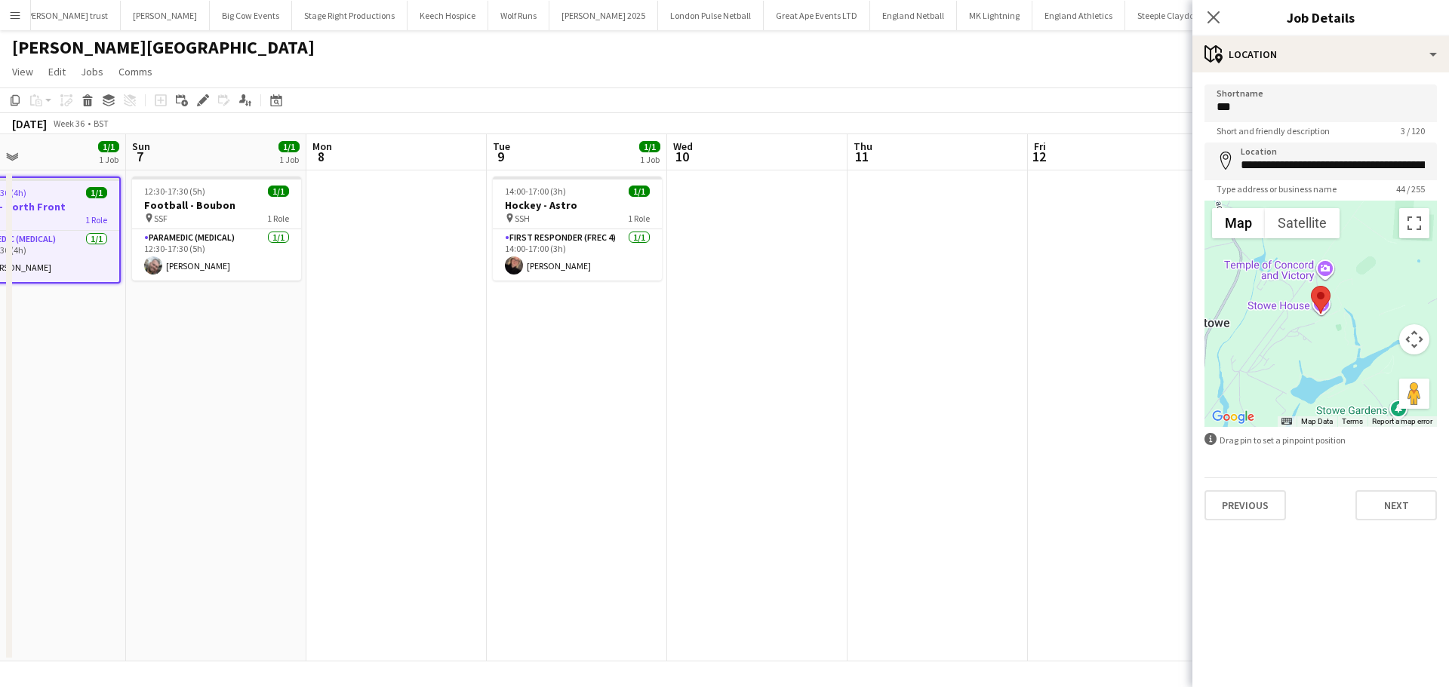
click at [1392, 486] on div "Previous Next" at bounding box center [1320, 499] width 232 height 43
click at [1407, 512] on button "Next" at bounding box center [1395, 505] width 81 height 30
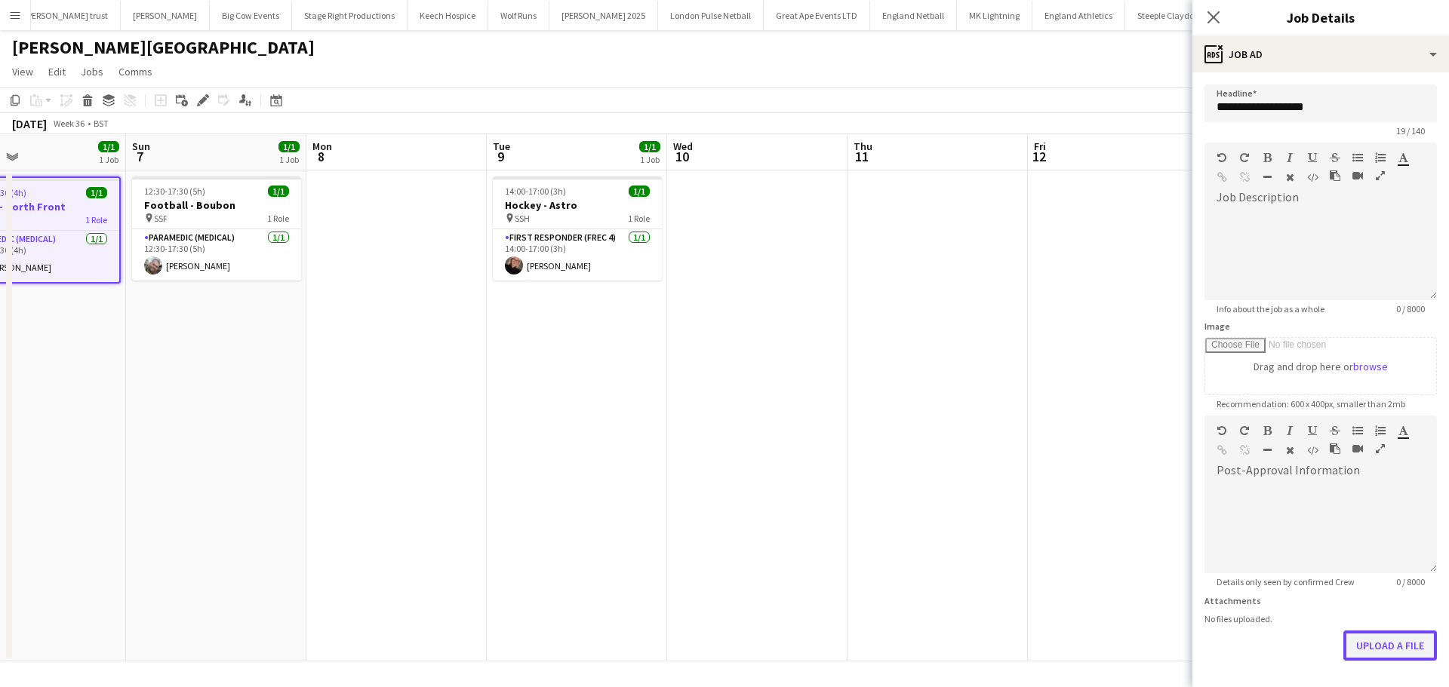
click at [1379, 656] on button "Upload a file" at bounding box center [1390, 646] width 94 height 30
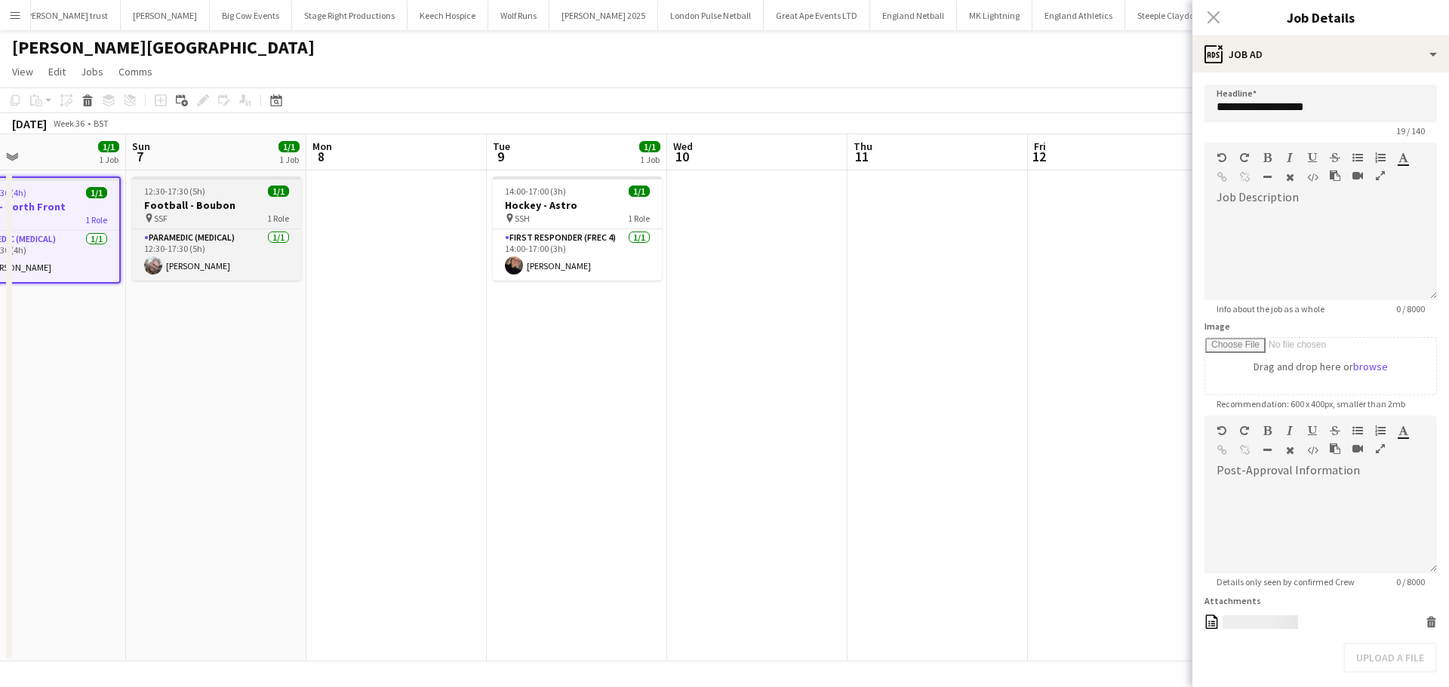
click at [226, 197] on app-job-card "12:30-17:30 (5h) 1/1 Football - Boubon pin SSF 1 Role Paramedic (Medical) 1/1 1…" at bounding box center [216, 229] width 169 height 104
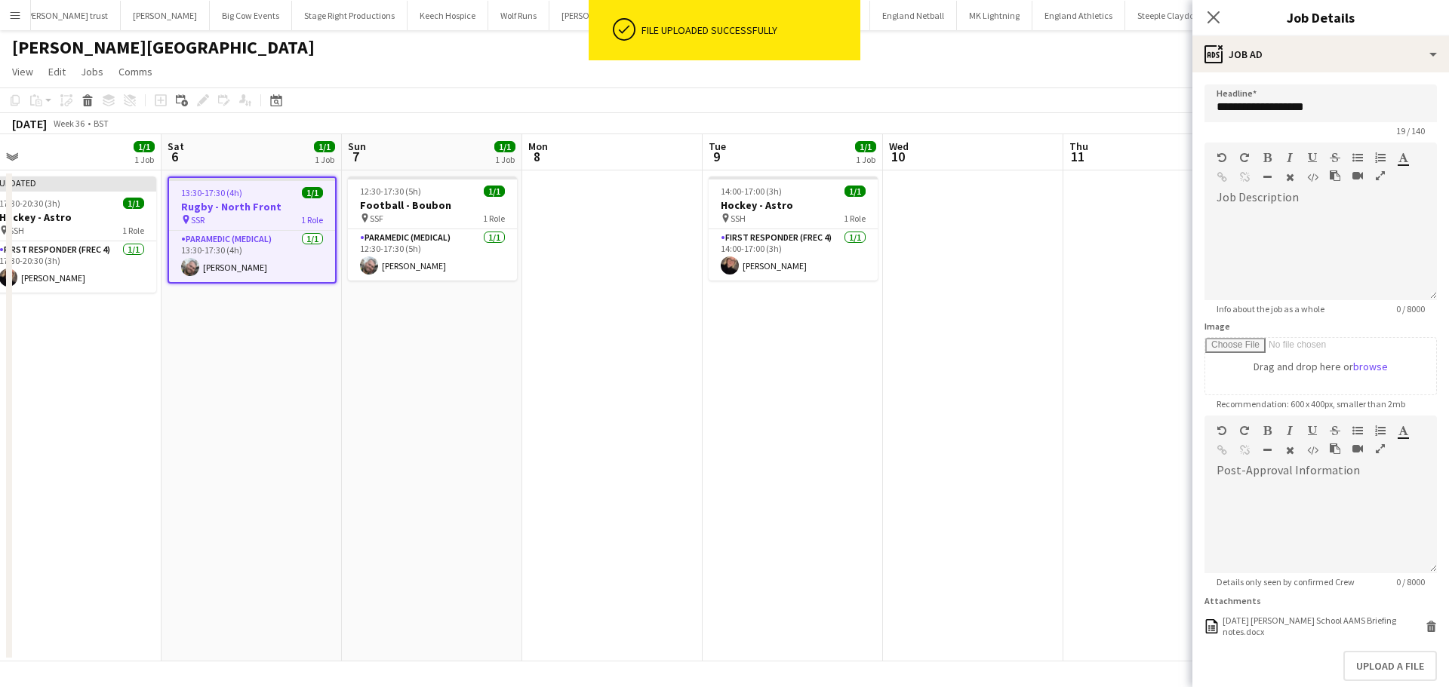
drag, startPoint x: 396, startPoint y: 446, endPoint x: 579, endPoint y: 432, distance: 183.1
click at [610, 444] on app-calendar-viewport "Wed 3 Thu 4 Fri 5 1/1 1 Job Sat 6 1/1 1 Job Sun 7 1/1 1 Job Mon 8 Tue 9 1/1 1 J…" at bounding box center [724, 397] width 1449 height 527
click at [87, 206] on div "17:30-20:30 (3h) 1/1" at bounding box center [70, 203] width 169 height 11
type input "**********"
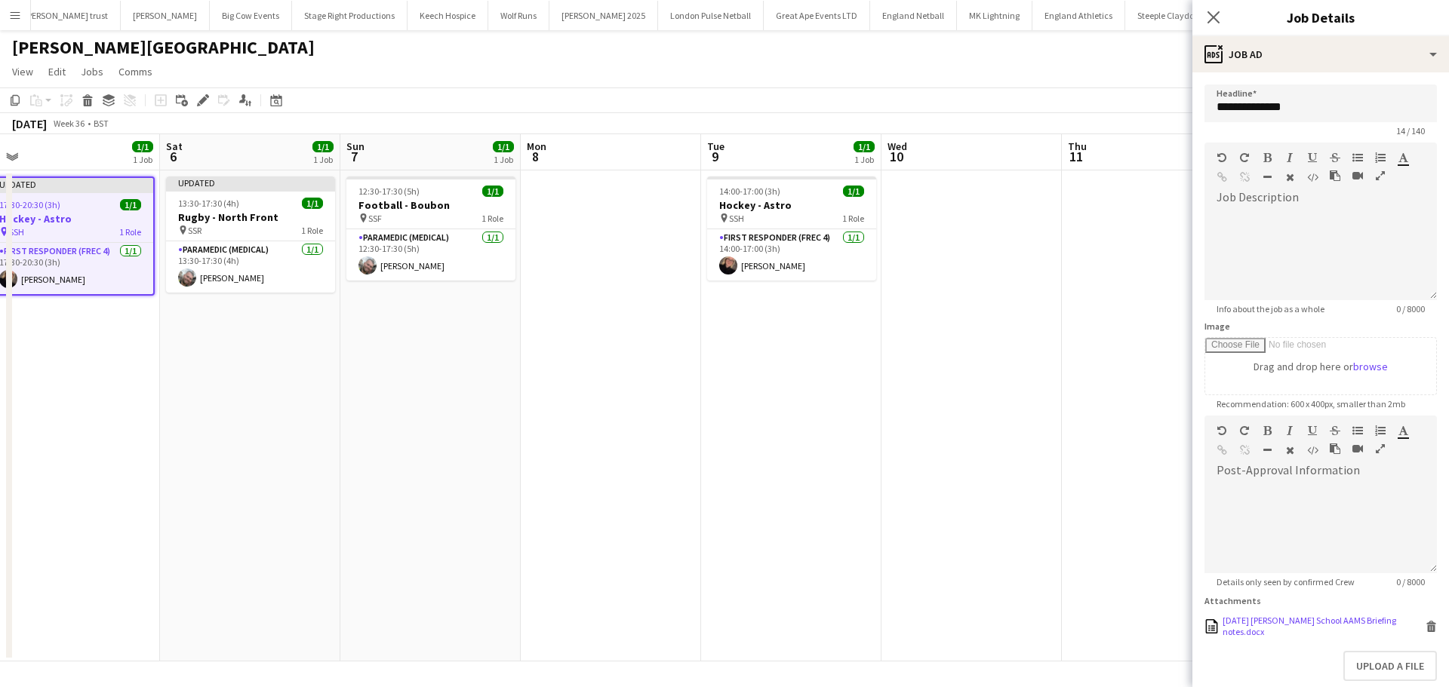
click at [1425, 629] on icon "Delete" at bounding box center [1430, 626] width 11 height 11
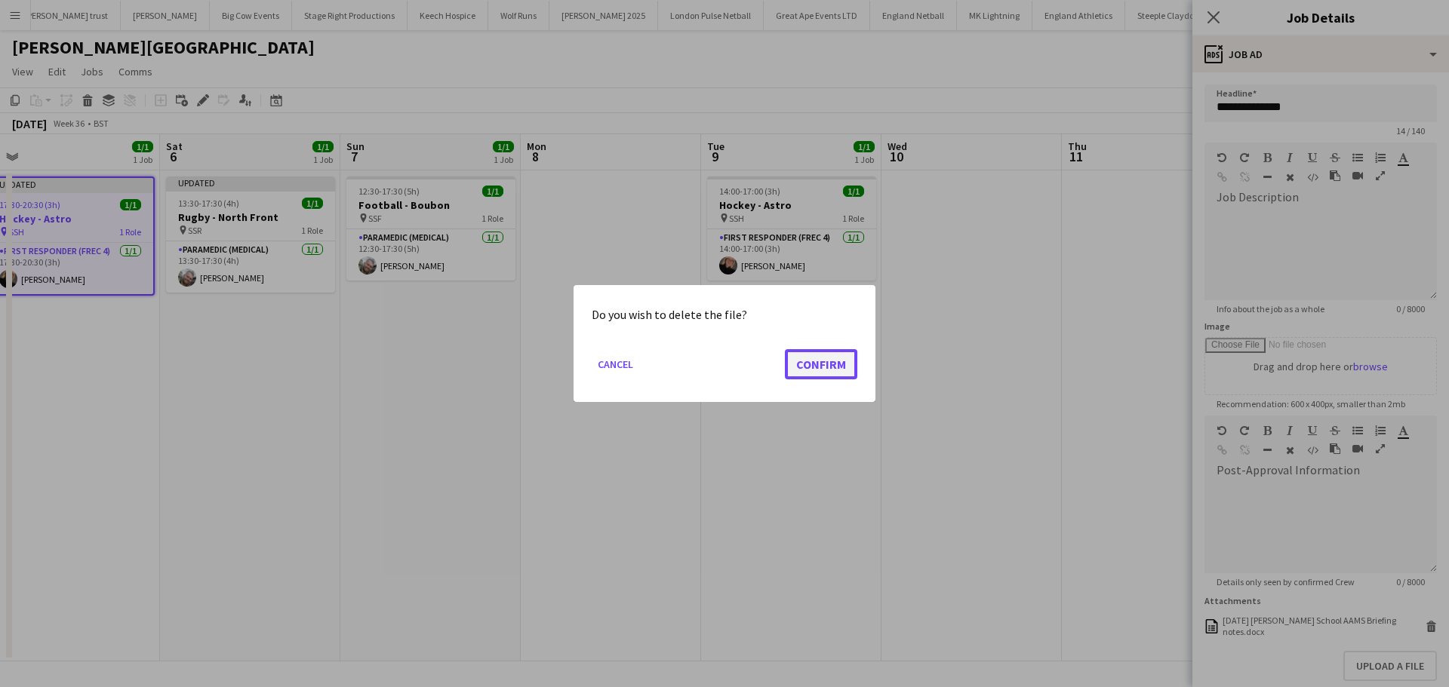
click at [813, 351] on button "Confirm" at bounding box center [821, 364] width 72 height 30
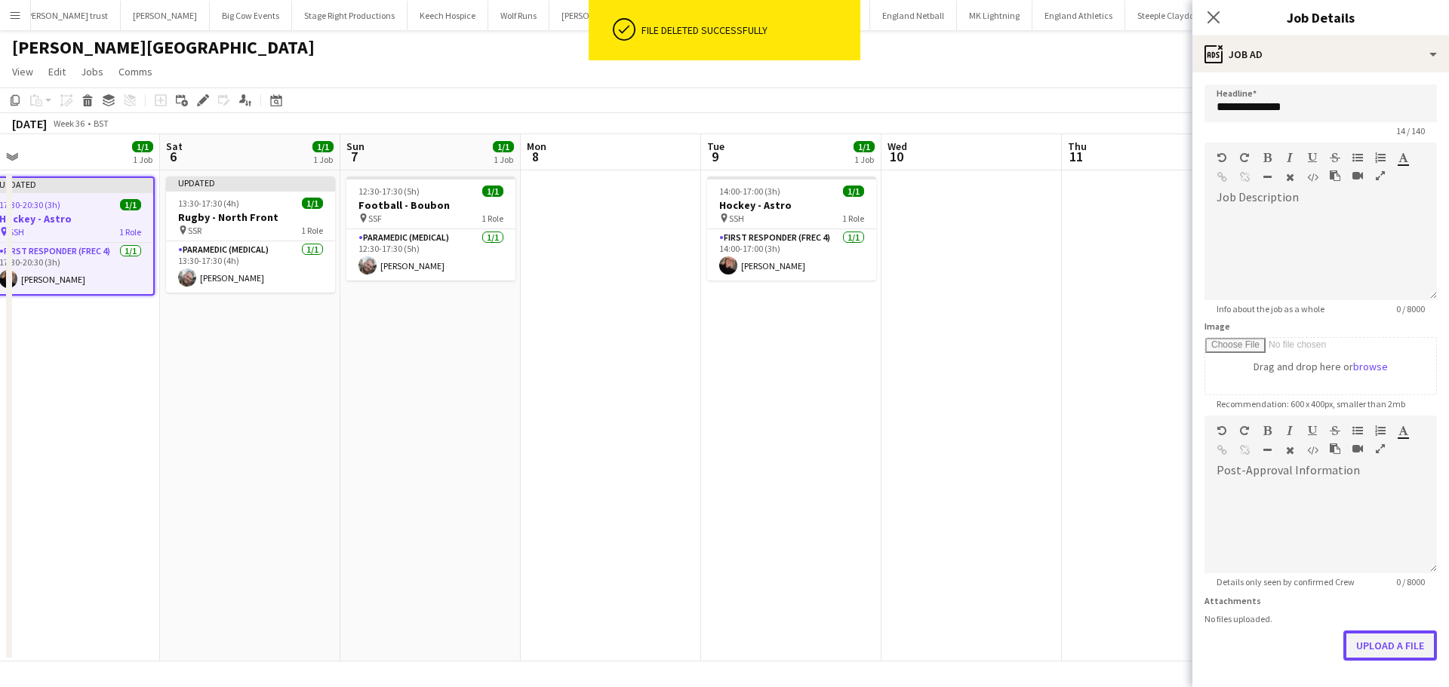
click at [1348, 645] on button "Upload a file" at bounding box center [1390, 646] width 94 height 30
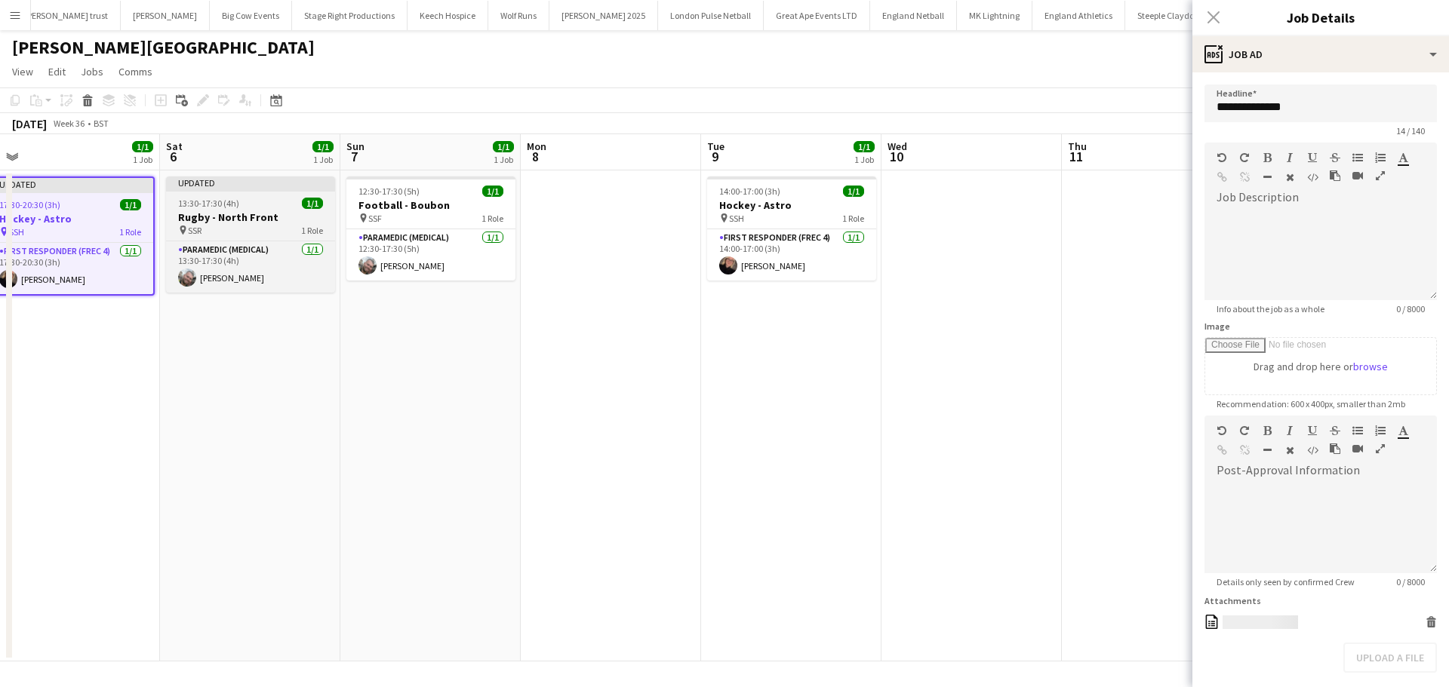
click at [206, 226] on div "pin SSR 1 Role" at bounding box center [250, 230] width 169 height 12
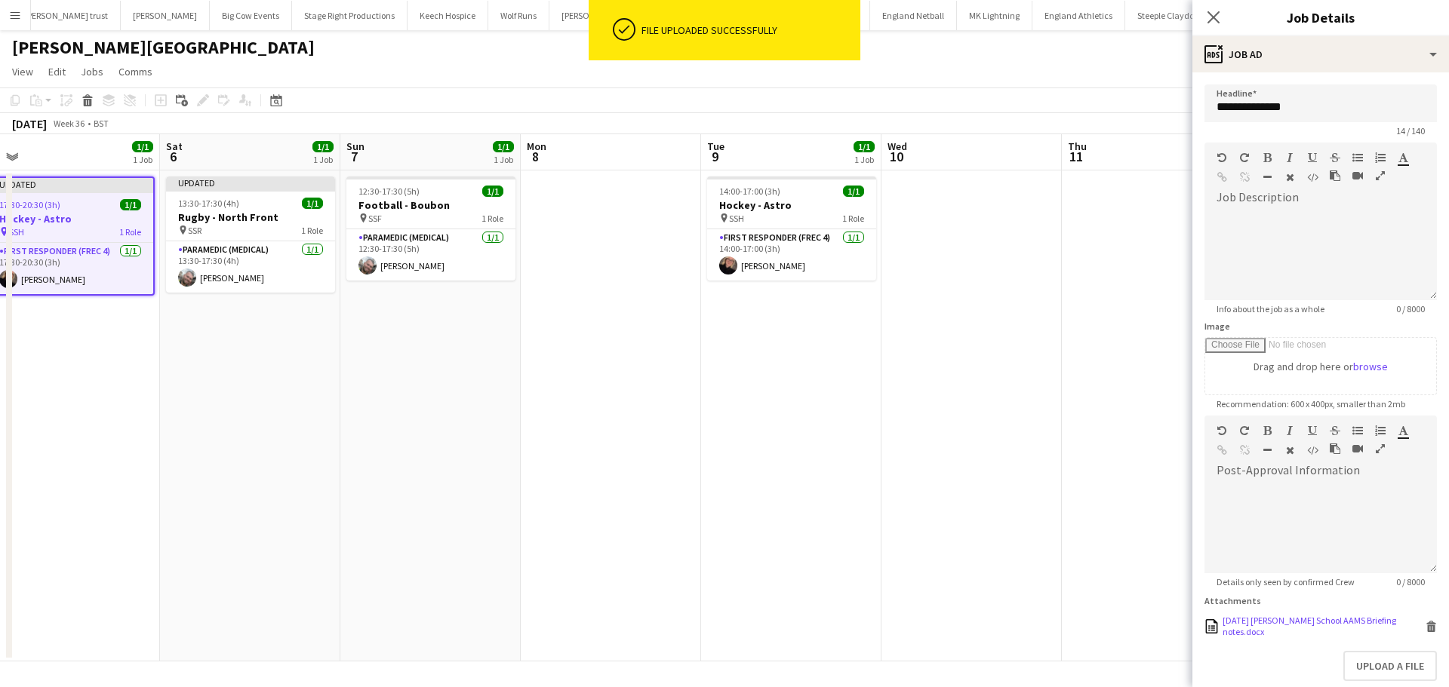
click at [1425, 622] on icon "Delete" at bounding box center [1430, 626] width 11 height 11
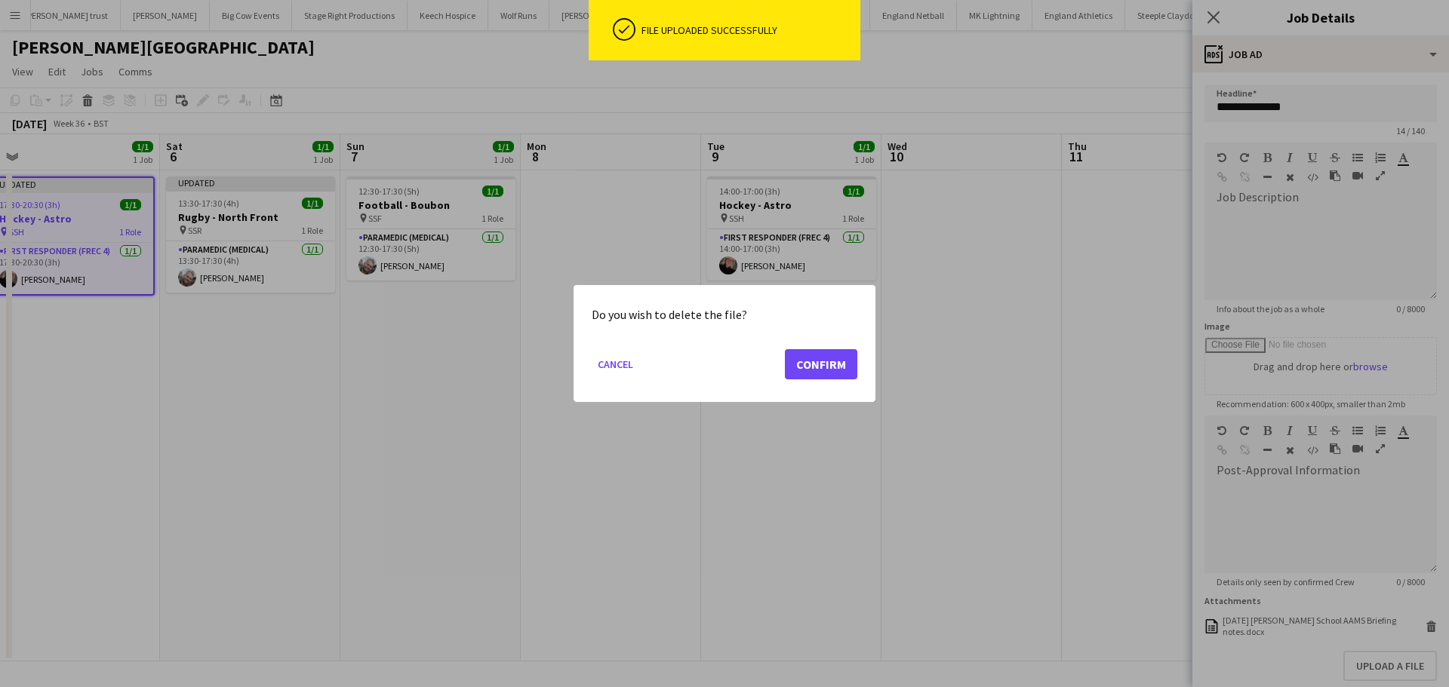
click at [773, 362] on mat-dialog-actions "Cancel Confirm" at bounding box center [725, 370] width 266 height 64
drag, startPoint x: 811, startPoint y: 367, endPoint x: 910, endPoint y: 414, distance: 109.7
click at [814, 367] on button "Confirm" at bounding box center [821, 364] width 72 height 30
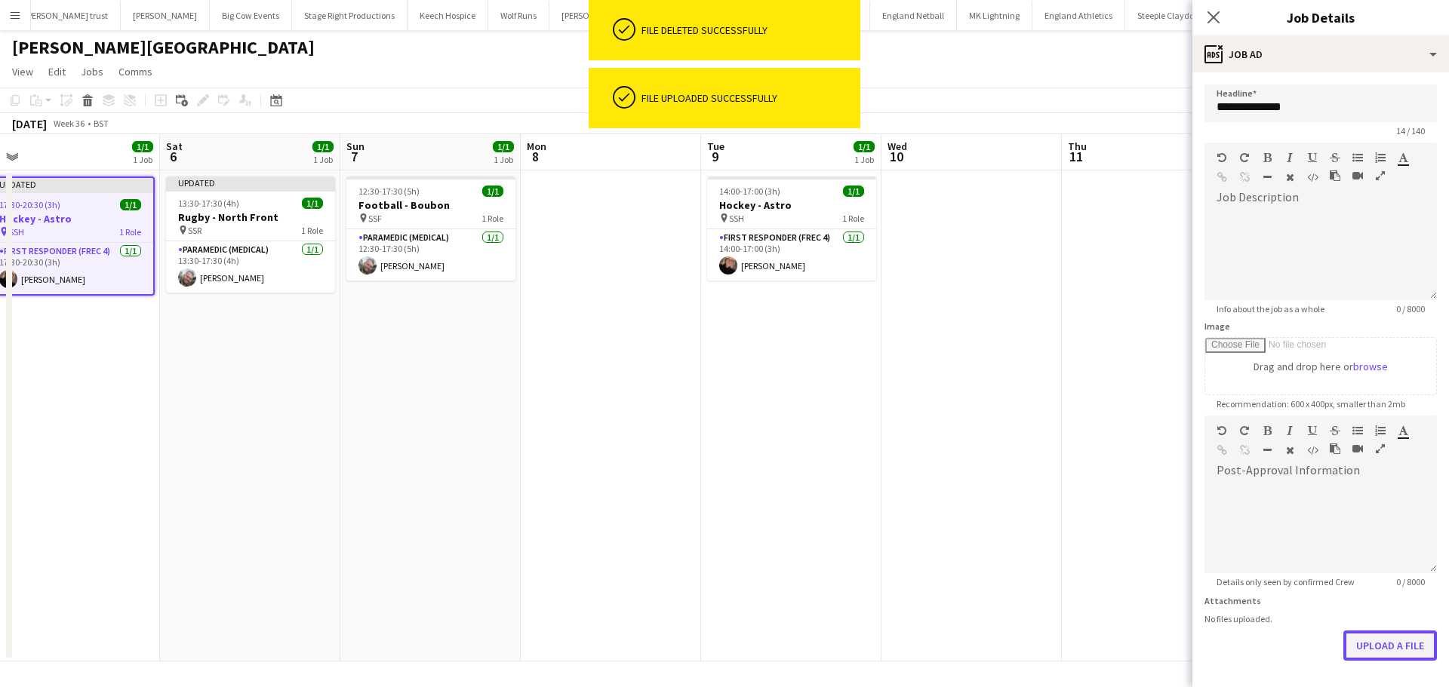
click at [1361, 641] on button "Upload a file" at bounding box center [1390, 646] width 94 height 30
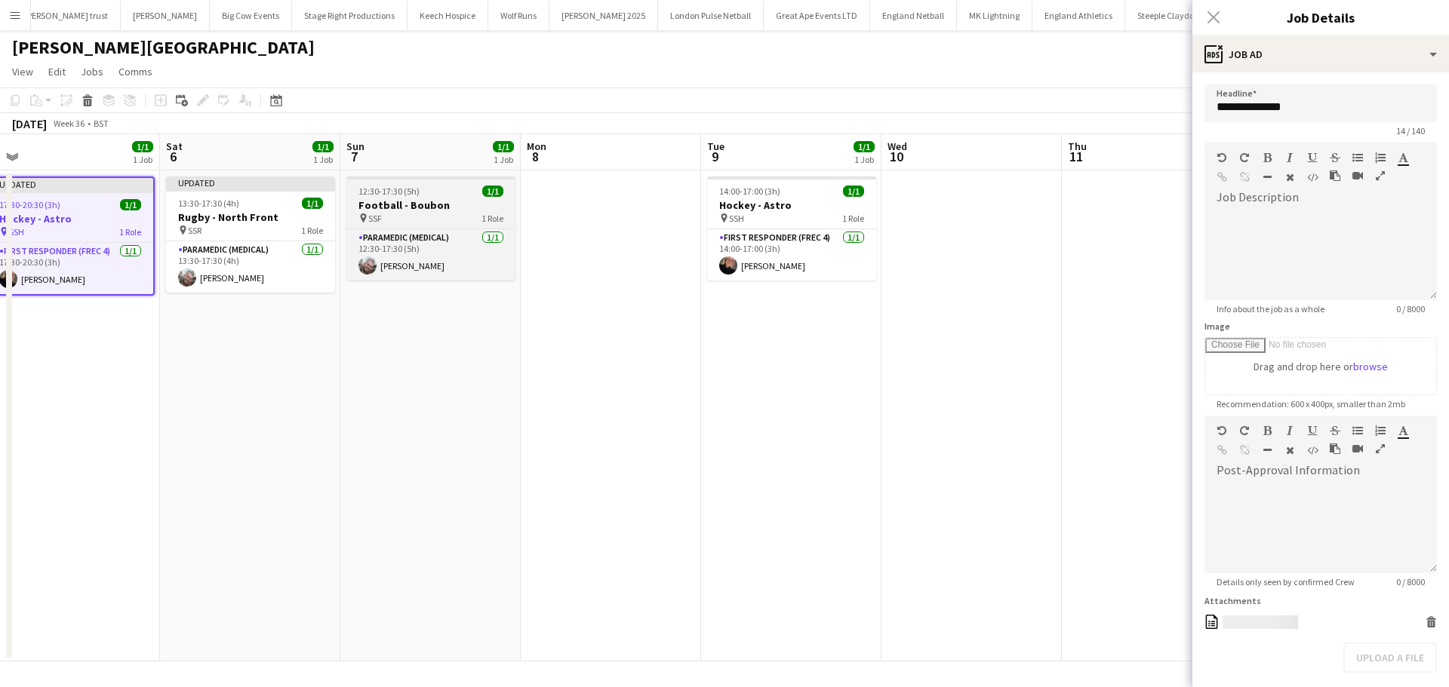
click at [420, 204] on h3 "Football - Boubon" at bounding box center [430, 205] width 169 height 14
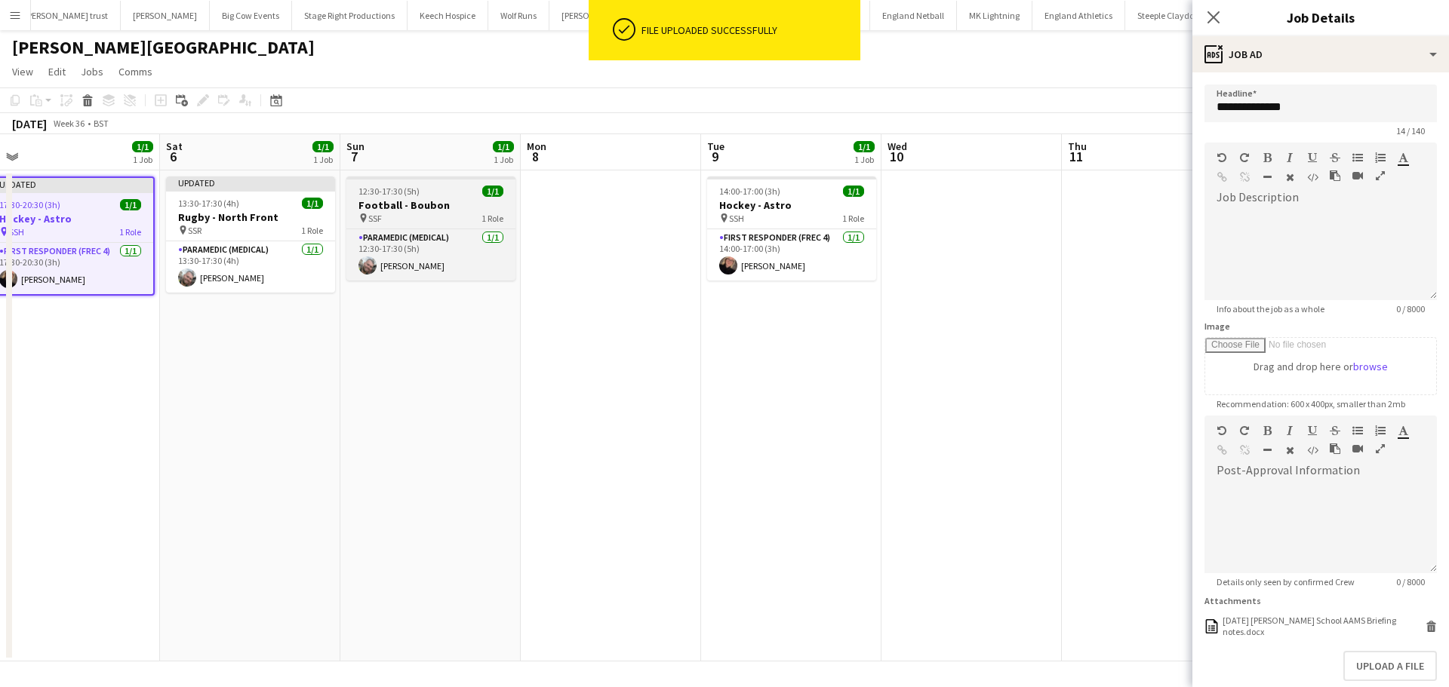
click at [421, 207] on h3 "Football - Boubon" at bounding box center [430, 205] width 169 height 14
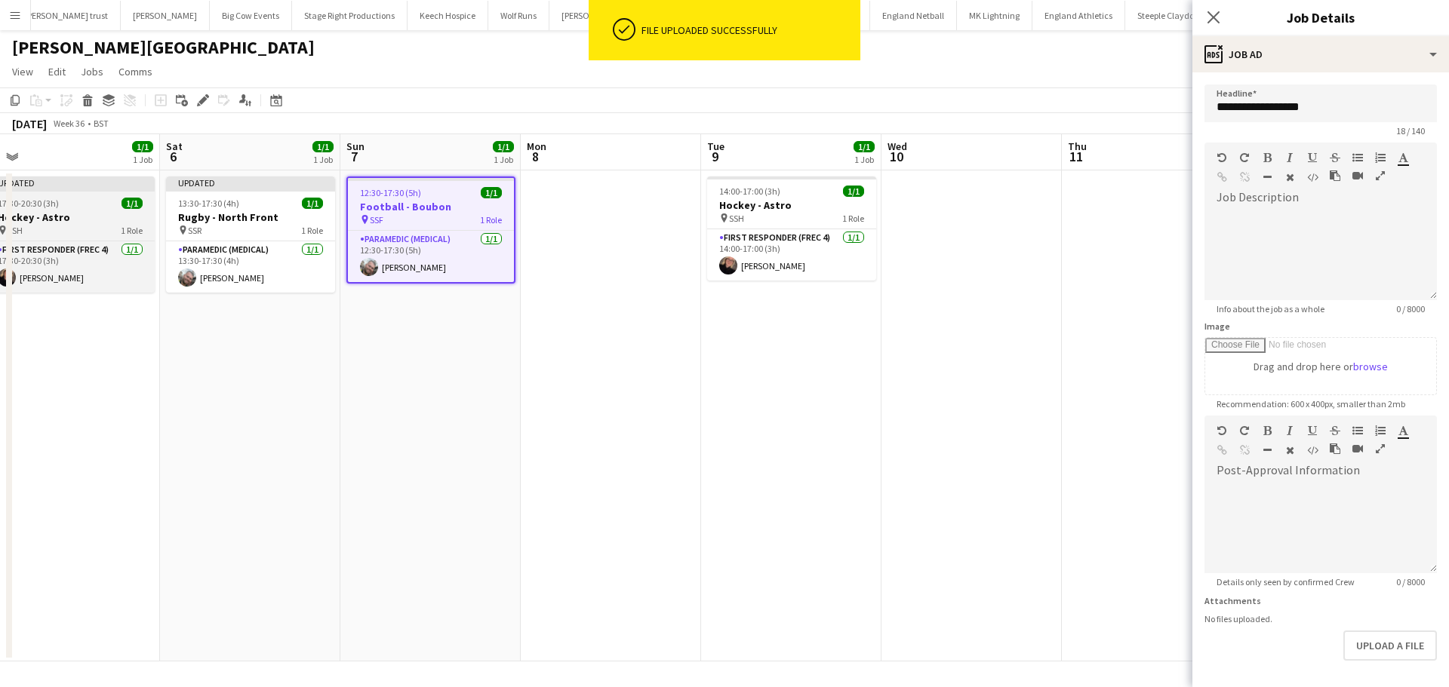
click at [84, 210] on app-job-card "Updated 17:30-20:30 (3h) 1/1 Hockey - Astro pin SSH 1 Role First Responder (FRE…" at bounding box center [70, 235] width 169 height 116
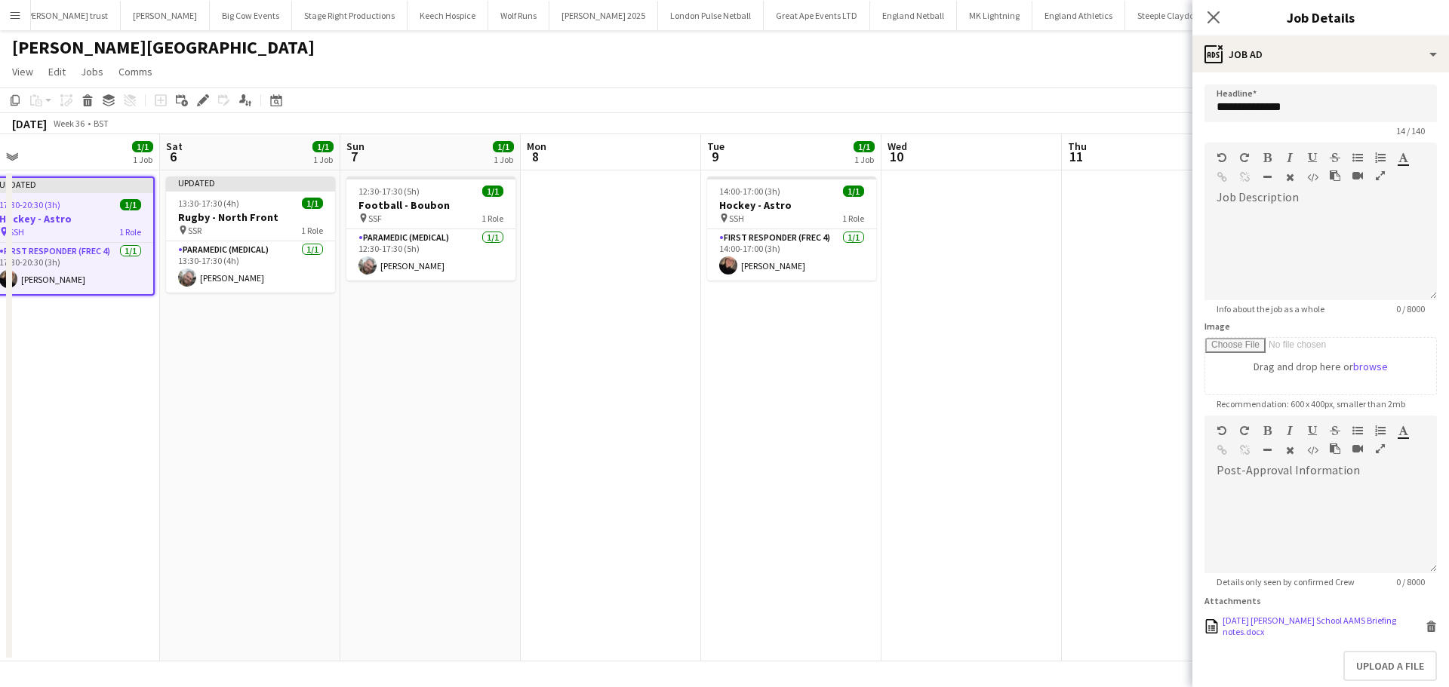
click at [1428, 629] on icon at bounding box center [1432, 628] width 8 height 7
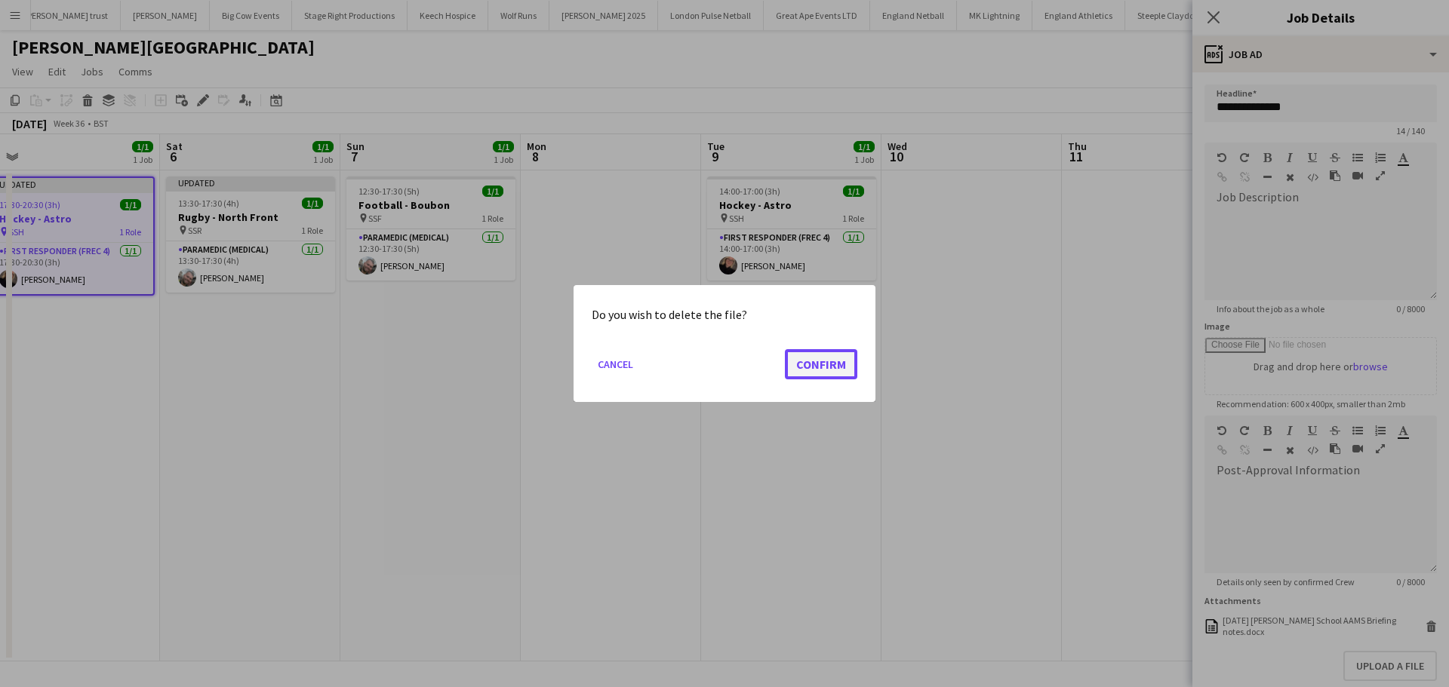
click at [822, 356] on button "Confirm" at bounding box center [821, 364] width 72 height 30
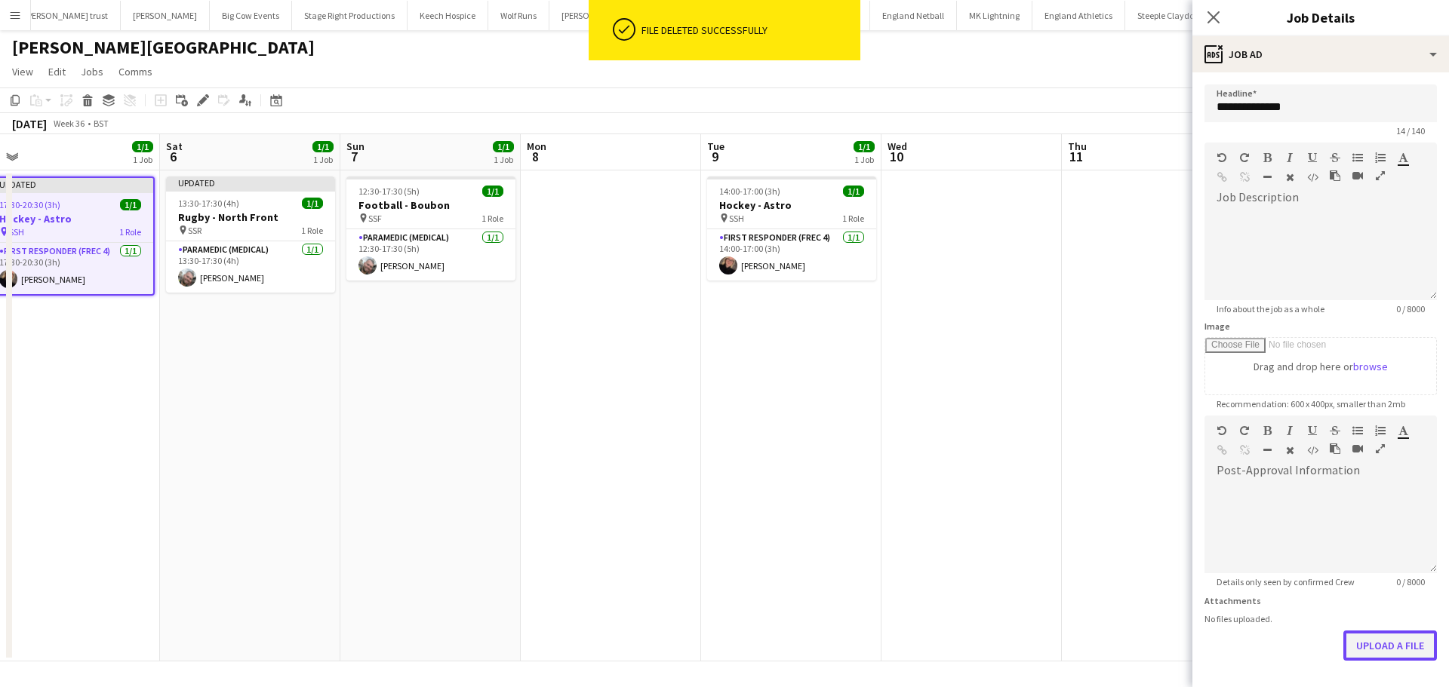
click at [1366, 650] on button "Upload a file" at bounding box center [1390, 646] width 94 height 30
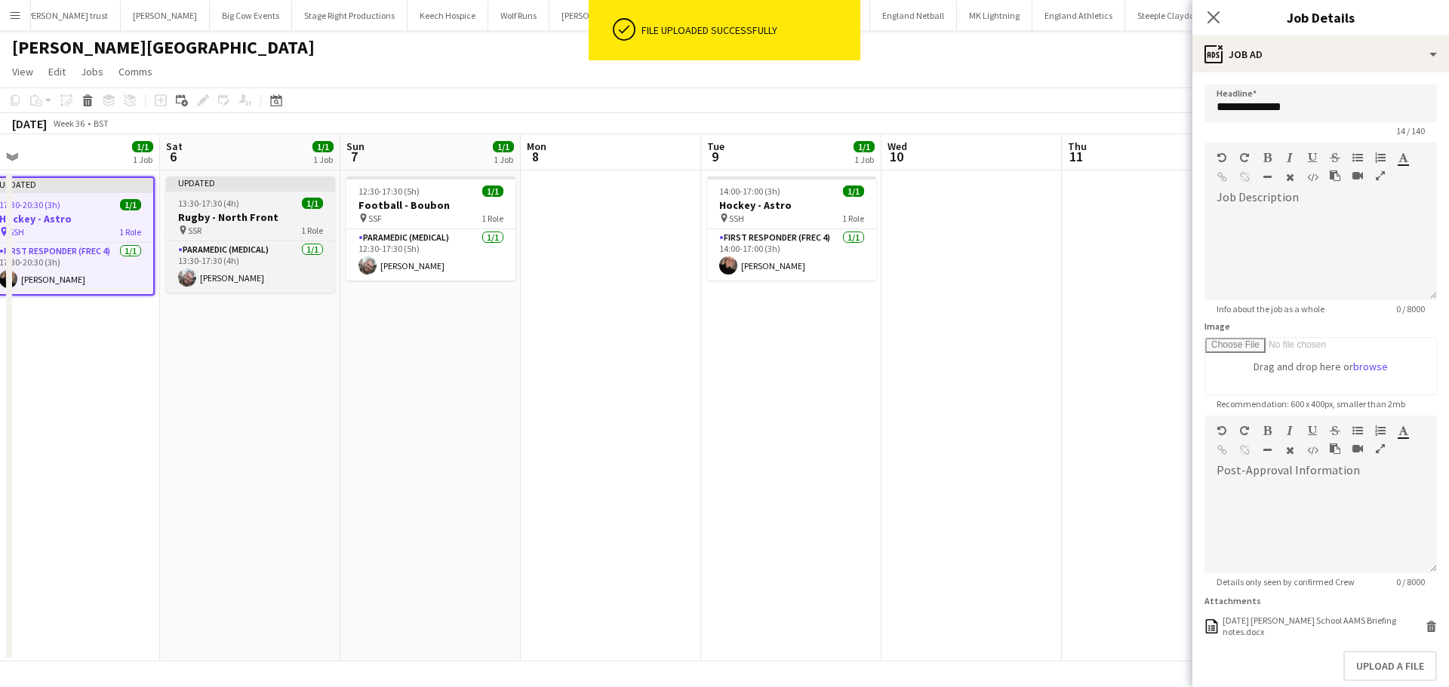
click at [259, 207] on div "13:30-17:30 (4h) 1/1" at bounding box center [250, 203] width 169 height 11
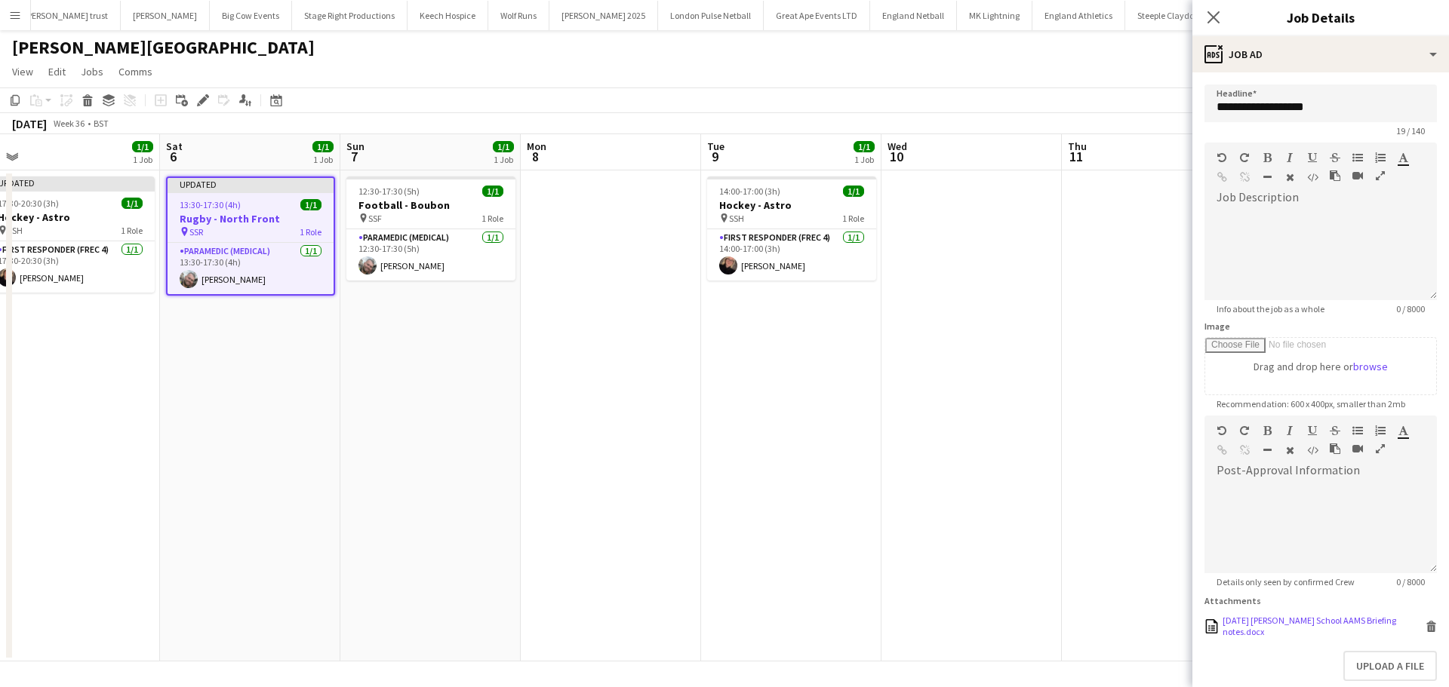
click at [1425, 628] on icon "Delete" at bounding box center [1430, 626] width 11 height 11
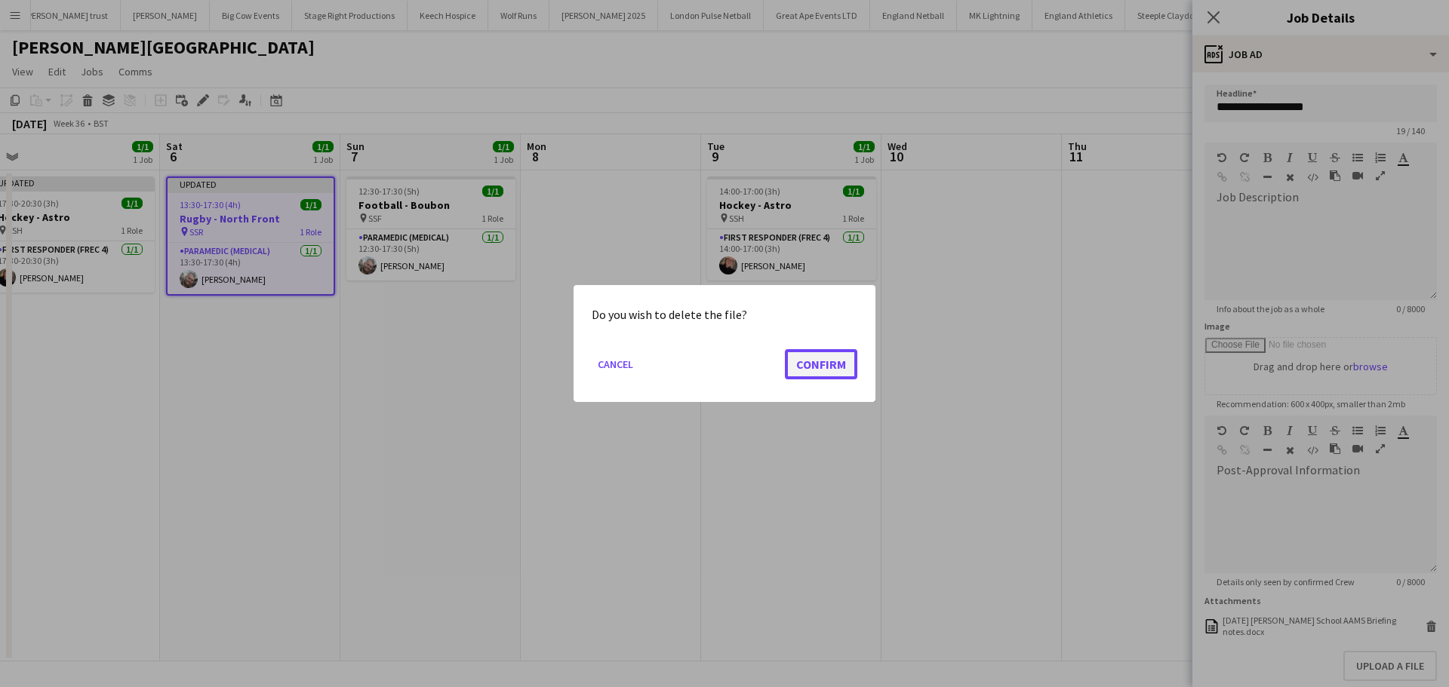
click at [814, 369] on button "Confirm" at bounding box center [821, 364] width 72 height 30
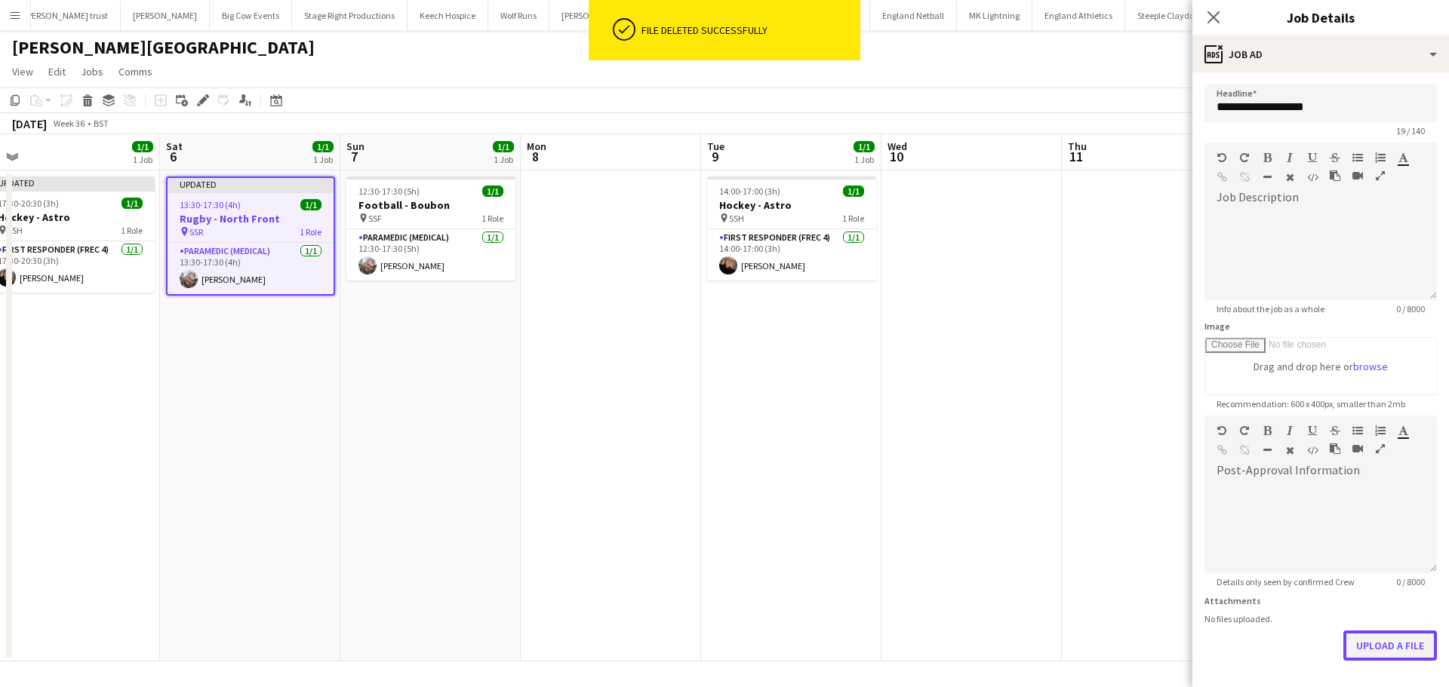
click at [1368, 638] on button "Upload a file" at bounding box center [1390, 646] width 94 height 30
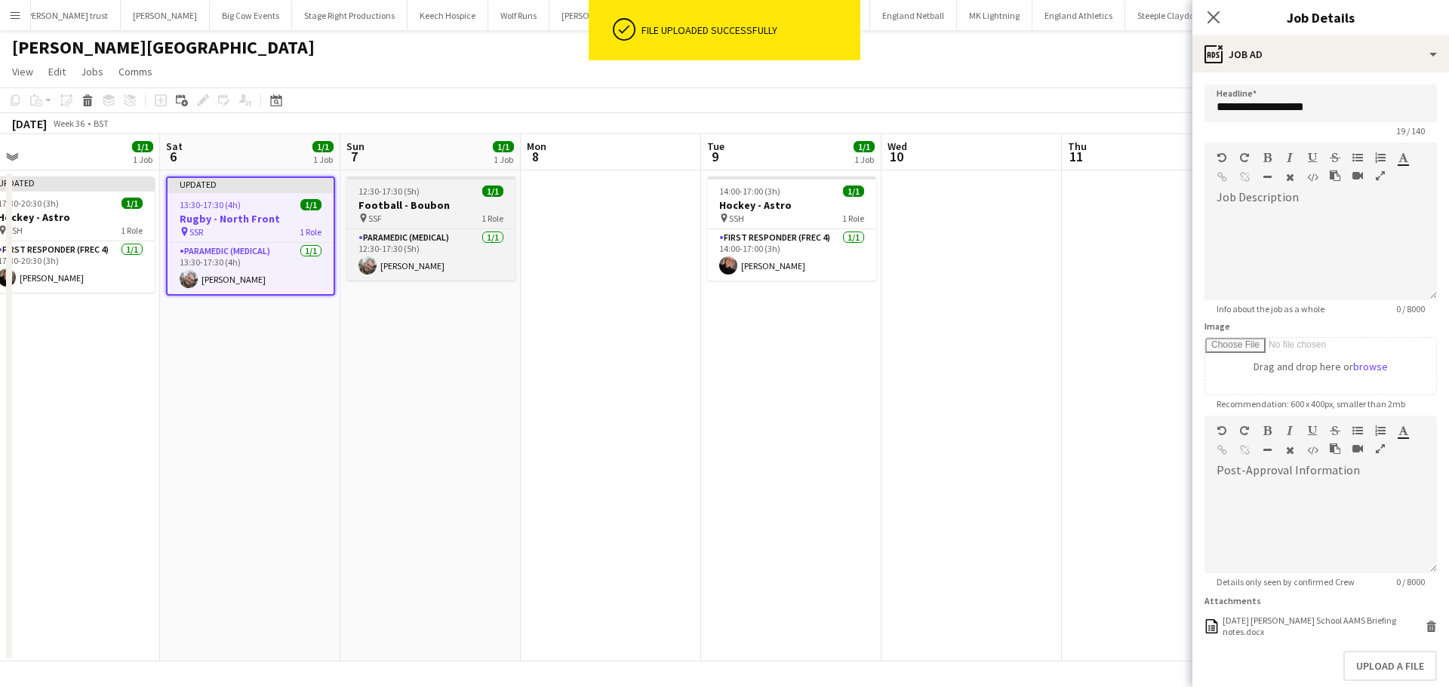
click at [386, 214] on div "pin SSF 1 Role" at bounding box center [430, 218] width 169 height 12
type input "**********"
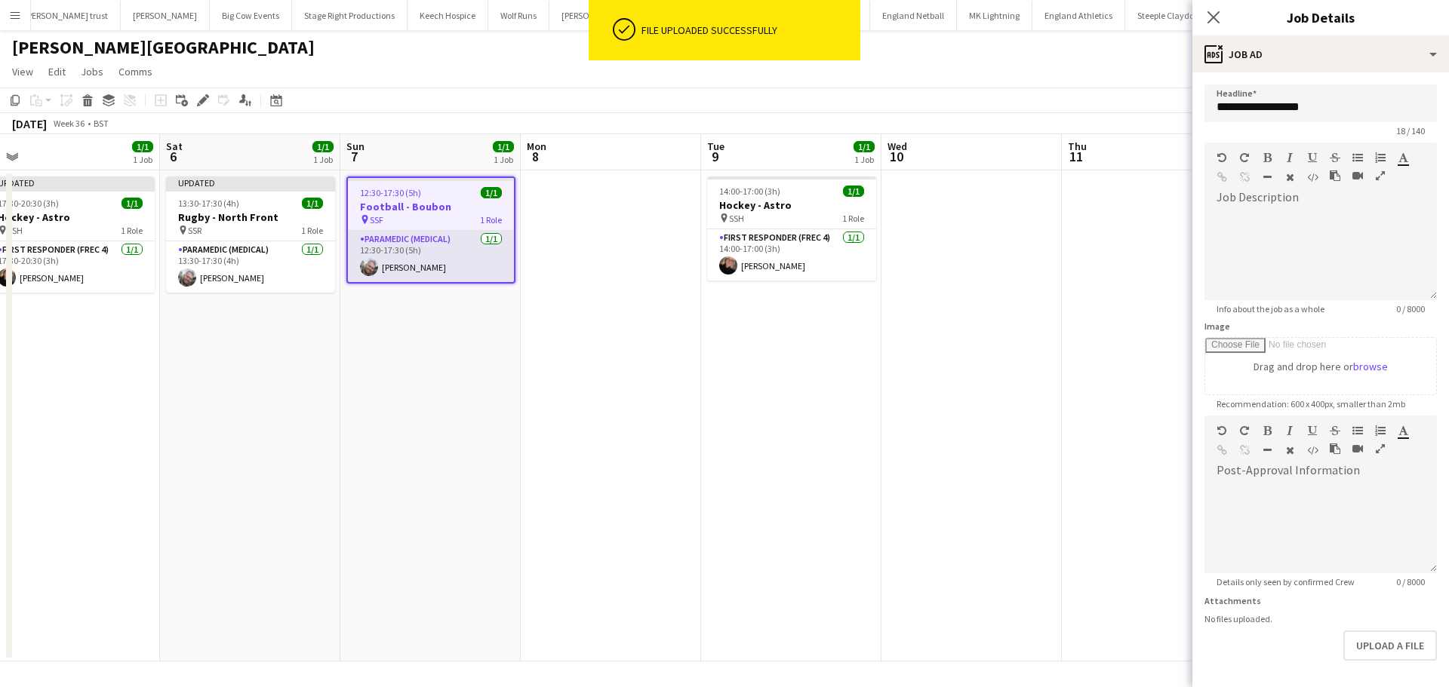
scroll to position [0, 380]
click at [1376, 648] on button "Upload a file" at bounding box center [1390, 646] width 94 height 30
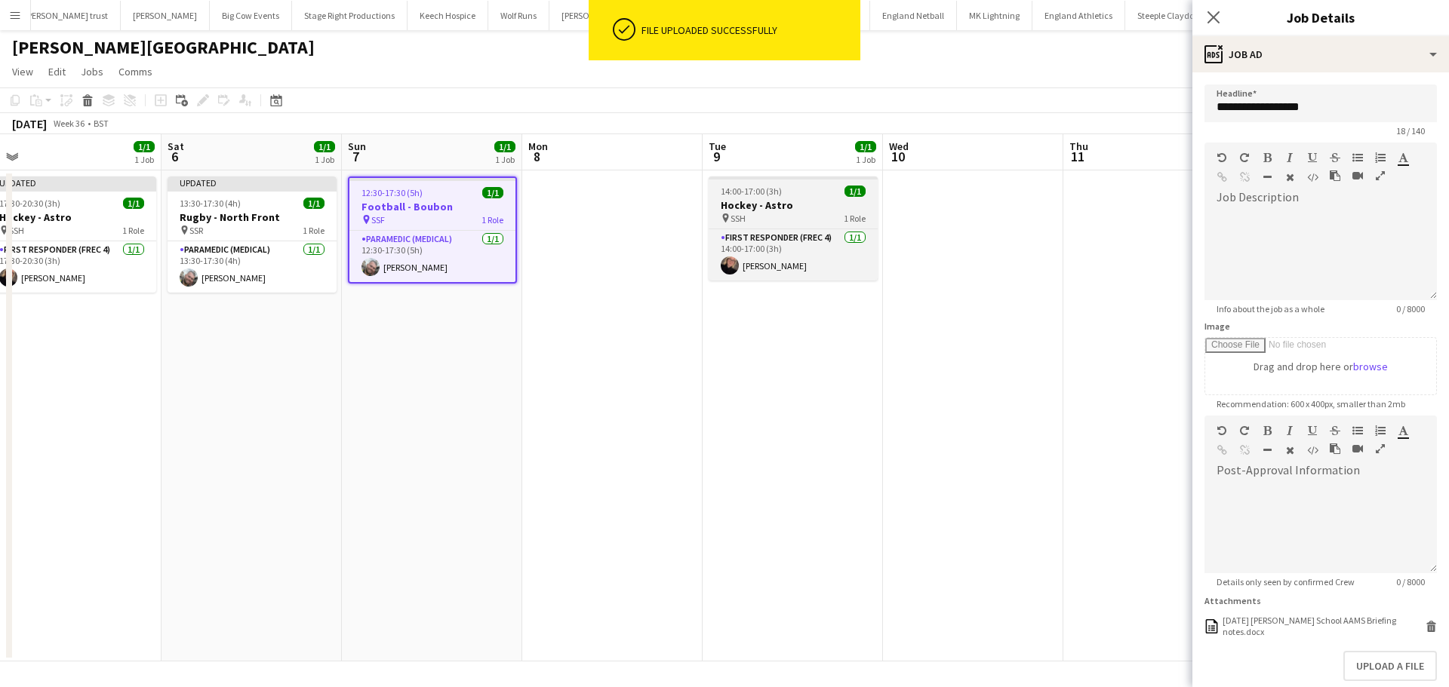
click at [791, 211] on h3 "Hockey - Astro" at bounding box center [792, 205] width 169 height 14
type input "**********"
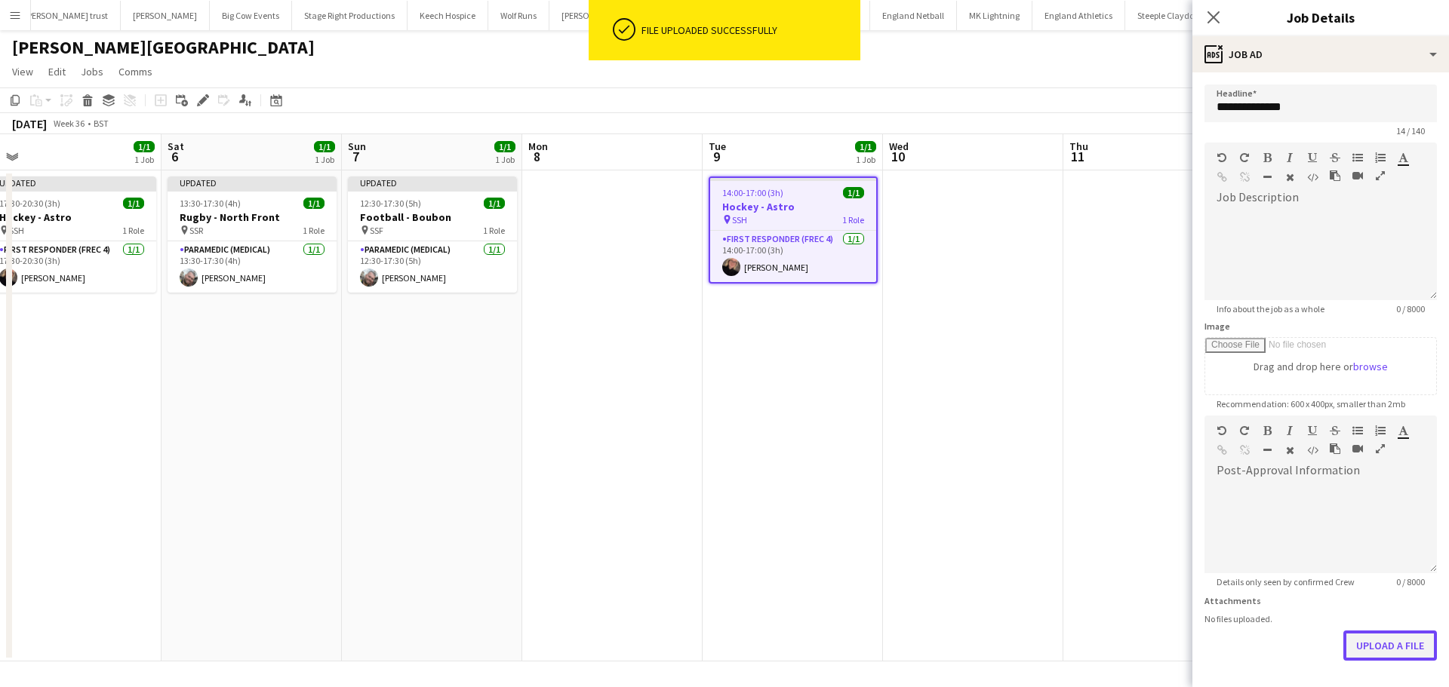
click at [1350, 643] on button "Upload a file" at bounding box center [1390, 646] width 94 height 30
drag, startPoint x: 1216, startPoint y: 16, endPoint x: 1208, endPoint y: 32, distance: 17.5
click at [1216, 15] on icon at bounding box center [1213, 17] width 12 height 12
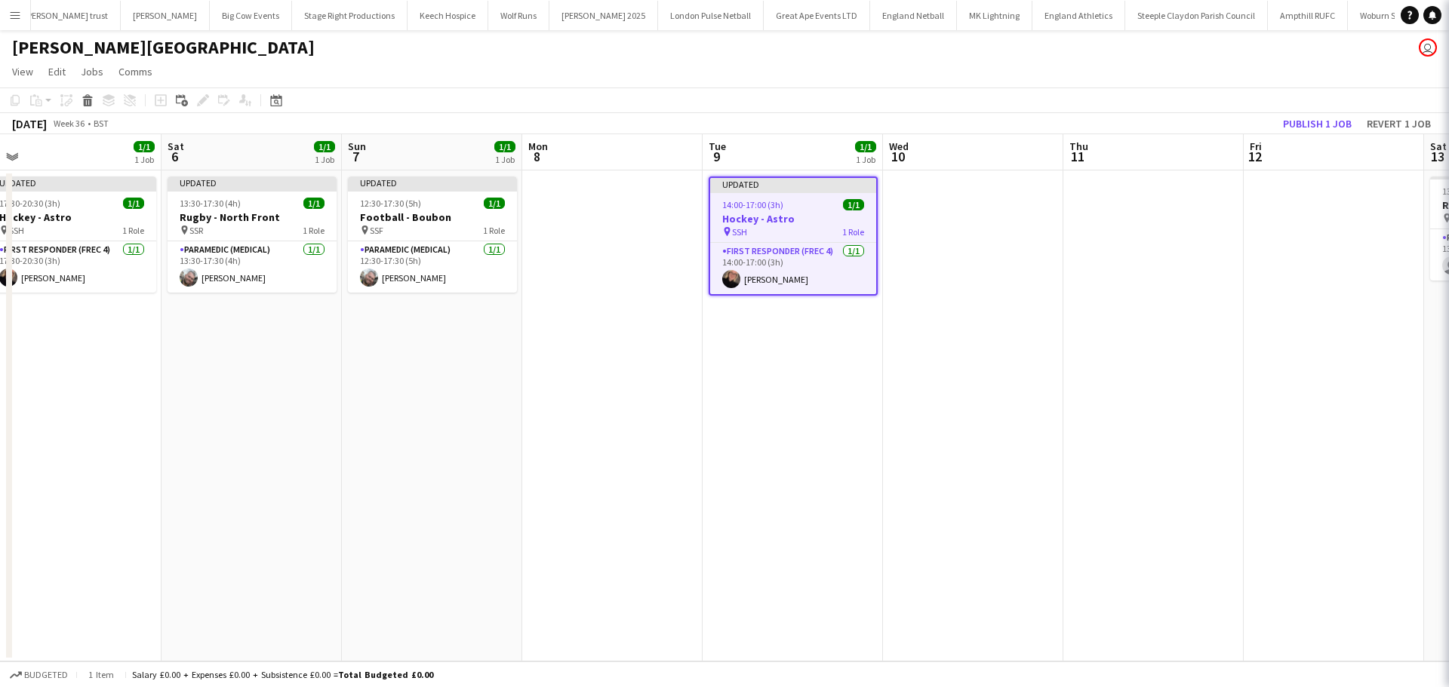
drag, startPoint x: 1089, startPoint y: 254, endPoint x: 1195, endPoint y: 174, distance: 133.1
click at [1090, 254] on app-date-cell at bounding box center [1153, 416] width 180 height 491
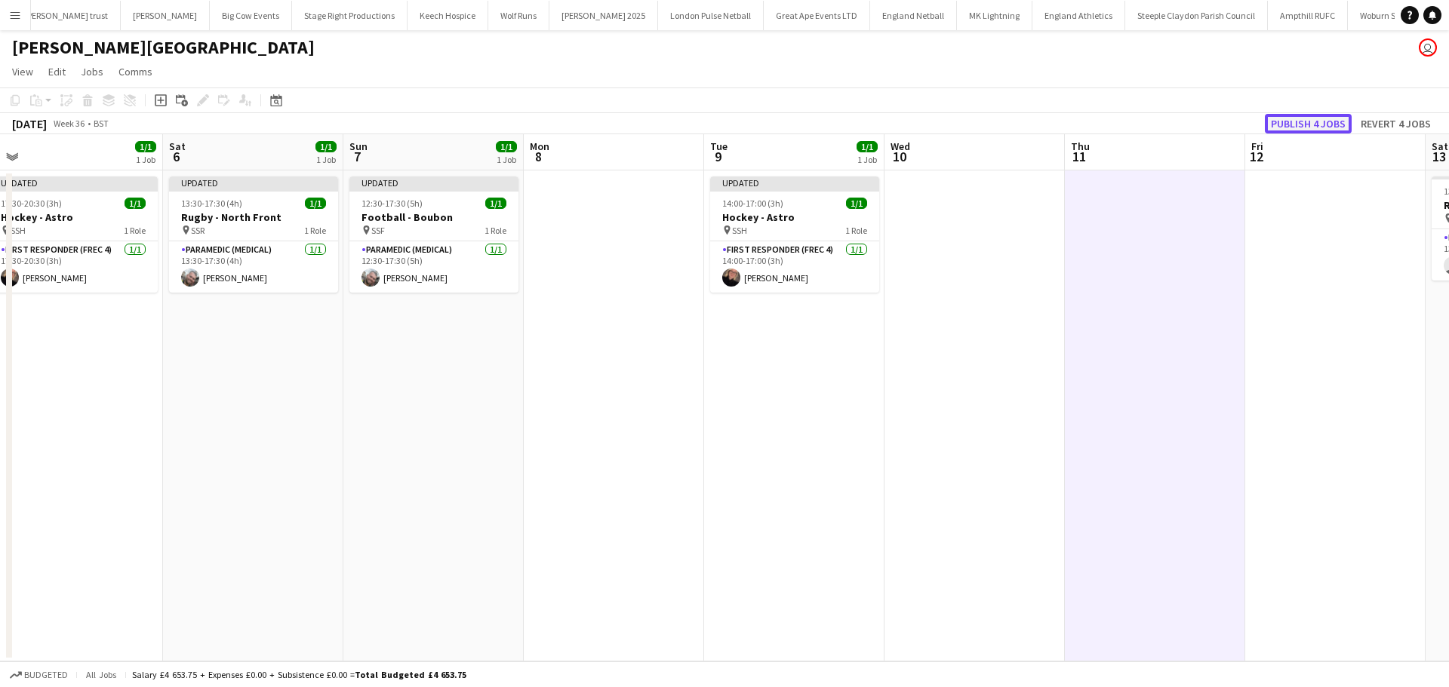
click at [1309, 123] on button "Publish 4 jobs" at bounding box center [1308, 124] width 87 height 20
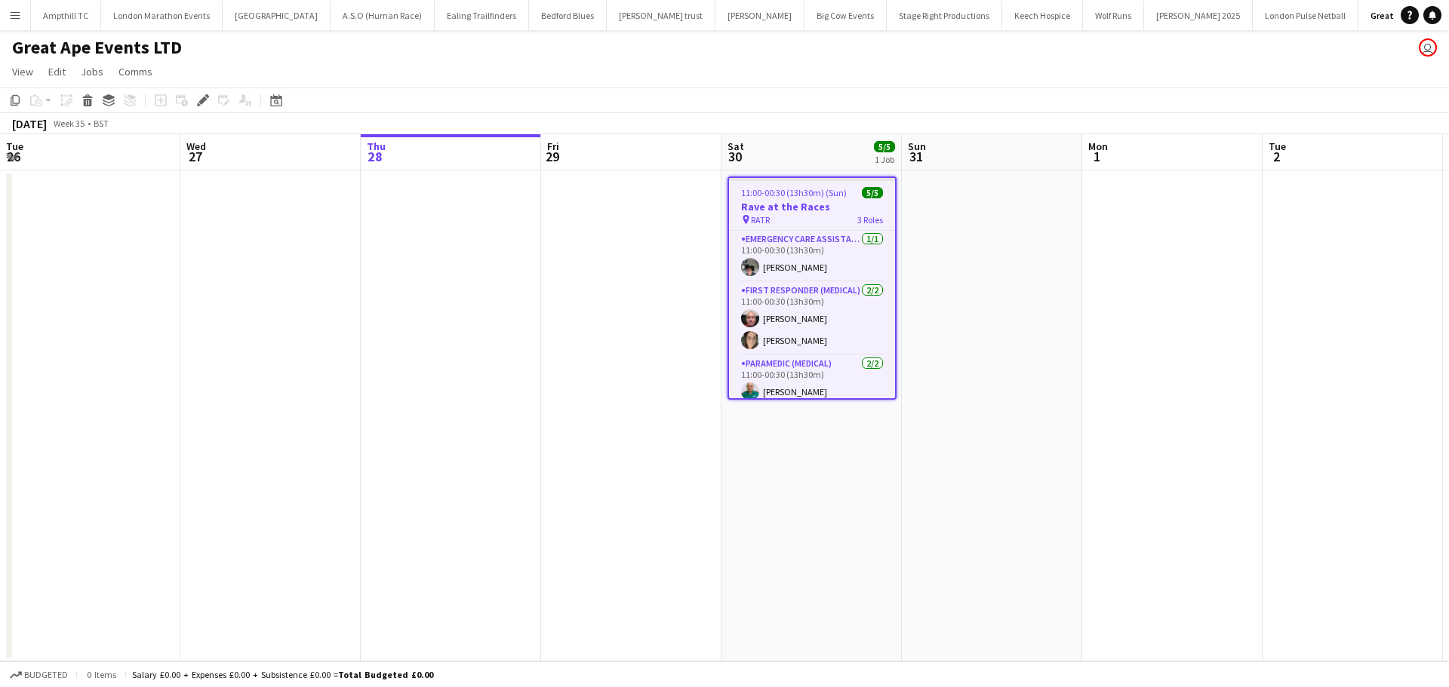
scroll to position [0, 519]
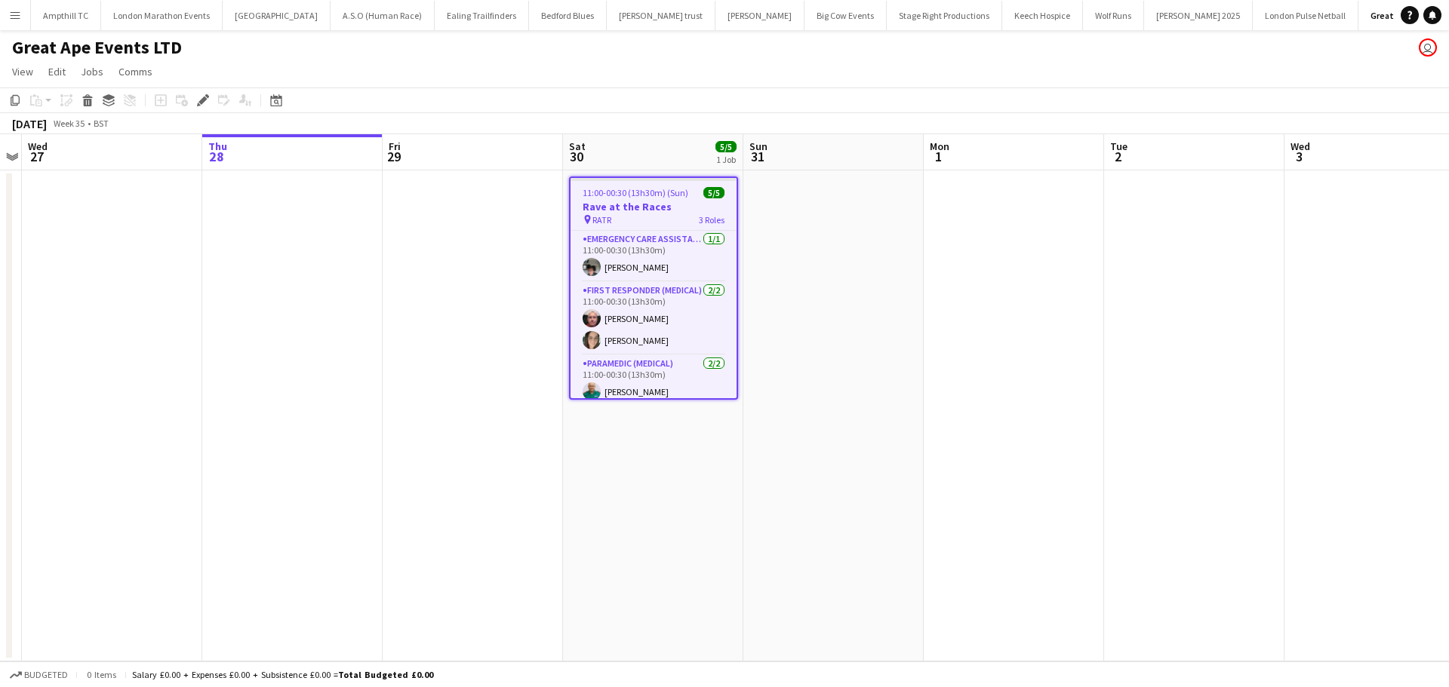
click at [198, 108] on div "Edit" at bounding box center [203, 100] width 18 height 18
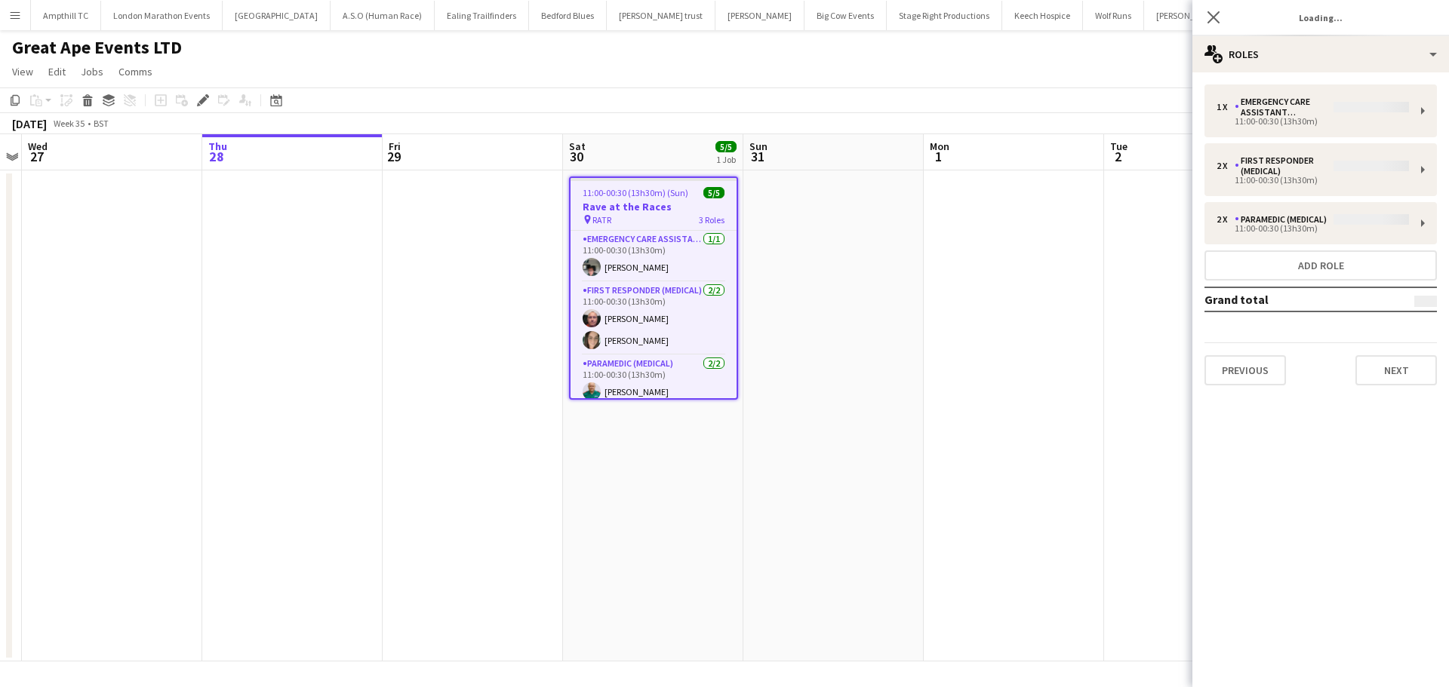
type input "**********"
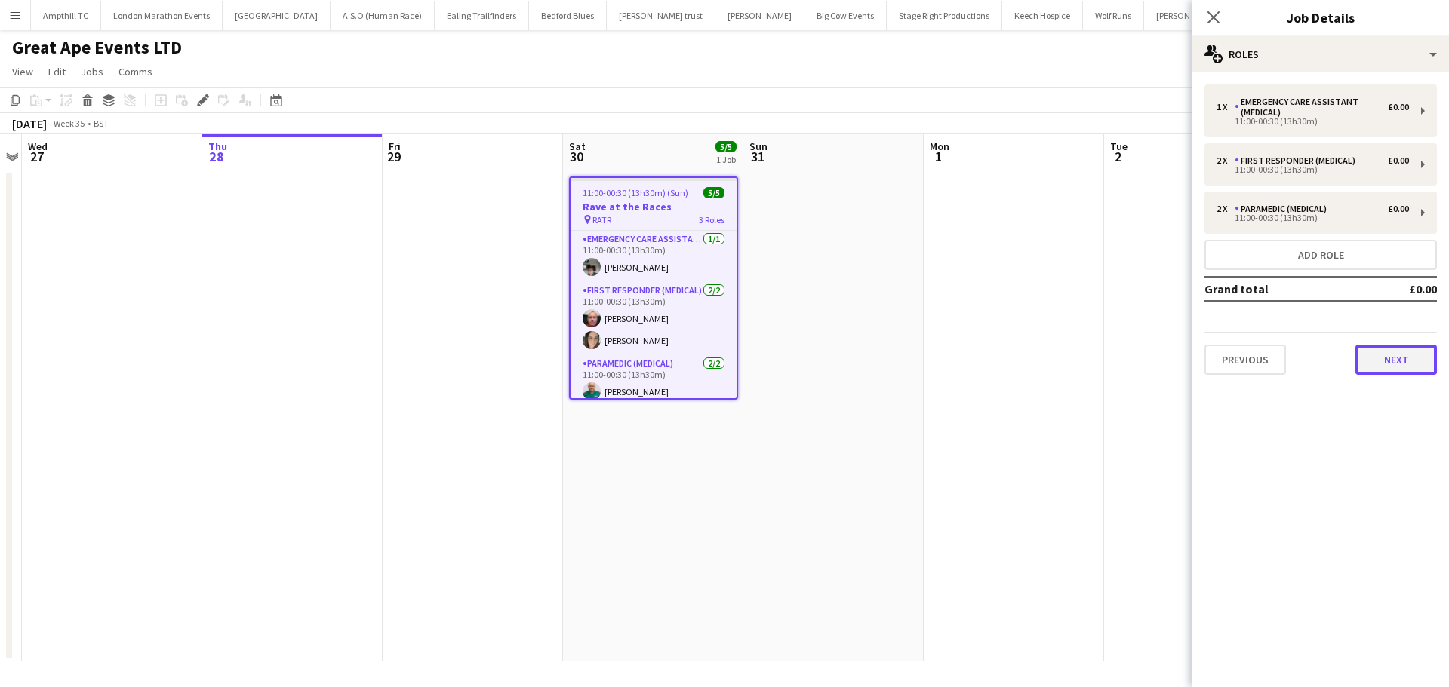
click at [1391, 362] on button "Next" at bounding box center [1395, 360] width 81 height 30
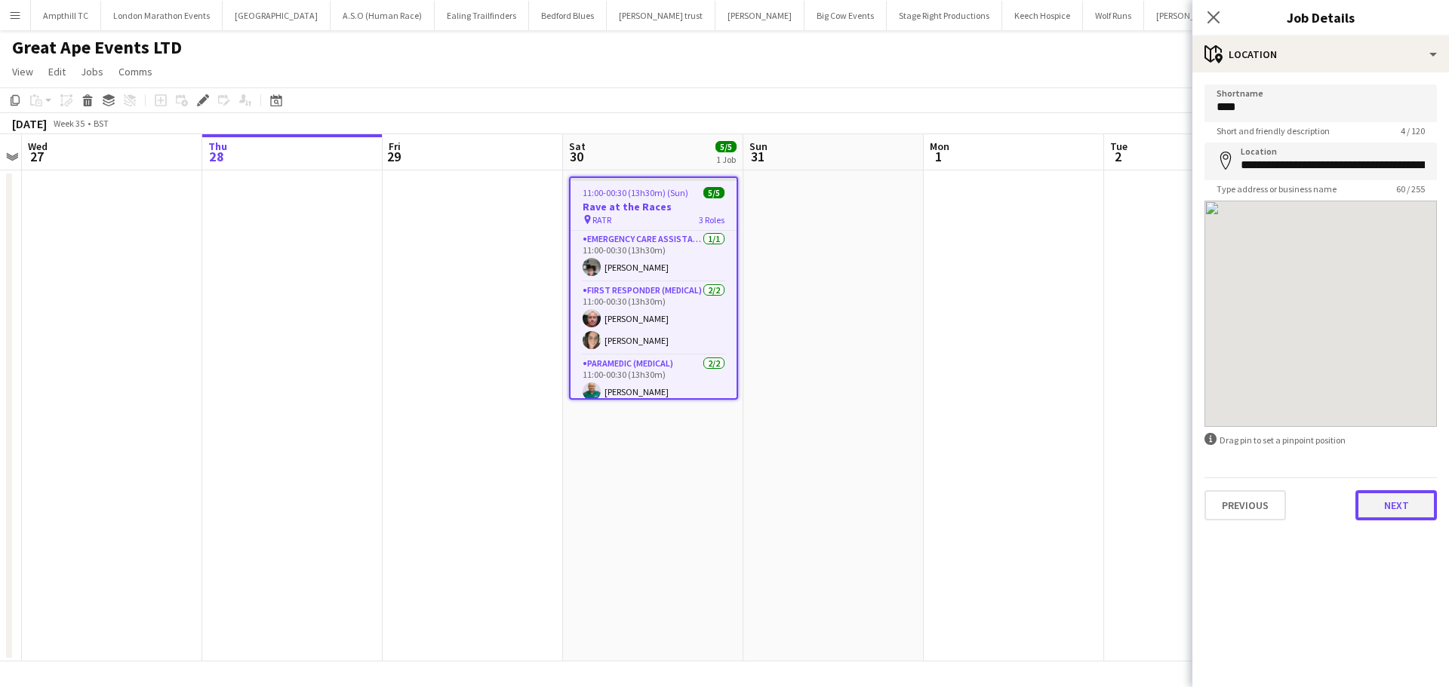
click at [1397, 499] on button "Next" at bounding box center [1395, 505] width 81 height 30
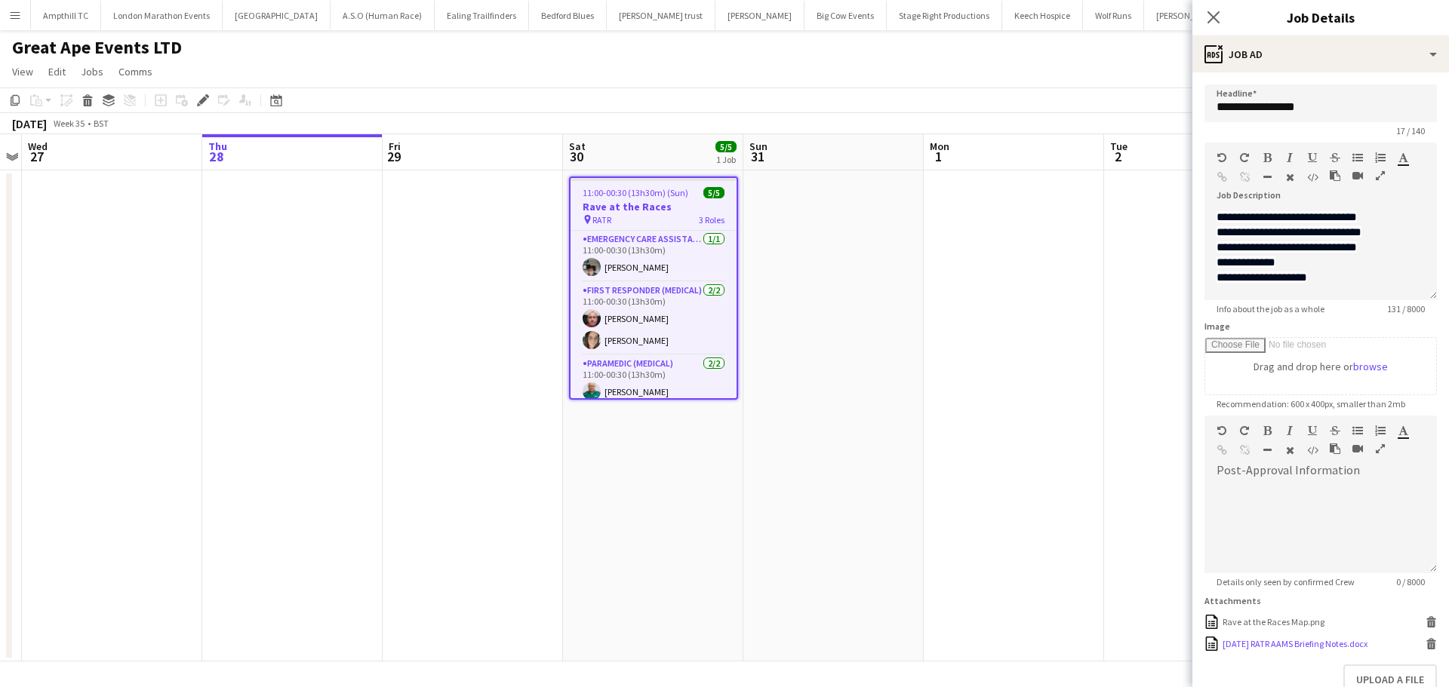
click at [1341, 641] on div "[DATE] RATR AAMS Briefing Notes.docx" at bounding box center [1294, 643] width 145 height 11
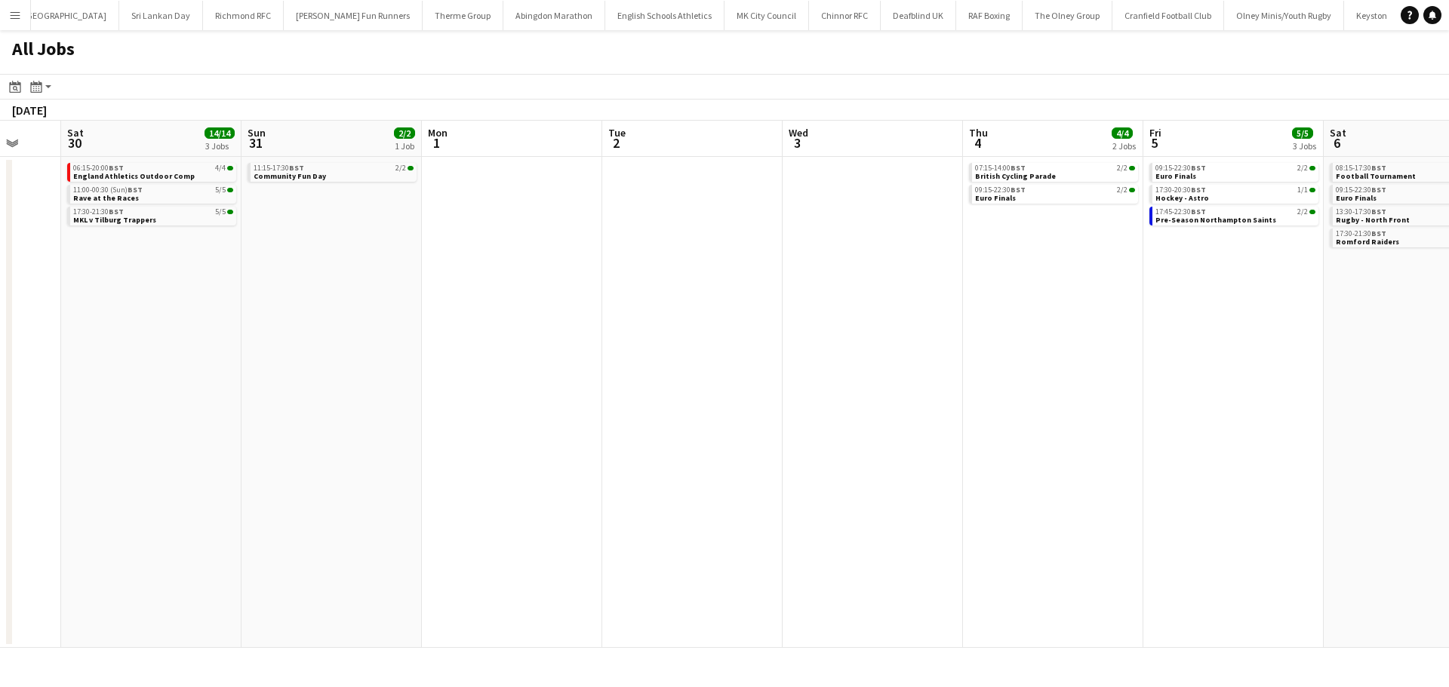
scroll to position [0, 579]
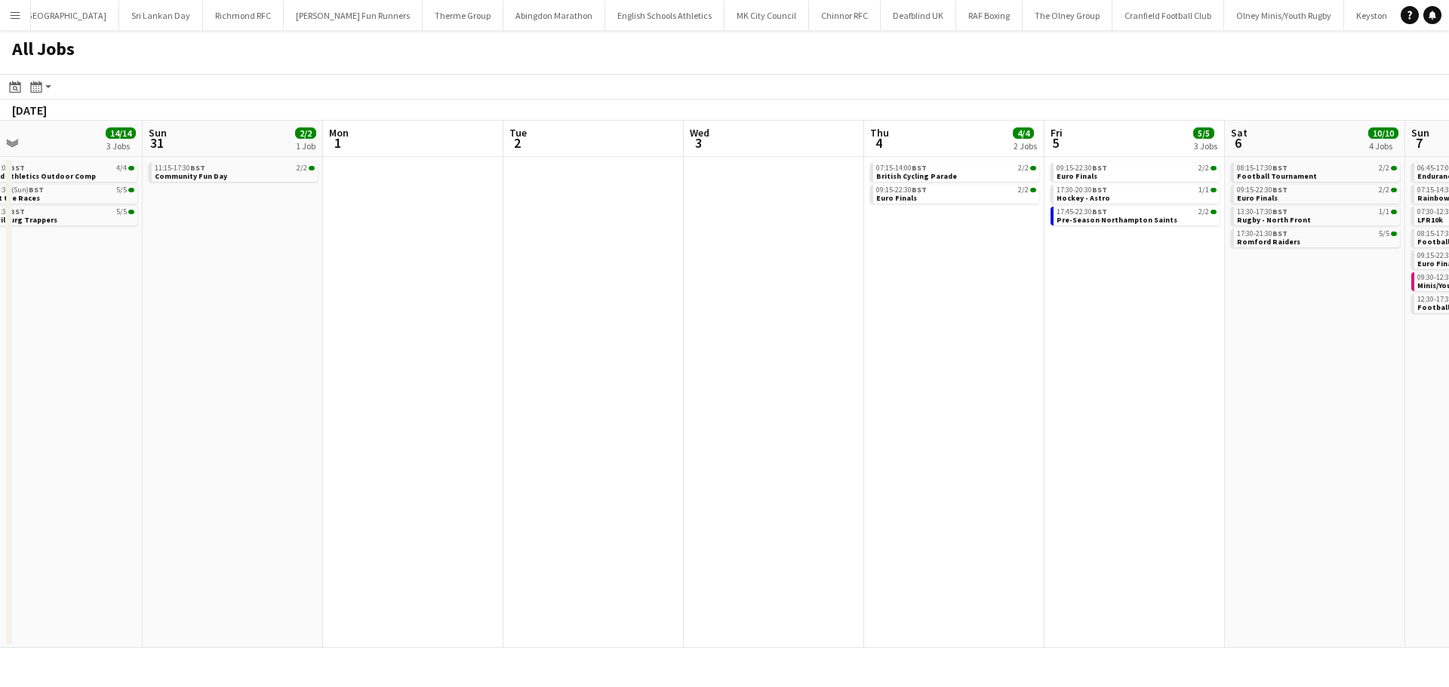
drag, startPoint x: 1310, startPoint y: 307, endPoint x: 451, endPoint y: 323, distance: 858.8
click at [451, 323] on app-calendar-viewport "Wed 27 Thu 28 Fri 29 Sat 30 14/14 3 Jobs Sun 31 2/2 1 Job Mon 1 Tue 2 Wed 3 Thu…" at bounding box center [724, 384] width 1449 height 527
